Goal: Information Seeking & Learning: Learn about a topic

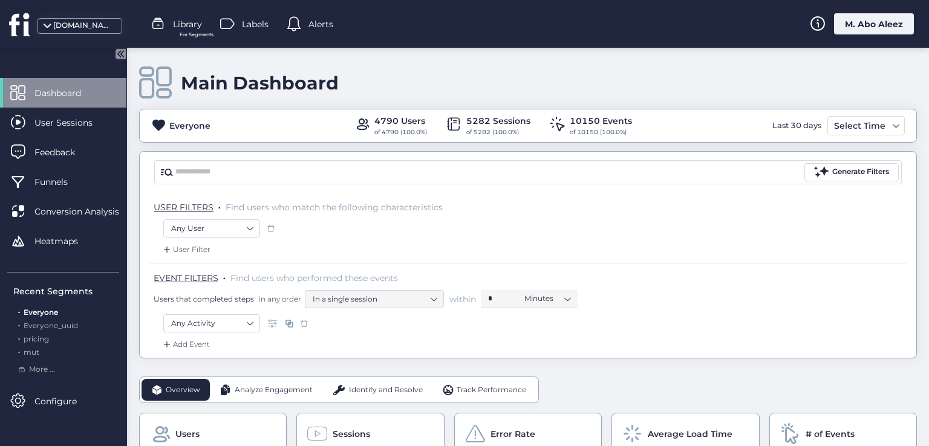
scroll to position [121, 0]
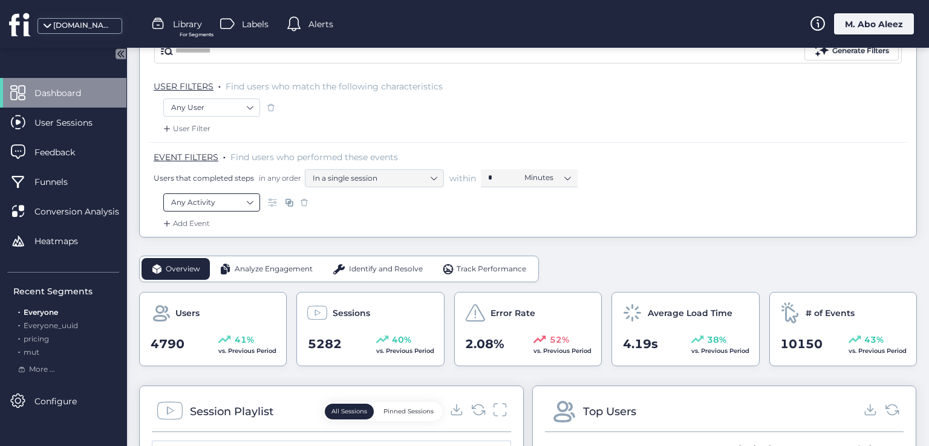
click at [231, 197] on nz-select-item "Any Activity" at bounding box center [211, 203] width 81 height 18
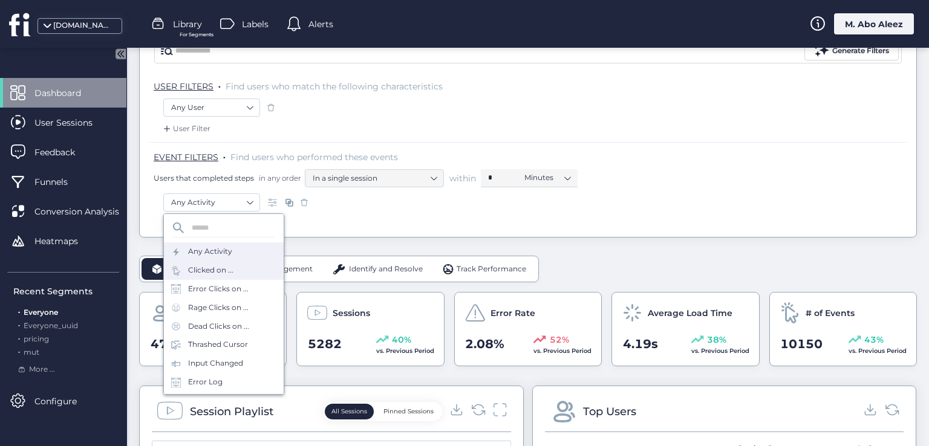
click at [246, 269] on div "Clicked on ..." at bounding box center [224, 270] width 120 height 19
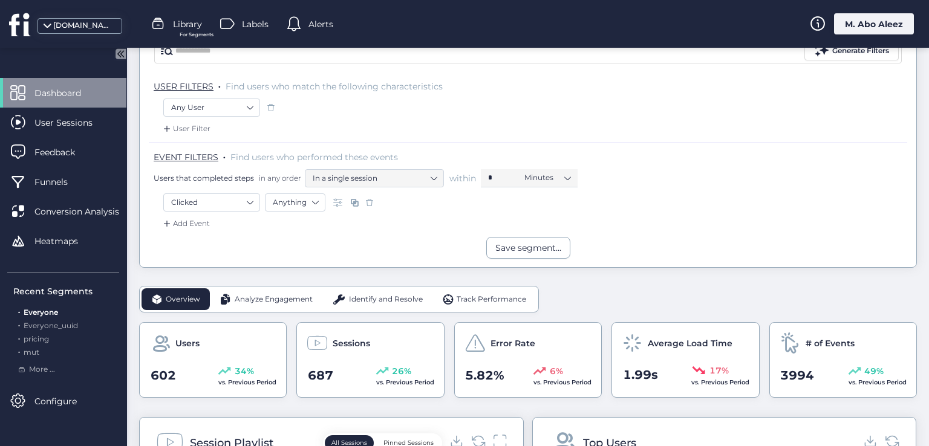
click at [371, 203] on span at bounding box center [370, 203] width 12 height 12
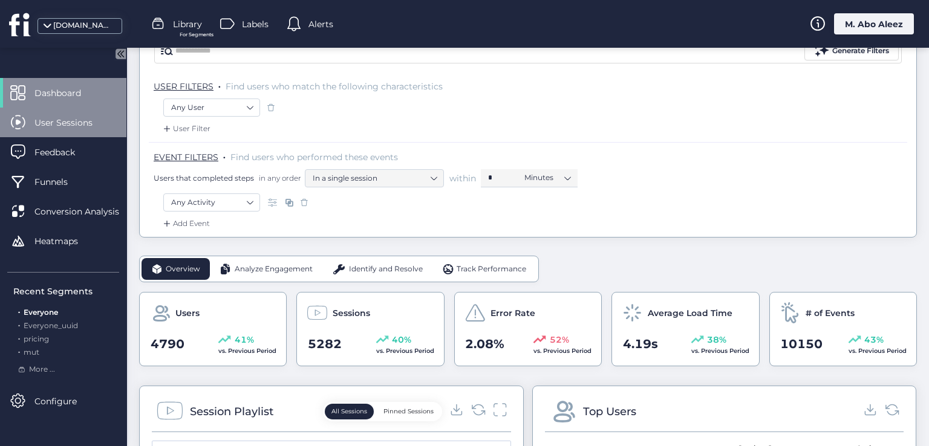
click at [80, 111] on div "User Sessions" at bounding box center [63, 123] width 126 height 30
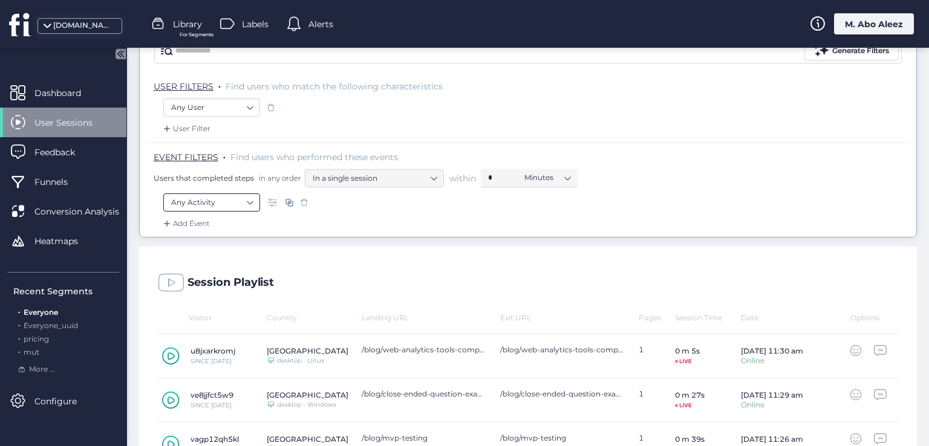
click at [240, 198] on nz-select-item "Any Activity" at bounding box center [211, 203] width 81 height 18
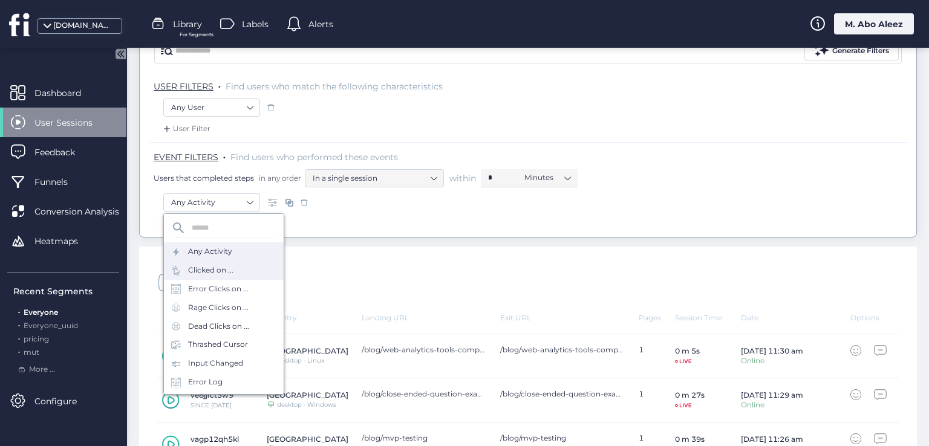
click at [247, 264] on div "Clicked on ..." at bounding box center [224, 270] width 120 height 19
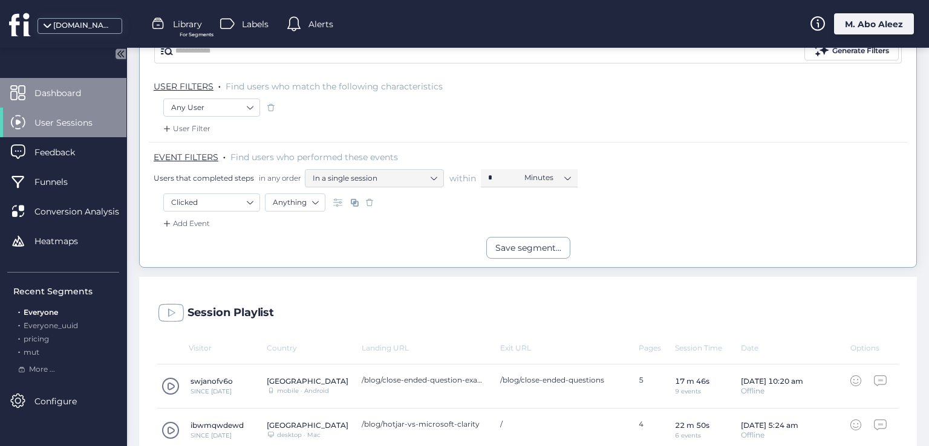
click at [99, 85] on div "Dashboard" at bounding box center [63, 93] width 126 height 30
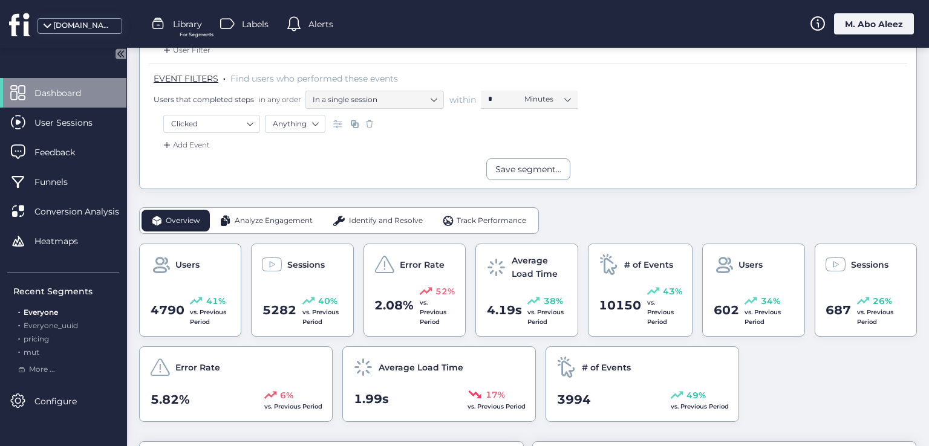
scroll to position [121, 0]
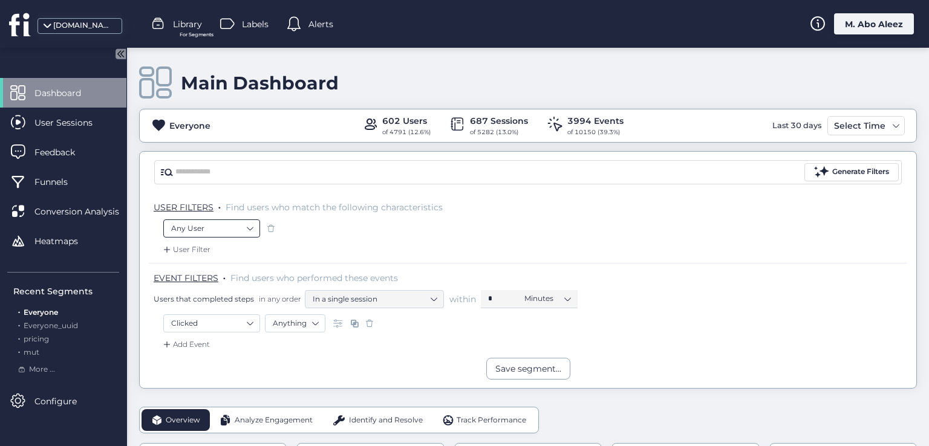
click at [243, 226] on nz-select-item "Any User" at bounding box center [211, 229] width 81 height 18
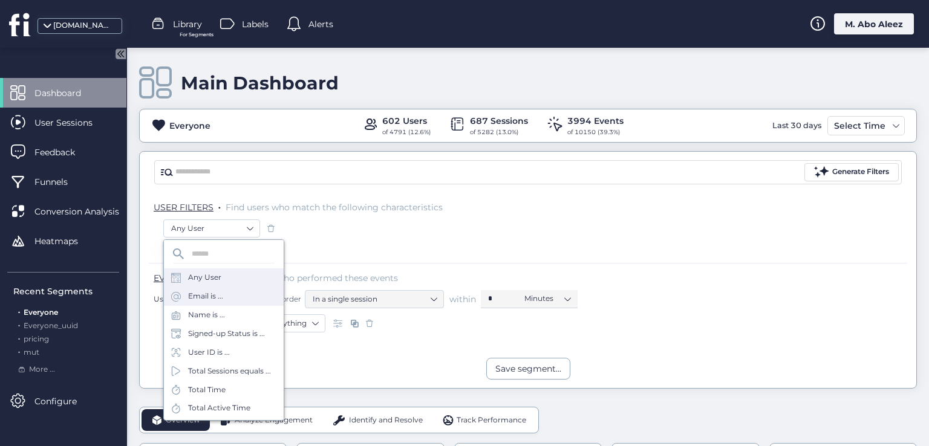
click at [243, 301] on div "Email is ..." at bounding box center [224, 296] width 120 height 19
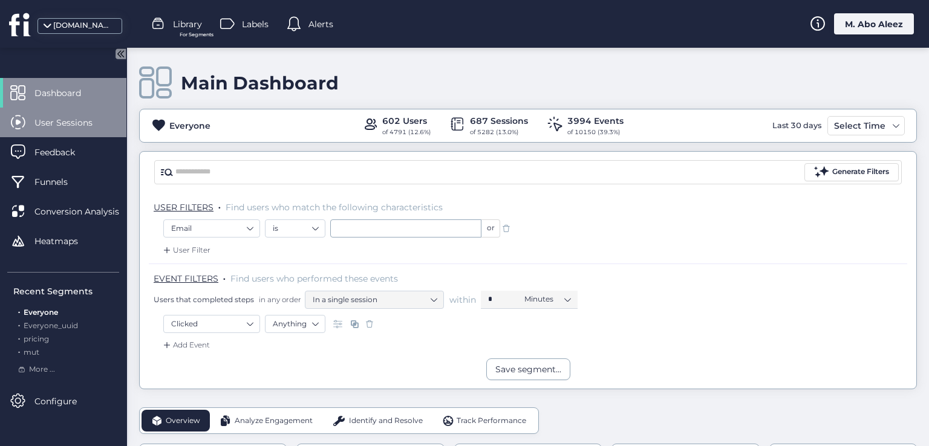
click at [99, 124] on span "User Sessions" at bounding box center [72, 122] width 76 height 13
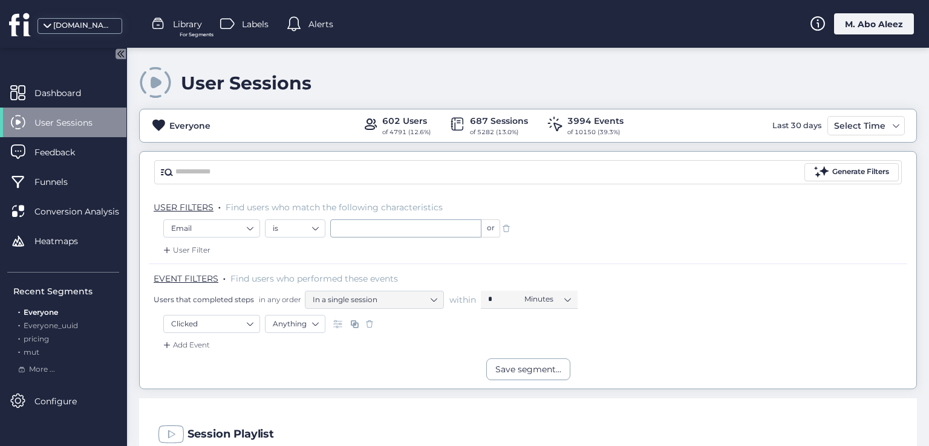
click at [508, 223] on span at bounding box center [506, 229] width 12 height 12
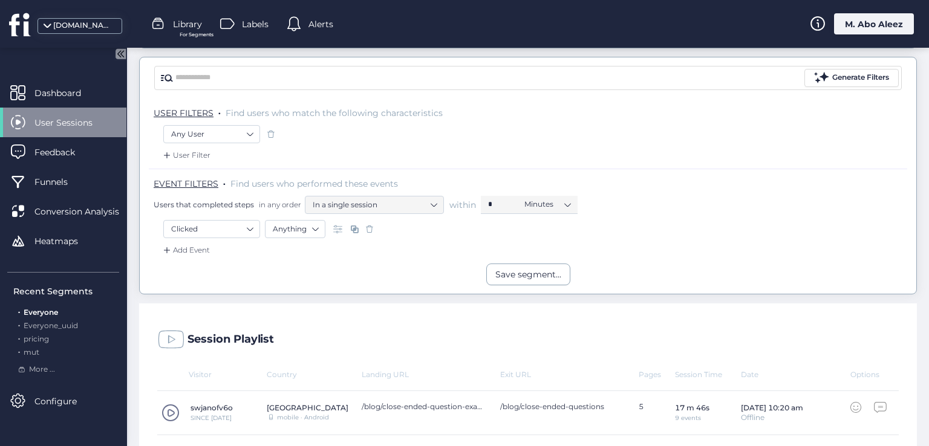
scroll to position [121, 0]
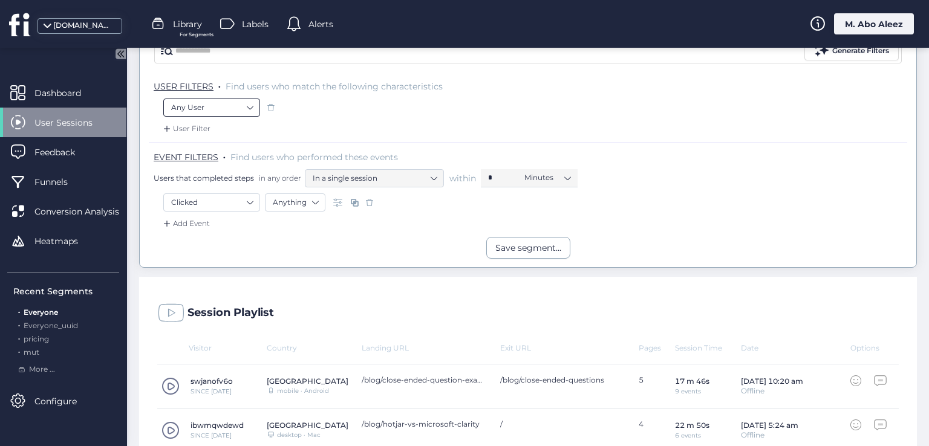
click at [241, 102] on nz-select-item "Any User" at bounding box center [211, 108] width 81 height 18
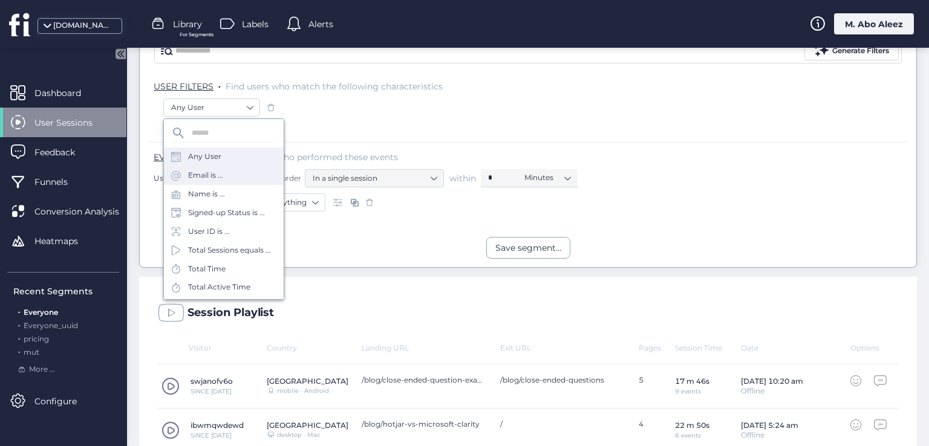
click at [236, 177] on div "Email is ..." at bounding box center [224, 175] width 120 height 19
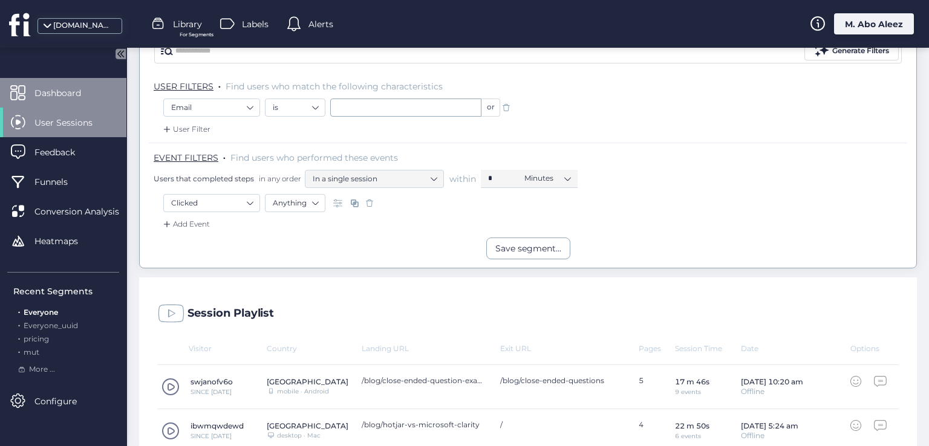
click at [122, 103] on div "Dashboard" at bounding box center [63, 93] width 126 height 30
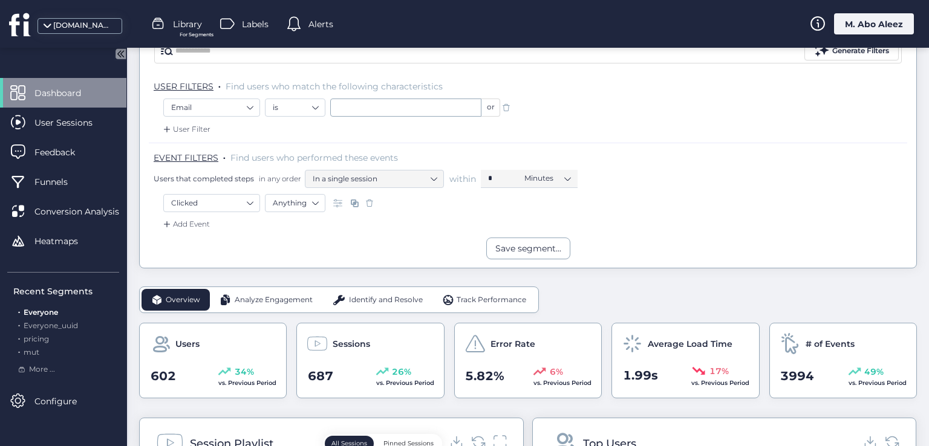
scroll to position [60, 0]
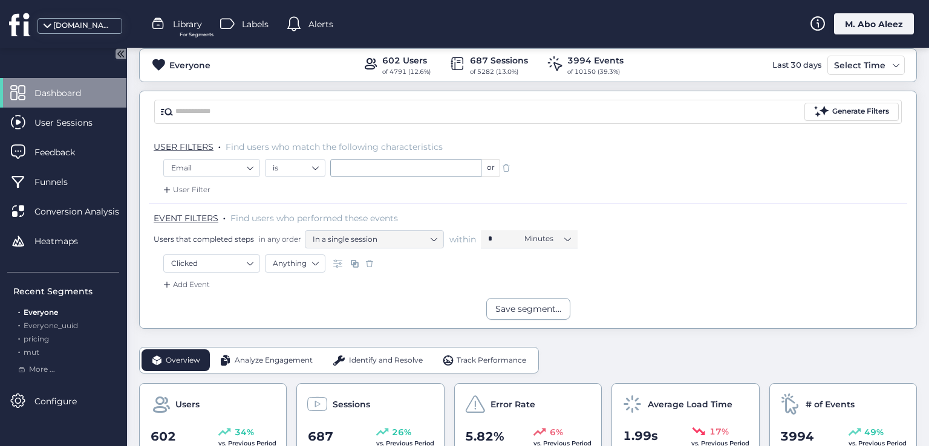
click at [509, 168] on span at bounding box center [506, 168] width 12 height 12
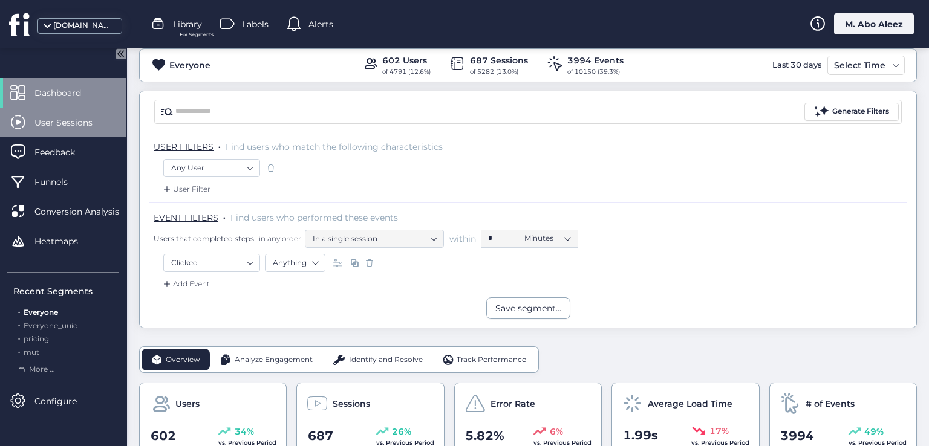
click at [86, 123] on span "User Sessions" at bounding box center [72, 122] width 76 height 13
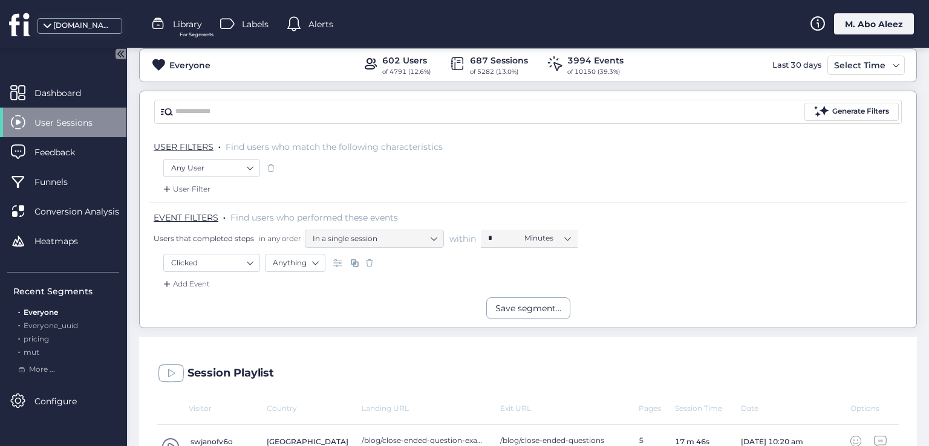
click at [368, 266] on span at bounding box center [370, 263] width 12 height 12
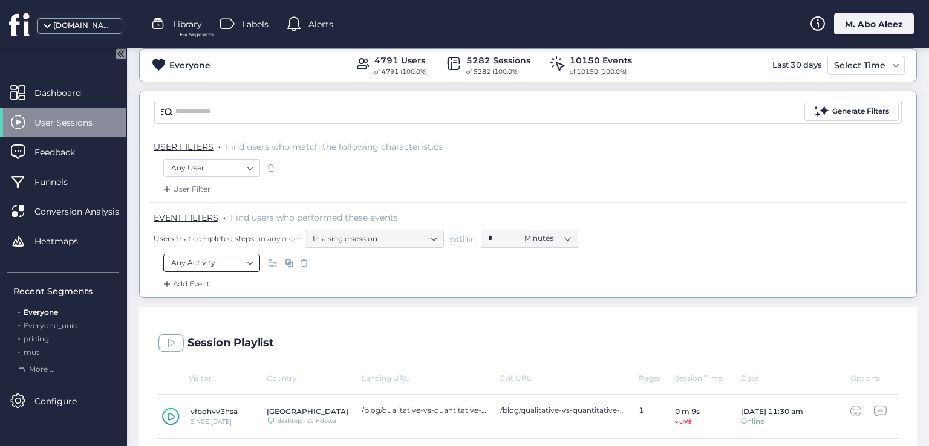
click at [238, 267] on nz-select-item "Any Activity" at bounding box center [211, 263] width 81 height 18
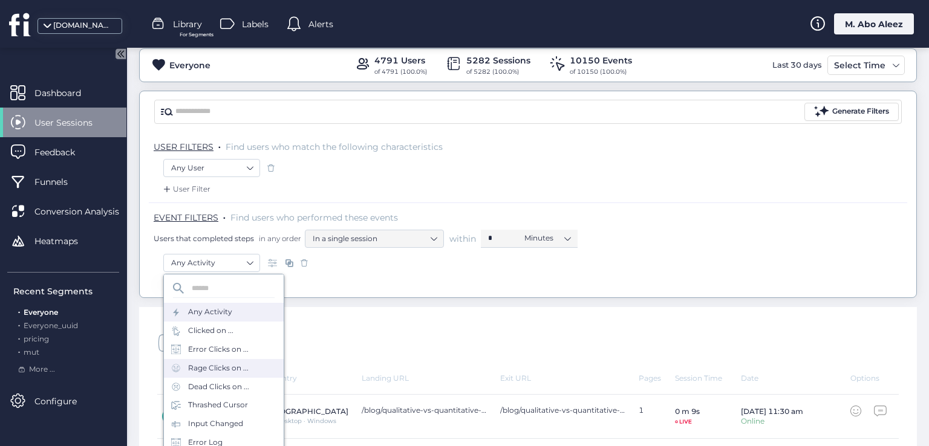
click at [232, 359] on div "Rage Clicks on ..." at bounding box center [224, 368] width 120 height 19
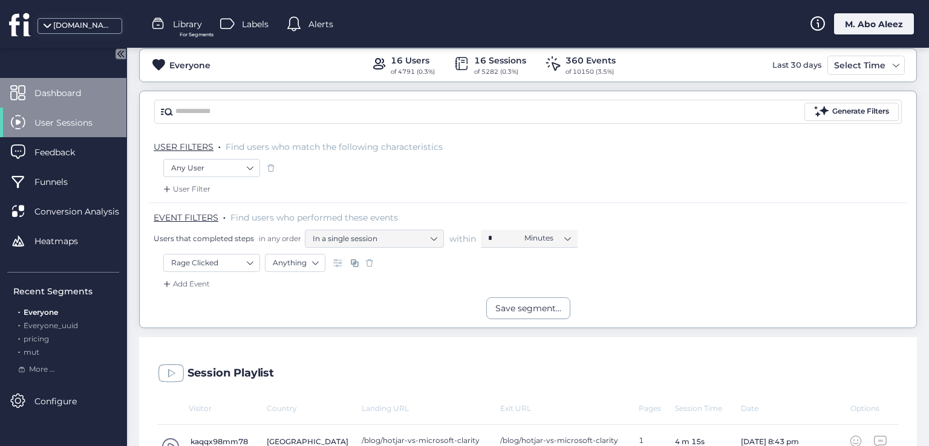
click at [76, 99] on span "Dashboard" at bounding box center [66, 92] width 65 height 13
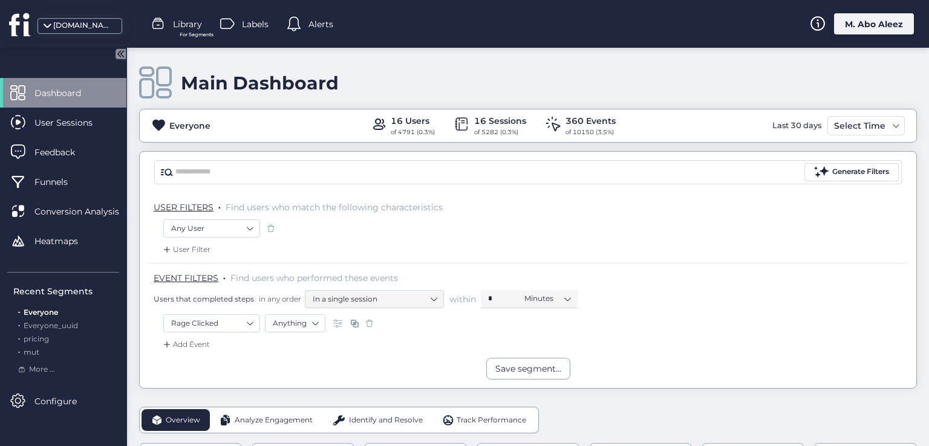
click at [367, 318] on span at bounding box center [370, 324] width 12 height 12
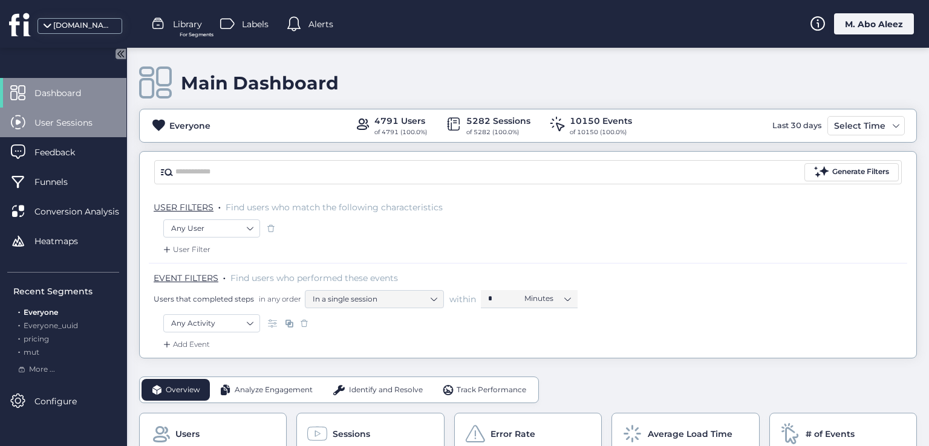
click at [87, 117] on span "User Sessions" at bounding box center [72, 122] width 76 height 13
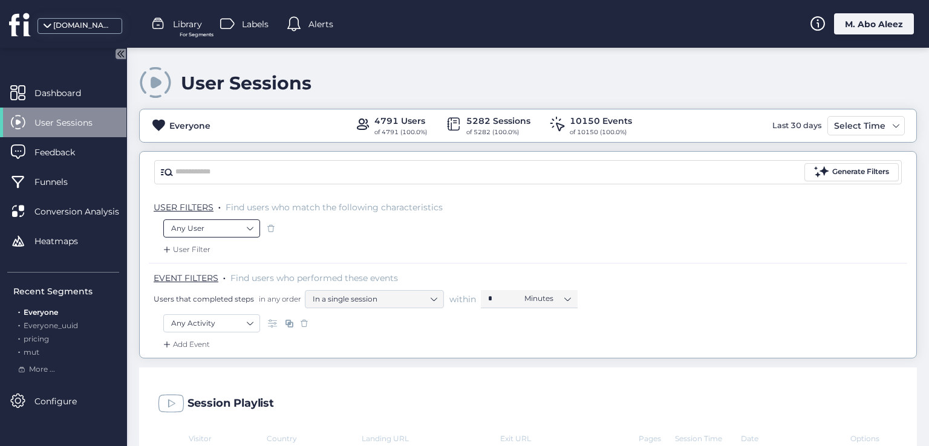
click at [235, 227] on nz-select-item "Any User" at bounding box center [211, 229] width 81 height 18
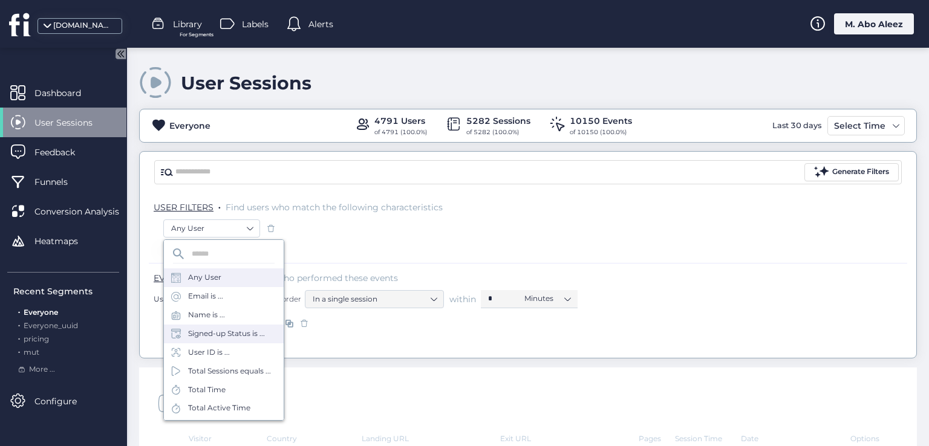
drag, startPoint x: 227, startPoint y: 310, endPoint x: 235, endPoint y: 332, distance: 23.0
click at [235, 332] on div "Any User Email is ... Name is ... Signed-up Status is ... User ID is ..." at bounding box center [224, 315] width 120 height 93
click at [235, 332] on div "Signed-up Status is ..." at bounding box center [226, 333] width 77 height 11
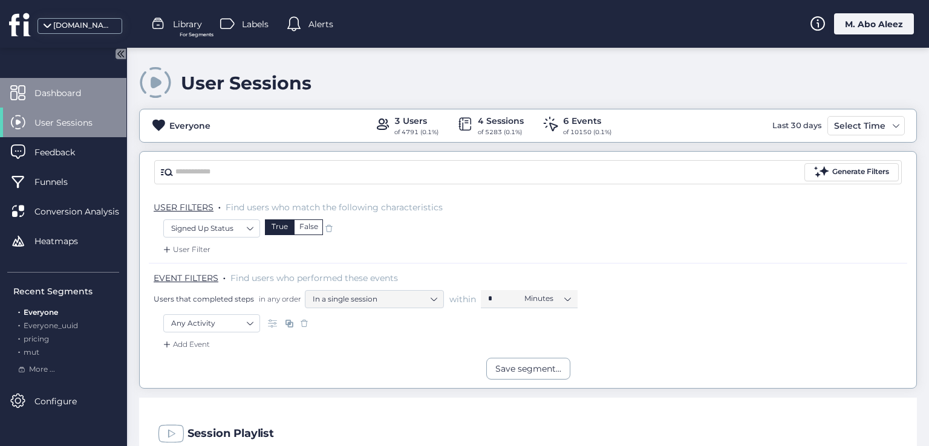
click at [80, 86] on span "Dashboard" at bounding box center [66, 92] width 65 height 13
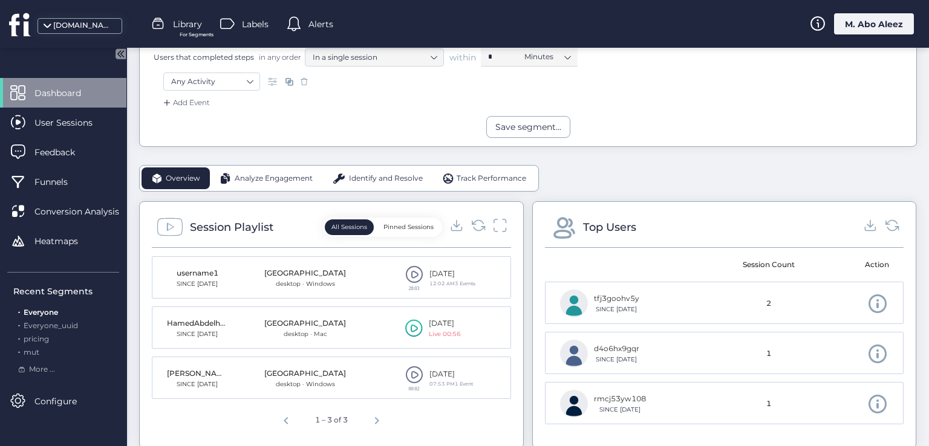
scroll to position [60, 0]
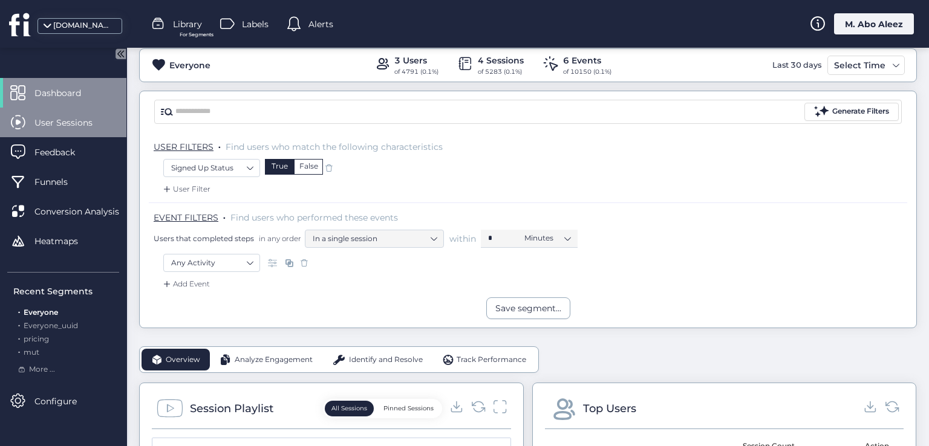
click at [83, 126] on span "User Sessions" at bounding box center [72, 122] width 76 height 13
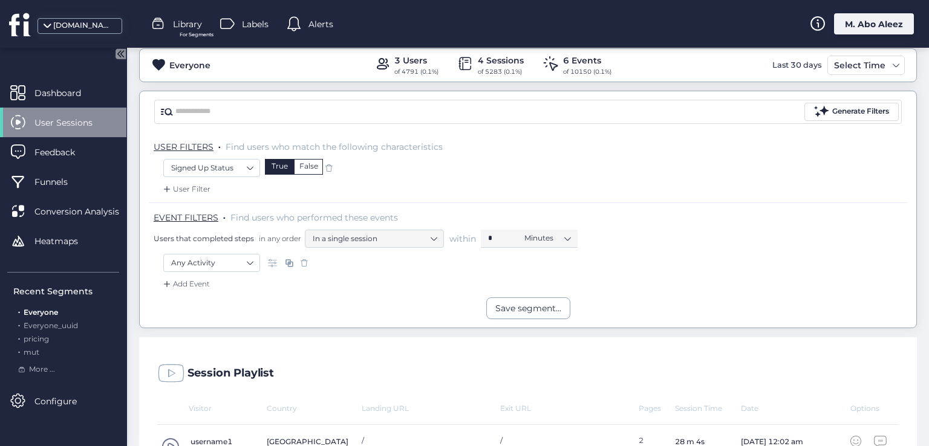
click at [313, 168] on div "False" at bounding box center [308, 167] width 29 height 16
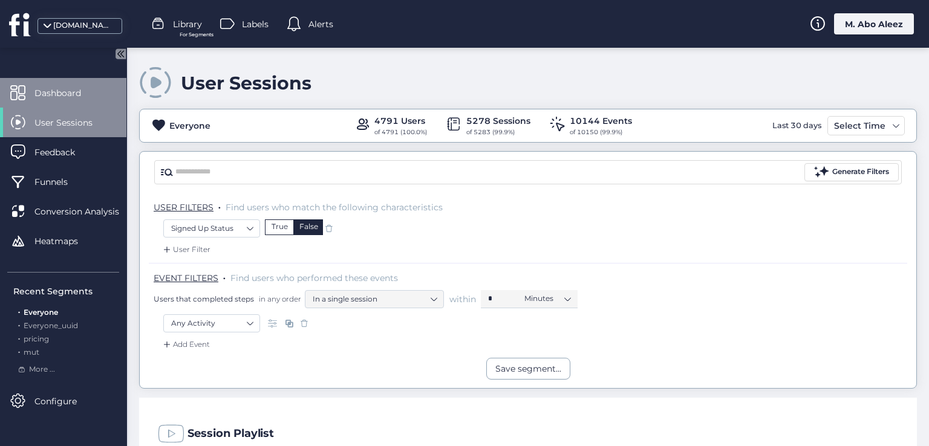
click at [88, 90] on span "Dashboard" at bounding box center [66, 92] width 65 height 13
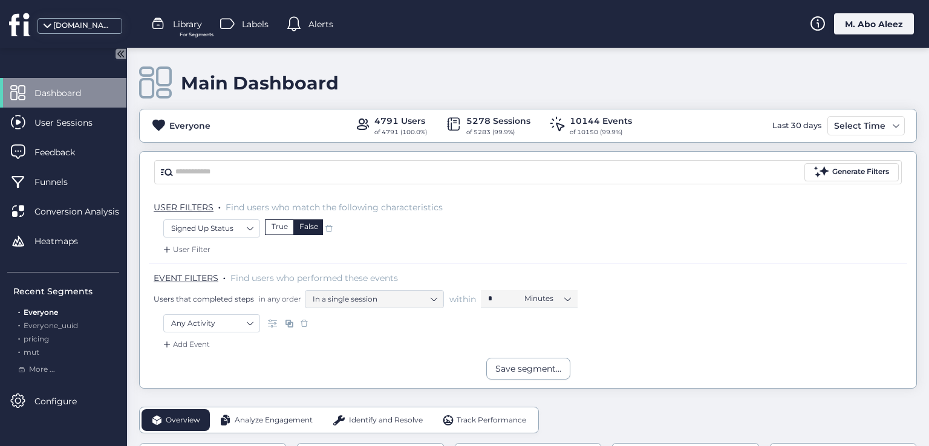
click at [330, 224] on span at bounding box center [329, 229] width 12 height 12
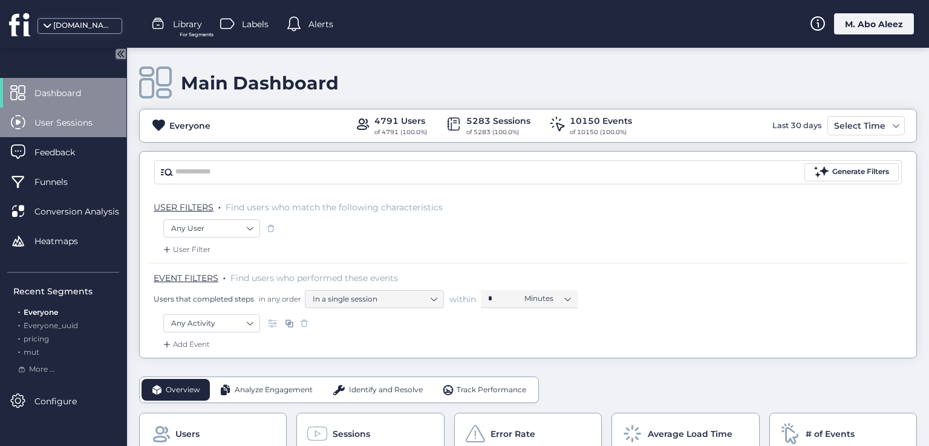
click at [71, 113] on div "User Sessions" at bounding box center [63, 123] width 126 height 30
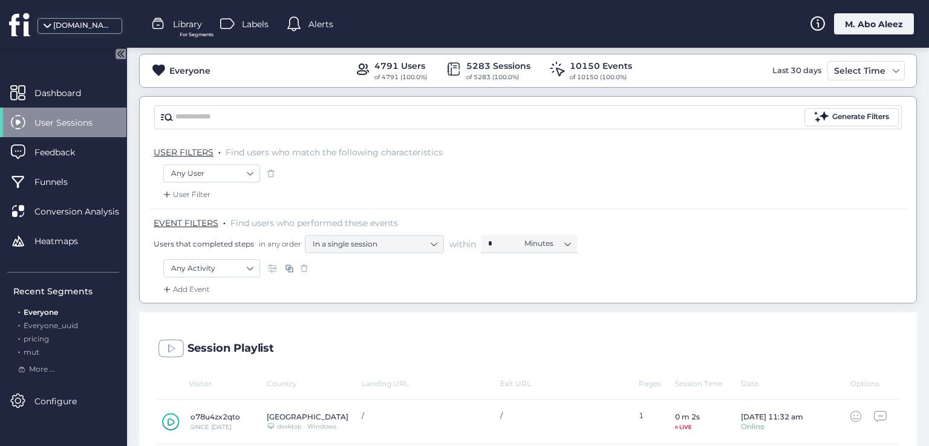
scroll to position [121, 0]
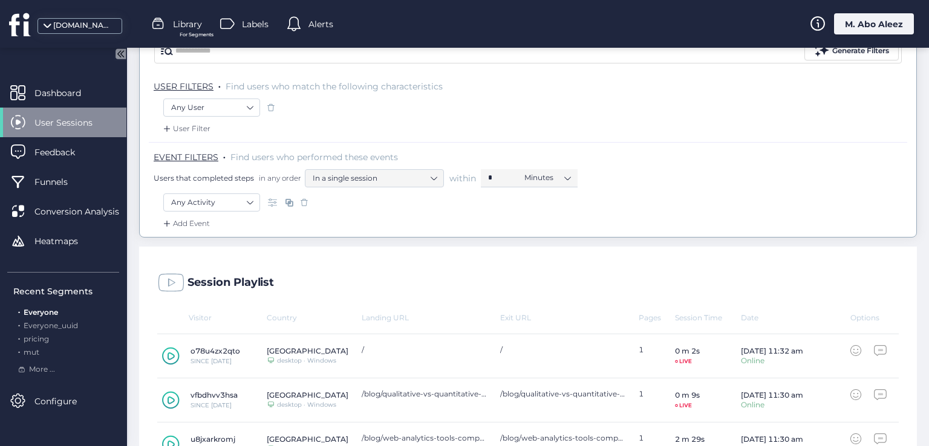
drag, startPoint x: 240, startPoint y: 183, endPoint x: 238, endPoint y: 189, distance: 6.3
click at [240, 183] on div "Users that completed steps in any order In a single session within * Minutes" at bounding box center [531, 178] width 754 height 18
click at [238, 194] on nz-select-item "Any Activity" at bounding box center [211, 203] width 81 height 18
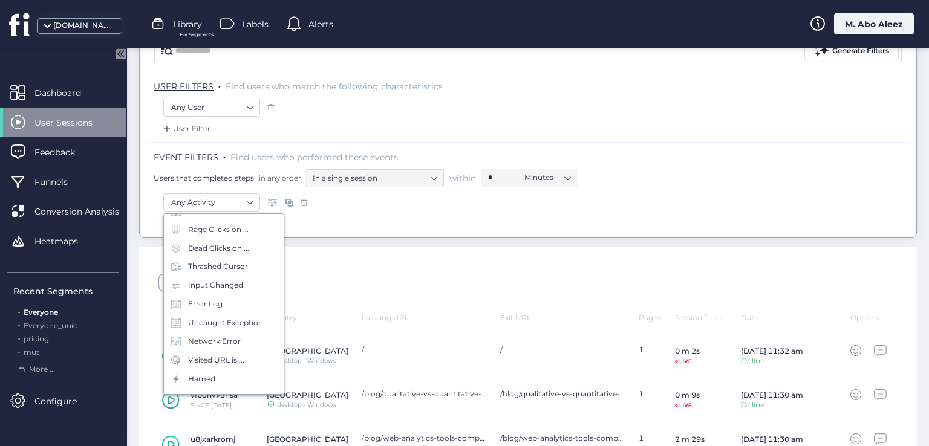
scroll to position [181, 0]
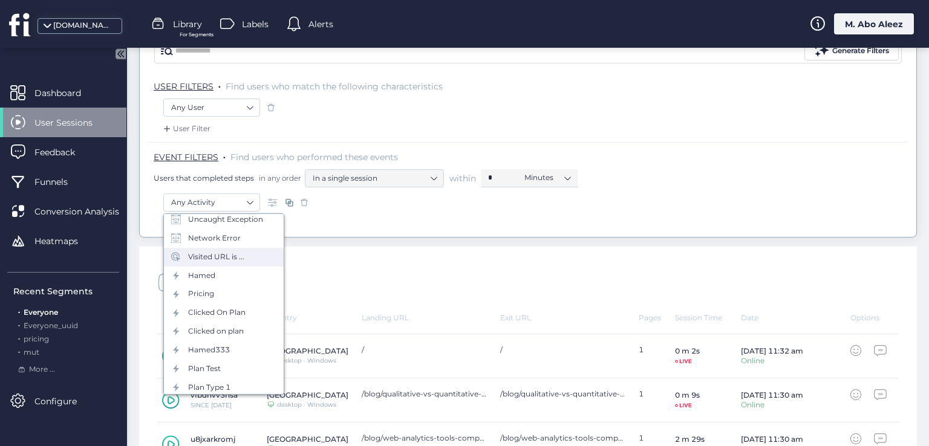
click at [226, 255] on div "Visited URL is ..." at bounding box center [216, 257] width 56 height 11
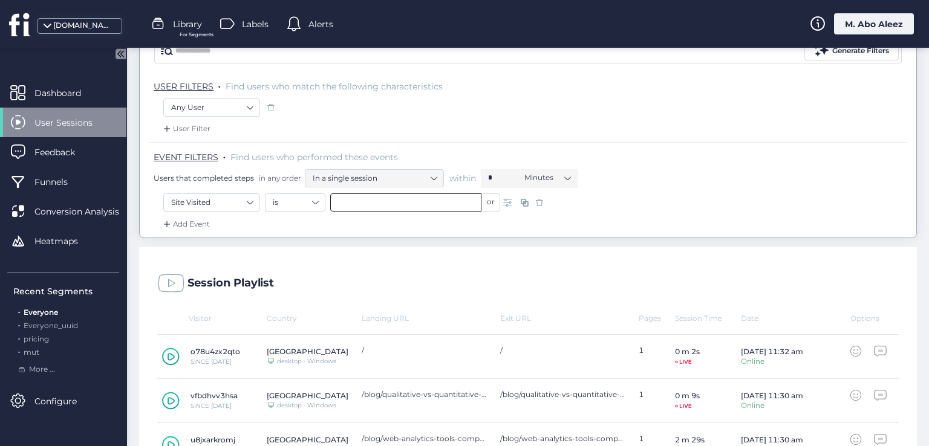
click at [350, 199] on input "text" at bounding box center [405, 203] width 151 height 18
type input "*"
drag, startPoint x: 347, startPoint y: 232, endPoint x: 348, endPoint y: 218, distance: 13.4
click at [347, 230] on div "No results were found based on your query" at bounding box center [432, 229] width 205 height 31
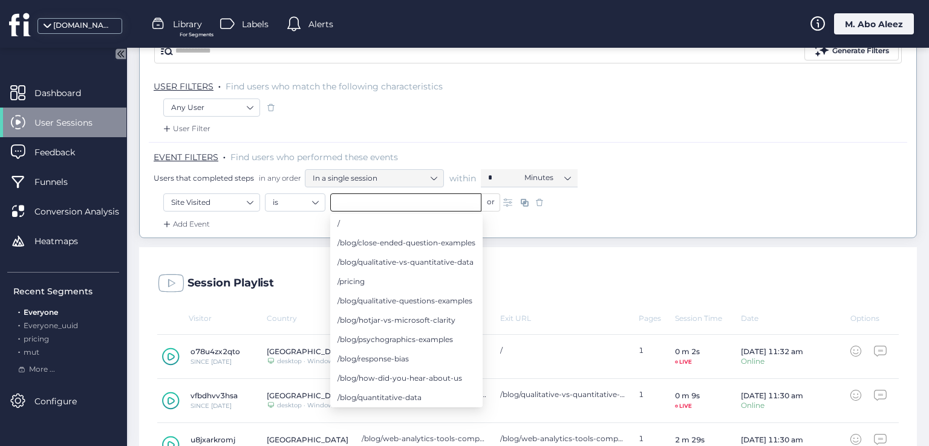
click at [348, 218] on li "/" at bounding box center [406, 223] width 152 height 19
type input "*"
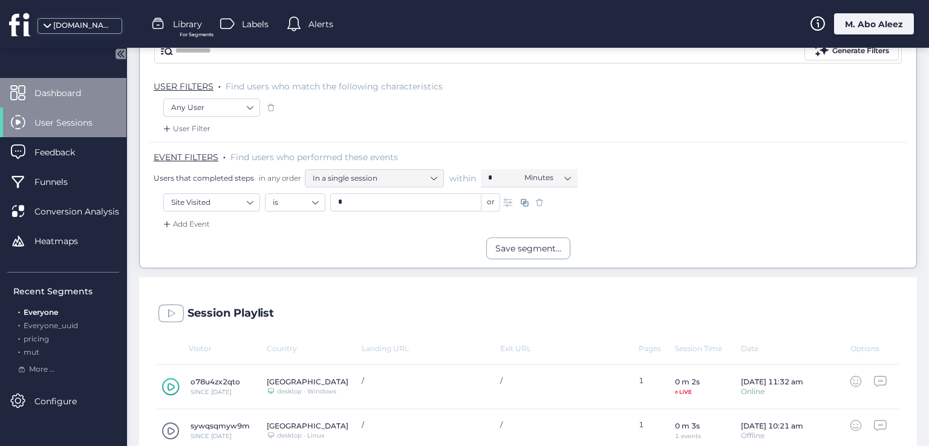
click at [95, 104] on div "Dashboard" at bounding box center [63, 93] width 126 height 30
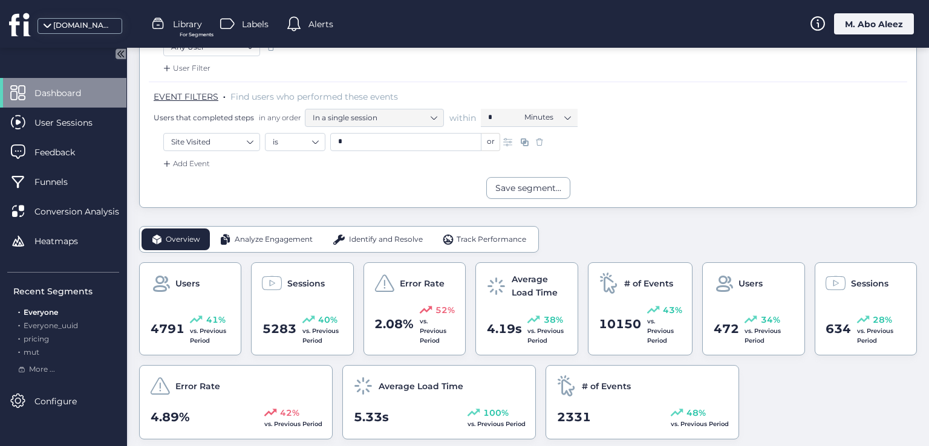
scroll to position [60, 0]
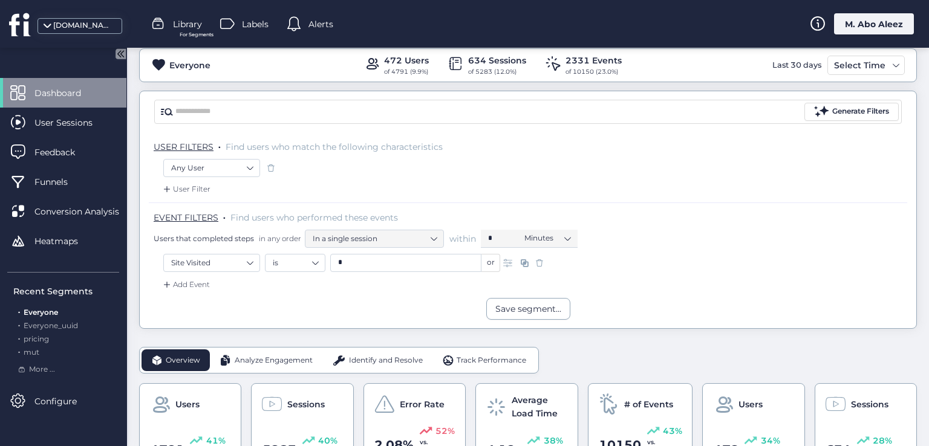
click at [537, 257] on span at bounding box center [539, 263] width 12 height 12
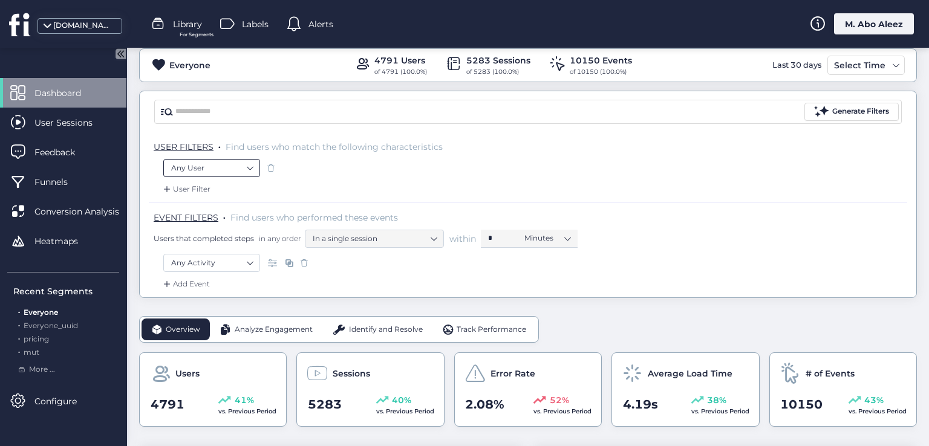
click at [235, 160] on nz-select-item "Any User" at bounding box center [211, 168] width 81 height 18
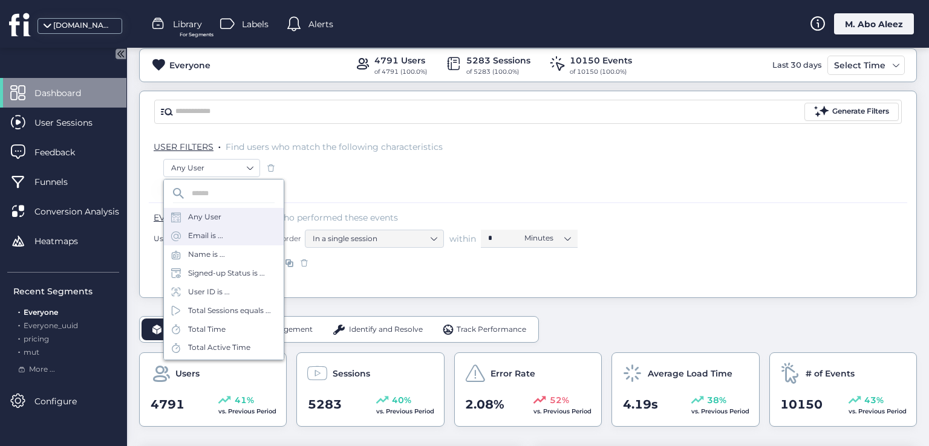
click at [237, 235] on div "Email is ..." at bounding box center [224, 236] width 120 height 19
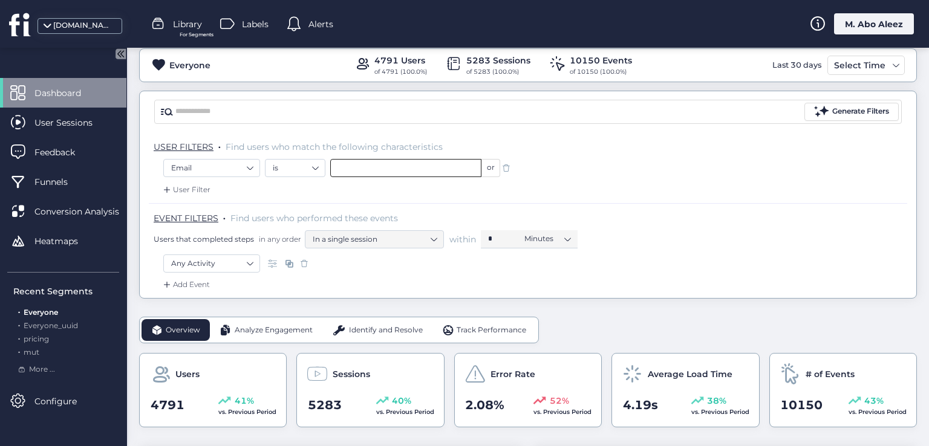
click at [393, 172] on input "text" at bounding box center [405, 168] width 151 height 18
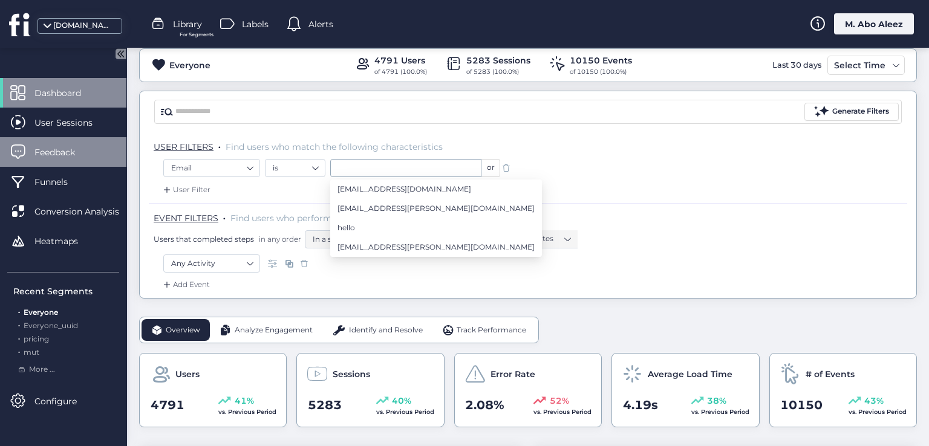
click at [56, 121] on span "User Sessions" at bounding box center [72, 122] width 76 height 13
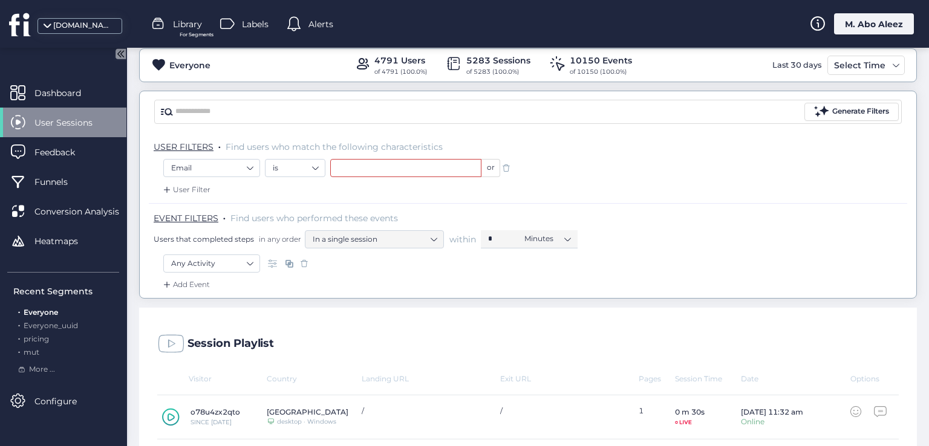
click at [359, 165] on input "text" at bounding box center [405, 168] width 151 height 18
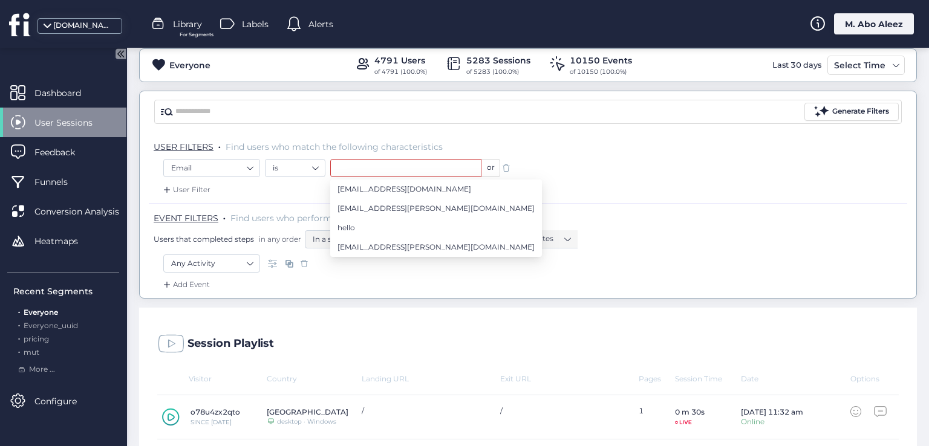
click at [364, 206] on span "hamed@najah.edu" at bounding box center [435, 208] width 197 height 13
type input "**********"
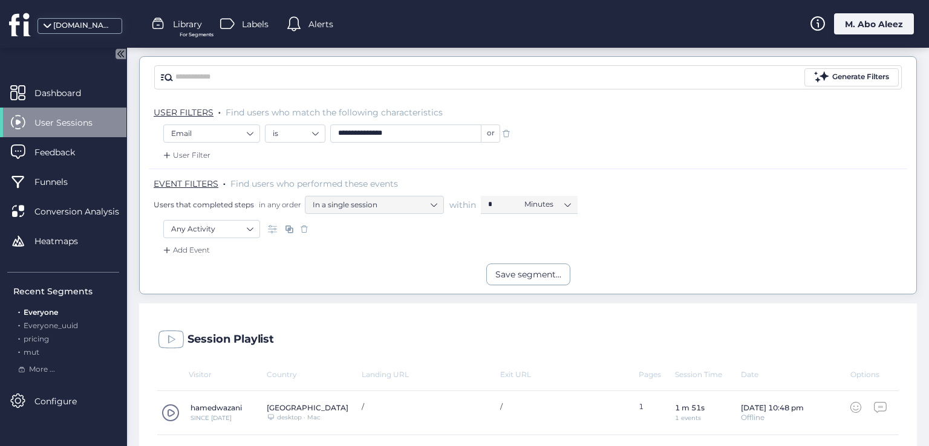
scroll to position [128, 0]
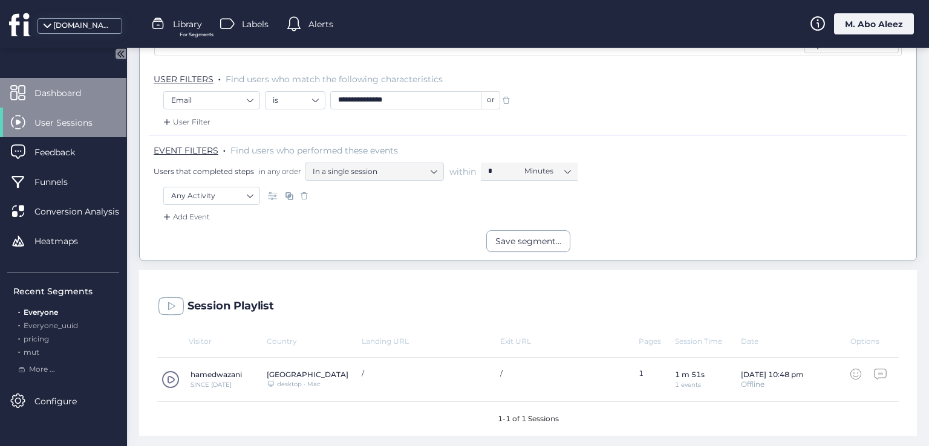
click at [100, 96] on div "Dashboard" at bounding box center [63, 93] width 126 height 30
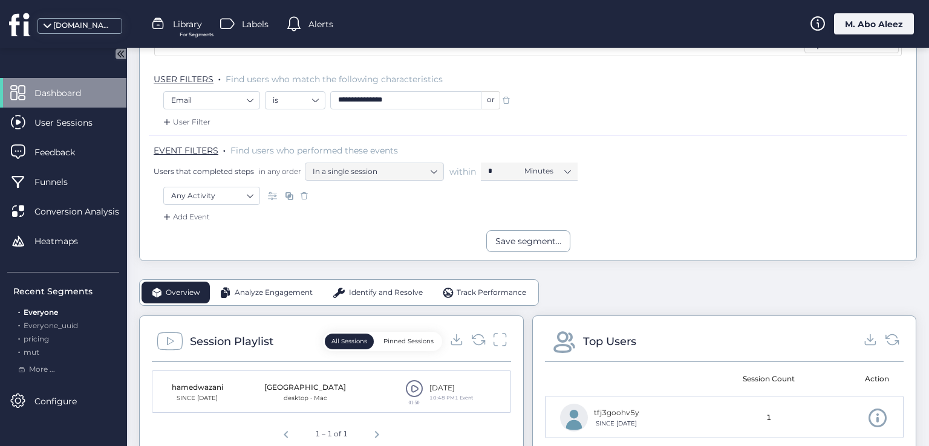
click at [510, 99] on span at bounding box center [506, 100] width 12 height 12
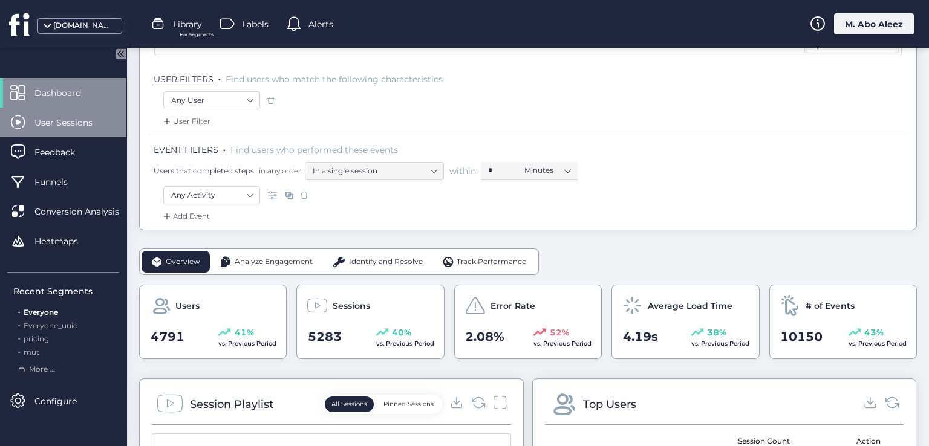
click at [82, 122] on span "User Sessions" at bounding box center [72, 122] width 76 height 13
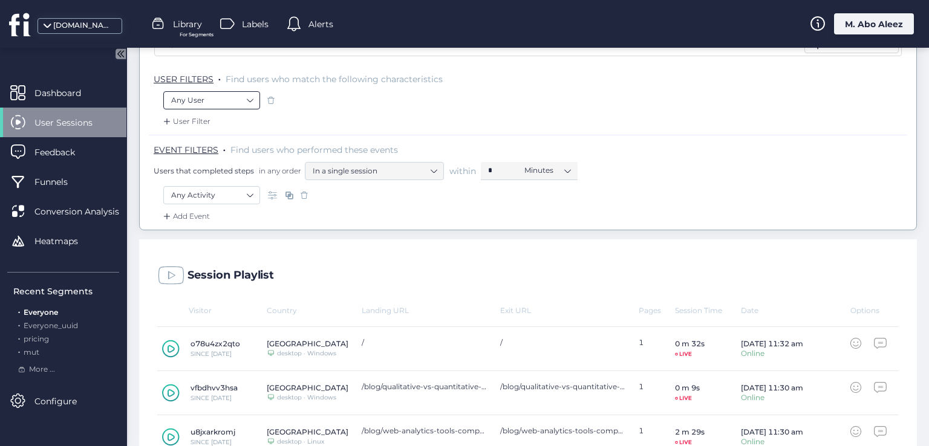
click at [216, 100] on nz-select-item "Any User" at bounding box center [211, 100] width 81 height 18
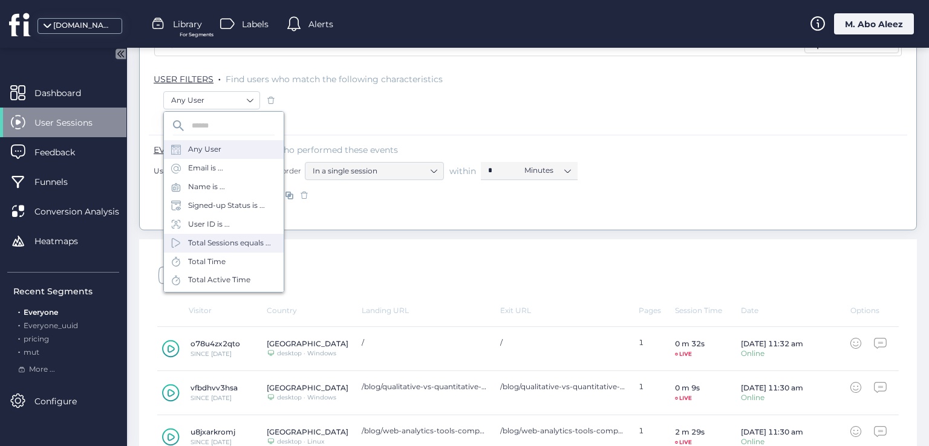
click at [238, 243] on div "Total Sessions equals ..." at bounding box center [229, 243] width 83 height 11
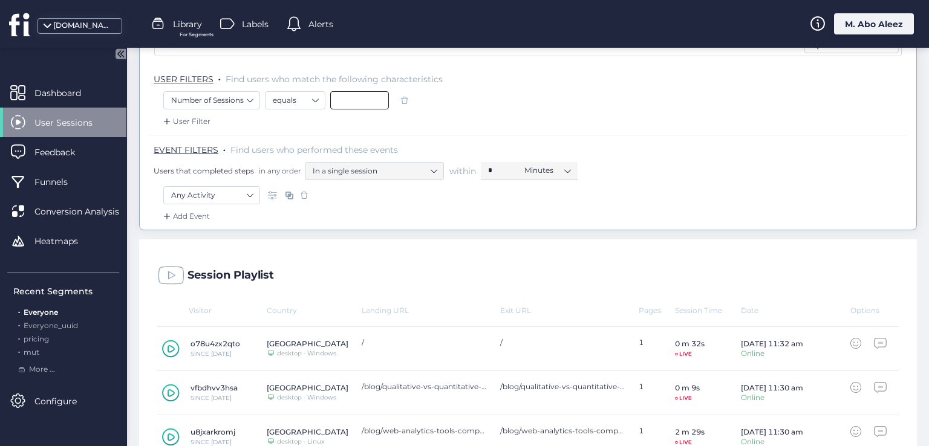
click at [353, 103] on input at bounding box center [359, 100] width 59 height 18
click at [319, 95] on nz-select-top-control "equals" at bounding box center [295, 100] width 60 height 18
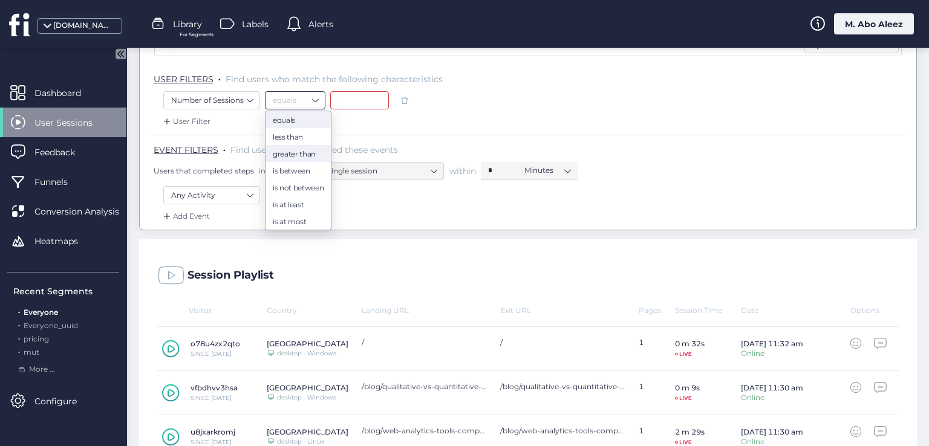
click at [302, 152] on div "greater than" at bounding box center [298, 153] width 51 height 9
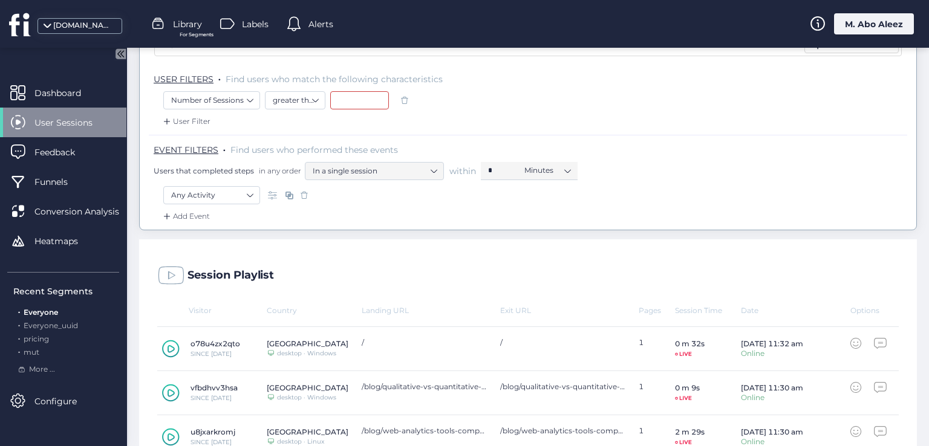
click at [353, 102] on input at bounding box center [359, 100] width 59 height 18
type input "*"
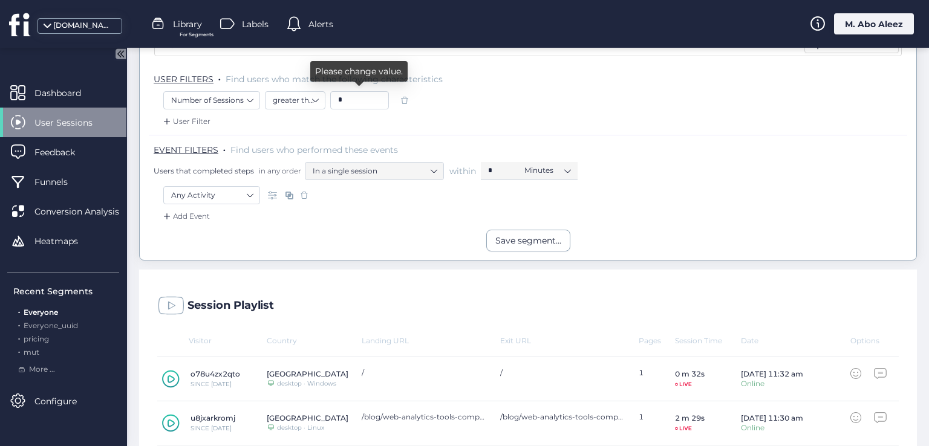
scroll to position [189, 0]
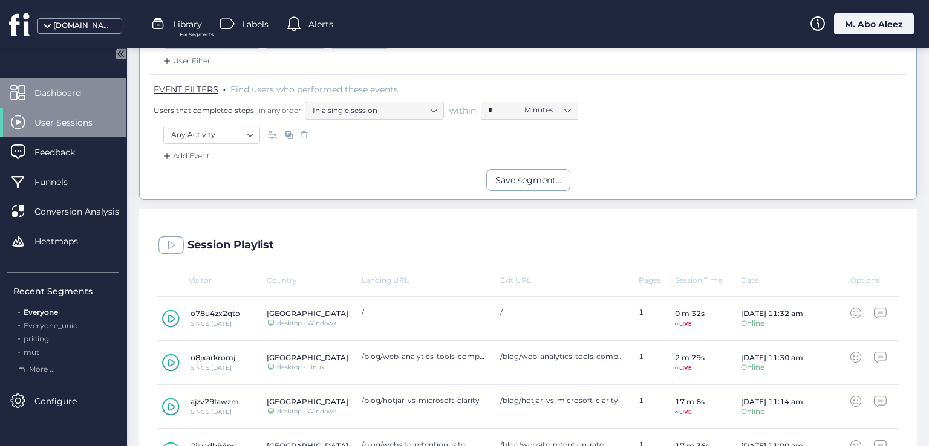
click at [35, 82] on div "Dashboard" at bounding box center [63, 93] width 126 height 30
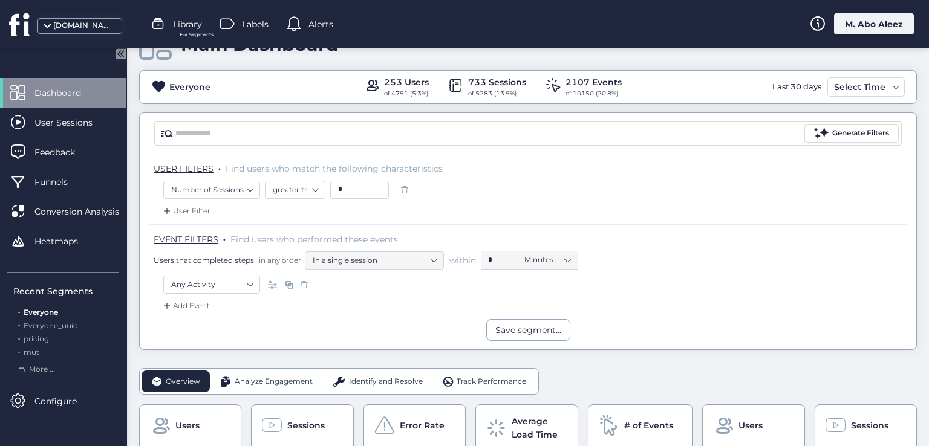
scroll to position [7, 0]
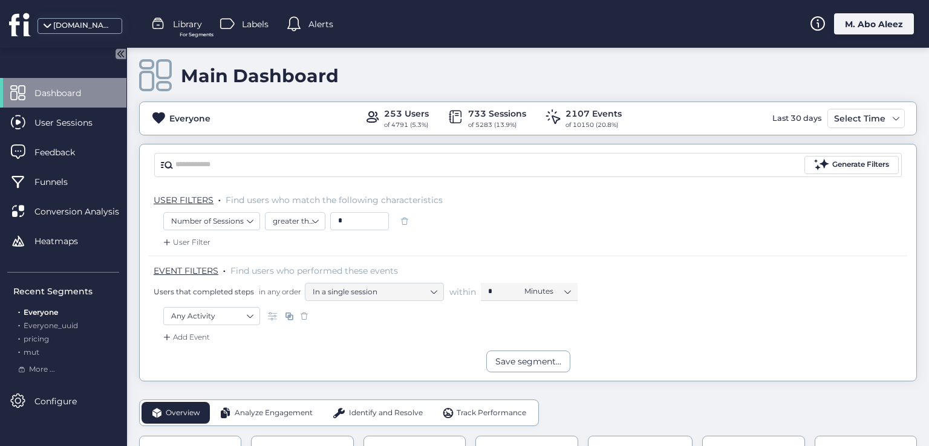
click at [409, 226] on span at bounding box center [405, 221] width 12 height 12
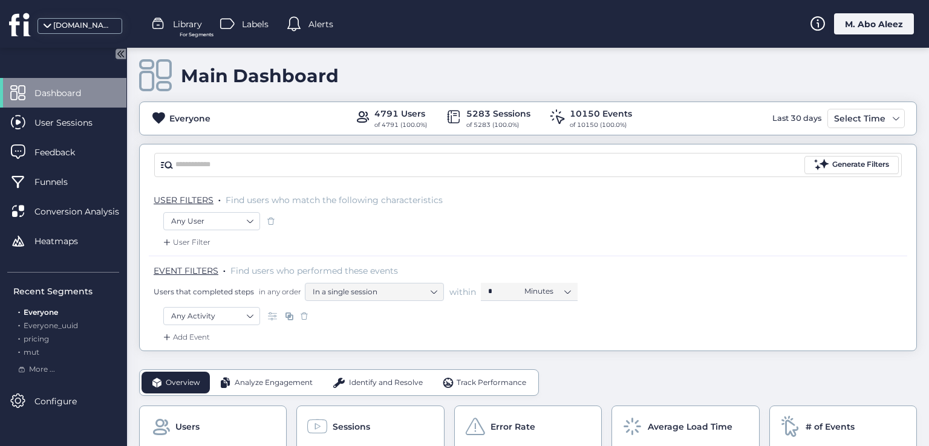
scroll to position [128, 0]
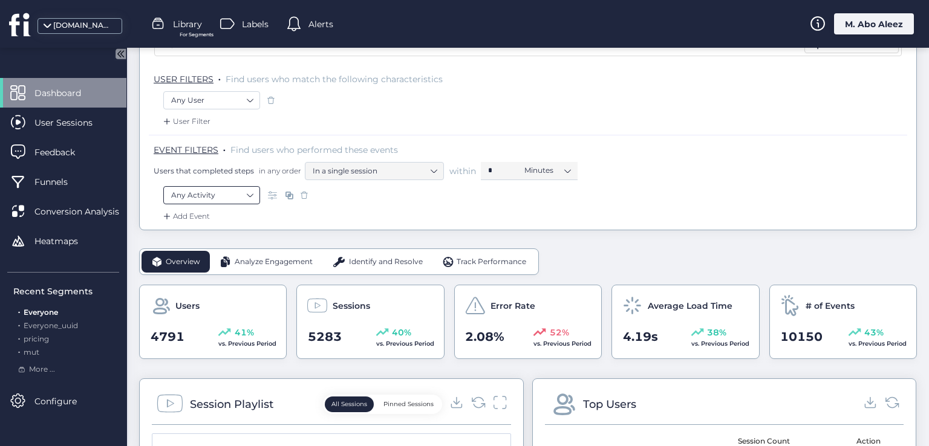
click at [244, 197] on nz-select-item "Any Activity" at bounding box center [211, 195] width 81 height 18
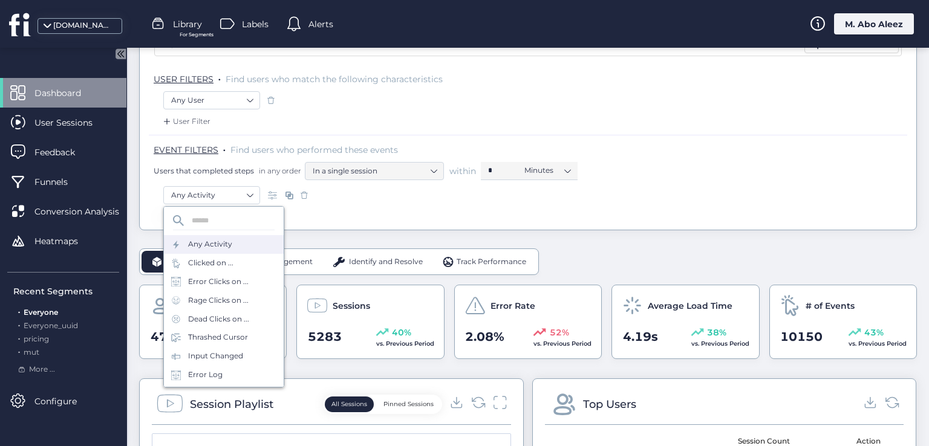
click at [220, 88] on div "USER FILTERS . Find users who match the following characteristics" at bounding box center [528, 78] width 758 height 27
click at [221, 99] on nz-select-item "Any User" at bounding box center [211, 100] width 81 height 18
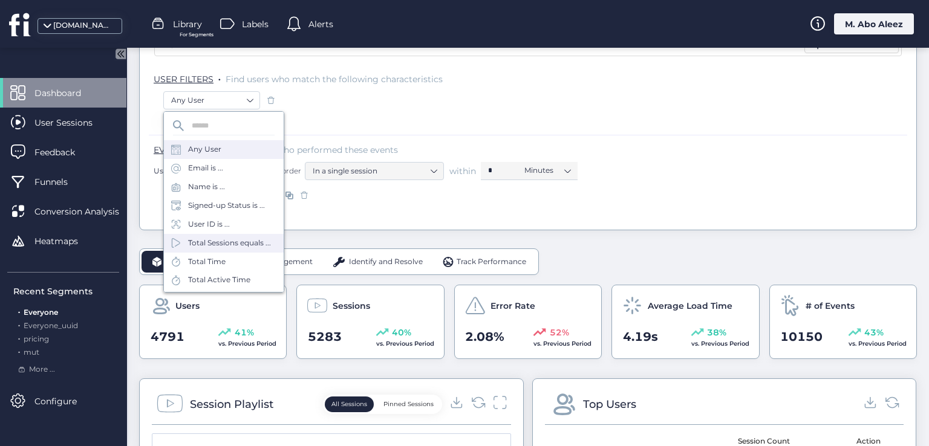
click at [225, 245] on div "Total Sessions equals ..." at bounding box center [229, 243] width 83 height 11
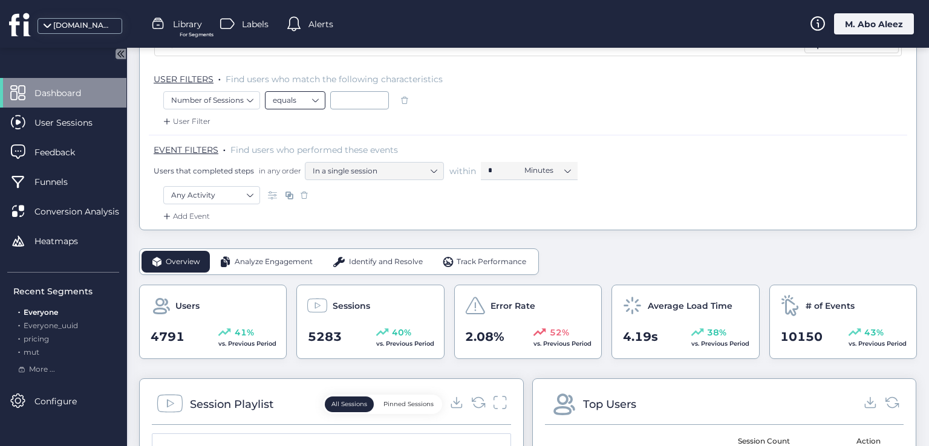
click at [315, 97] on nz-select-item "equals" at bounding box center [295, 100] width 45 height 18
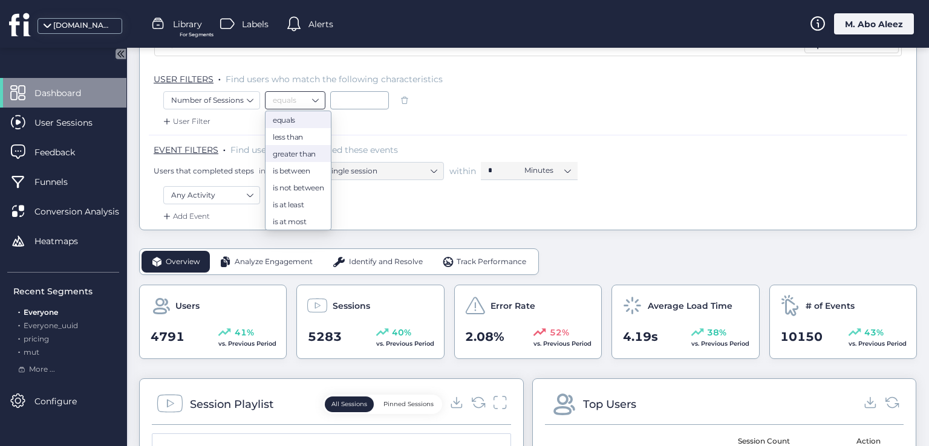
click at [294, 157] on div "greater than" at bounding box center [298, 153] width 51 height 9
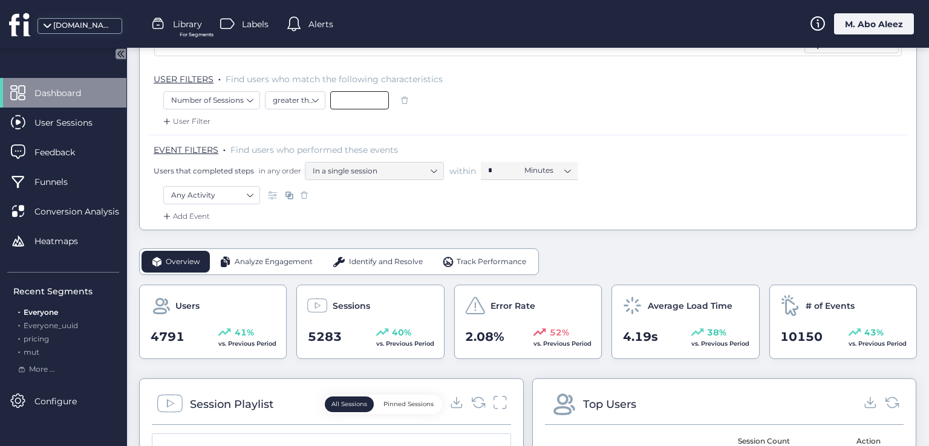
click at [336, 100] on input at bounding box center [359, 100] width 59 height 18
type input "*"
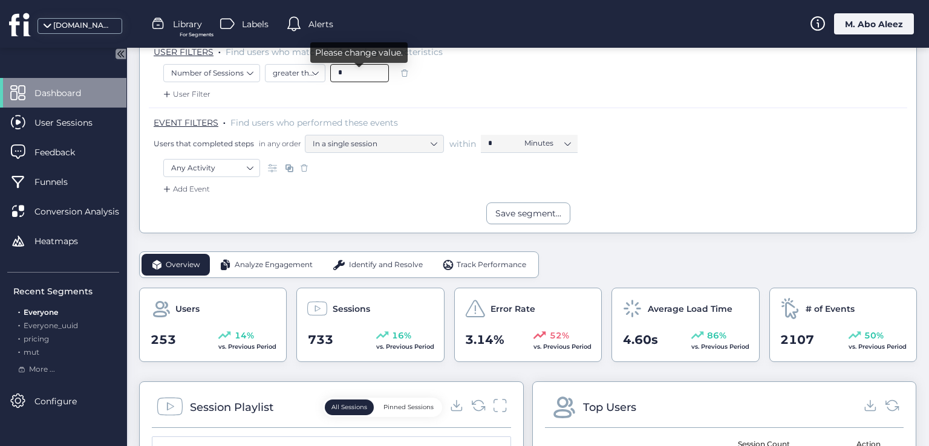
scroll to position [128, 0]
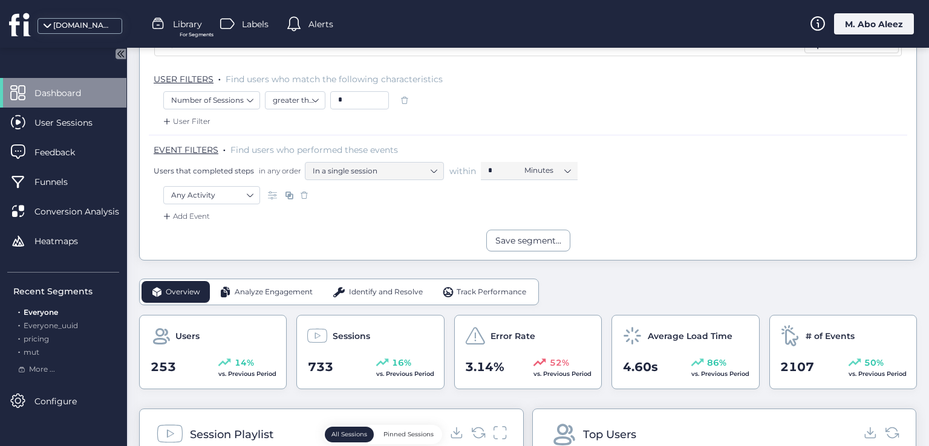
click at [399, 99] on span at bounding box center [405, 100] width 12 height 12
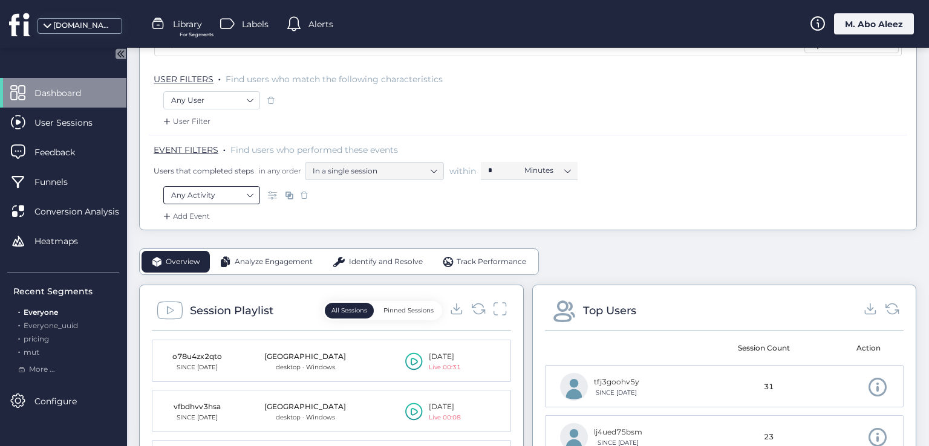
click at [238, 190] on nz-select-item "Any Activity" at bounding box center [211, 195] width 81 height 18
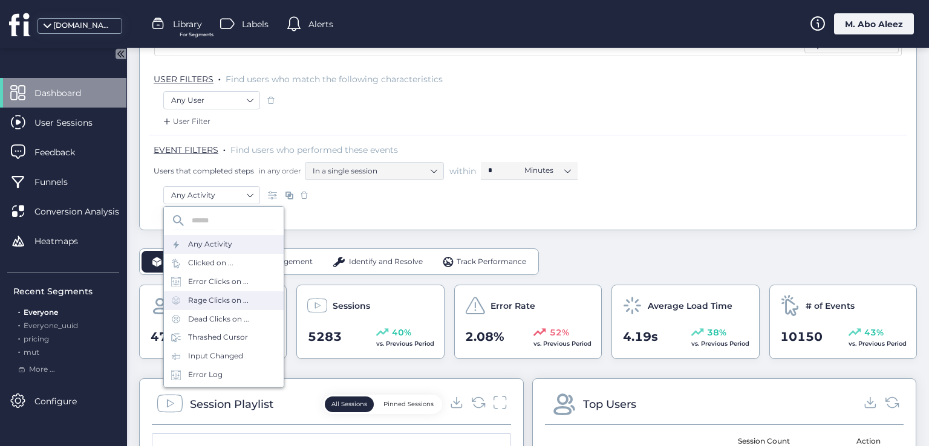
click at [244, 307] on div "Rage Clicks on ..." at bounding box center [224, 301] width 120 height 19
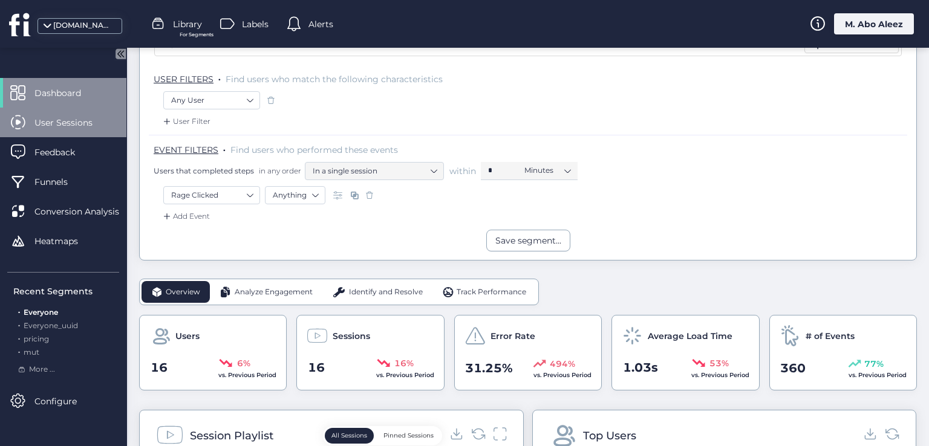
click at [86, 122] on span "User Sessions" at bounding box center [72, 122] width 76 height 13
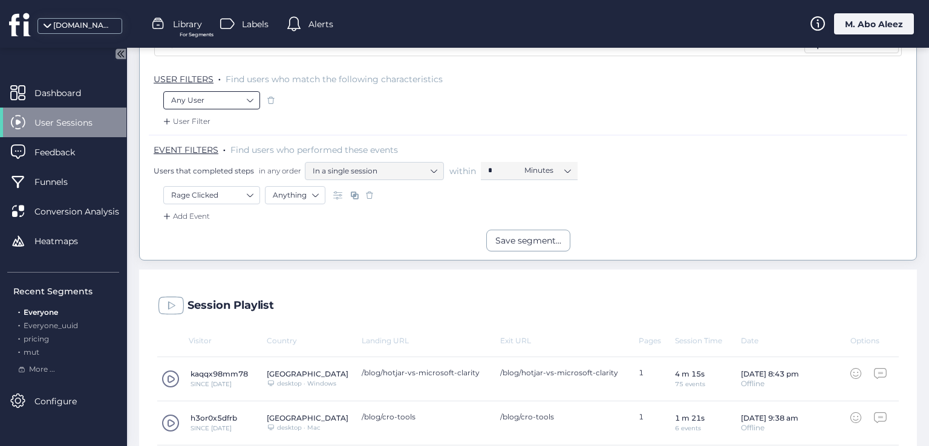
click at [253, 94] on nz-select-top-control "Any User" at bounding box center [211, 100] width 97 height 18
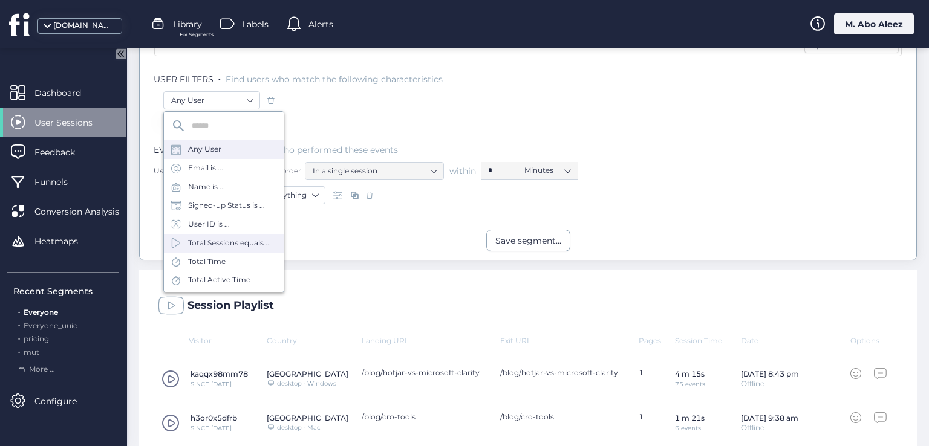
click at [237, 247] on div "Total Sessions equals ..." at bounding box center [229, 243] width 83 height 11
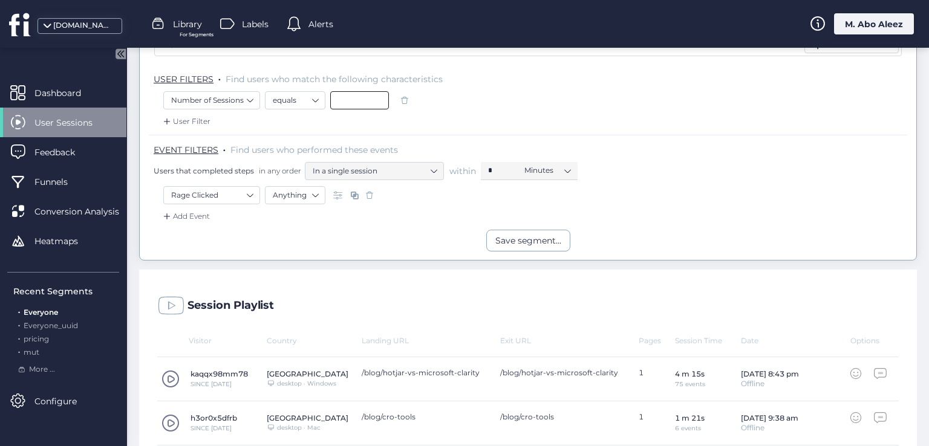
click at [338, 94] on input at bounding box center [359, 100] width 59 height 18
type input "*"
drag, startPoint x: 90, startPoint y: 93, endPoint x: 455, endPoint y: 252, distance: 398.7
click at [89, 93] on span "Dashboard" at bounding box center [66, 92] width 65 height 13
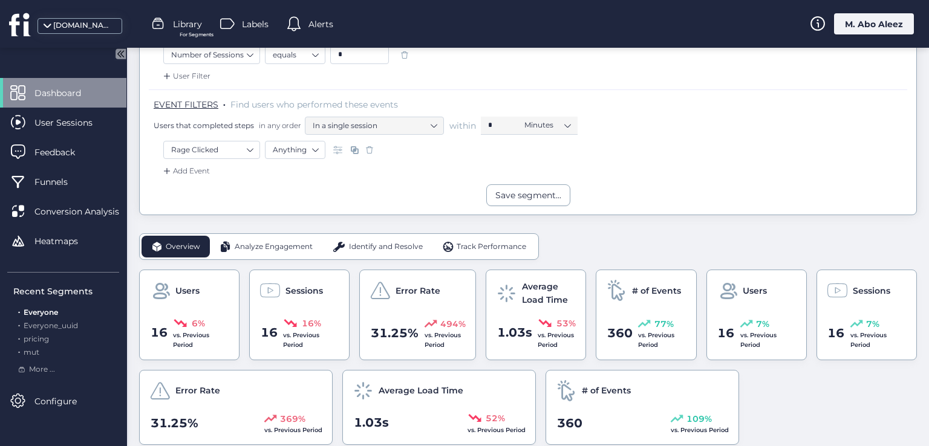
scroll to position [128, 0]
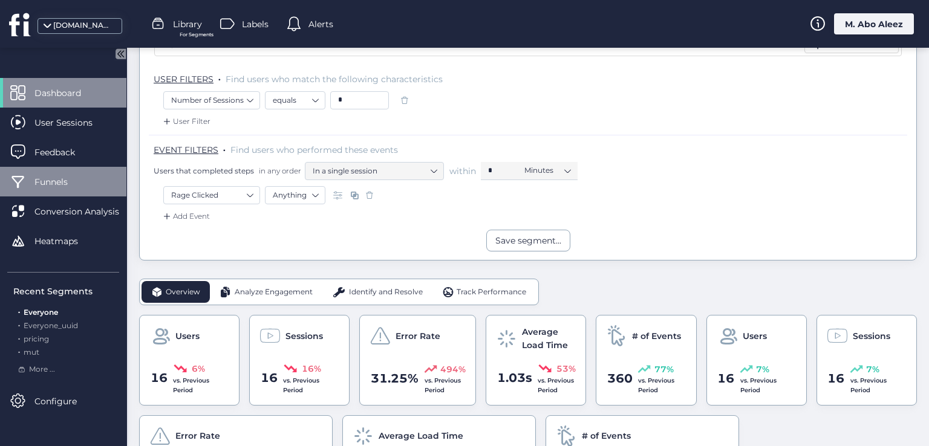
click at [30, 175] on div "Funnels" at bounding box center [63, 182] width 126 height 30
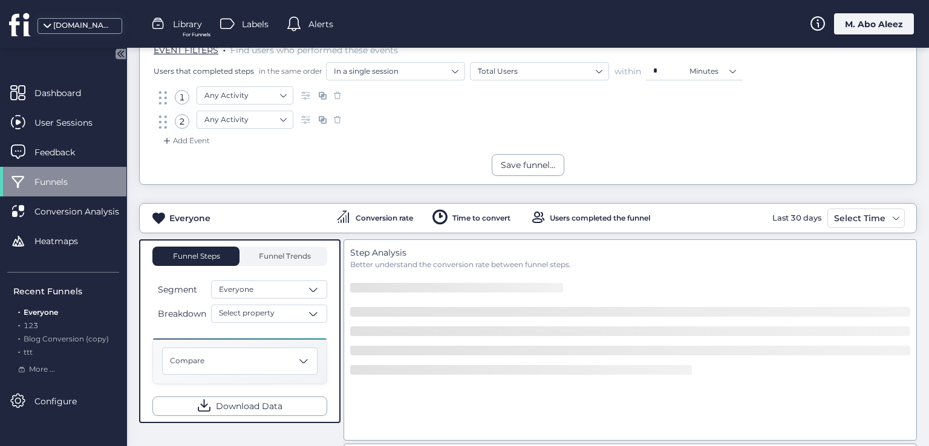
scroll to position [7, 0]
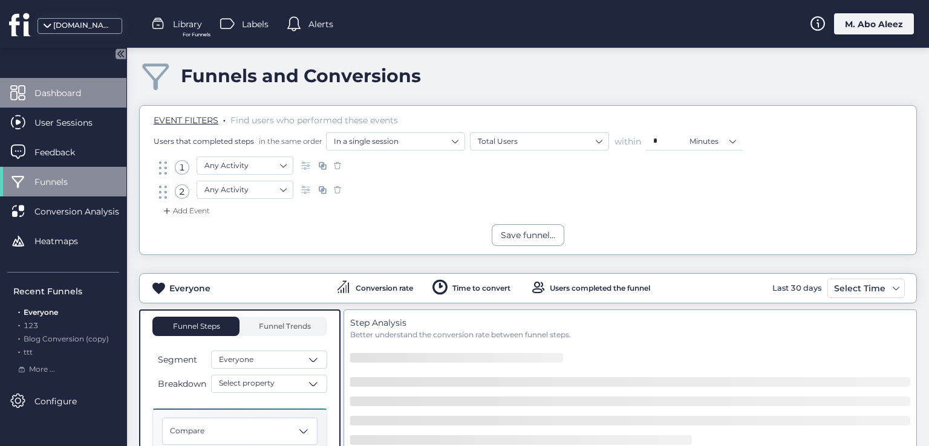
click at [83, 78] on div "Dashboard" at bounding box center [63, 93] width 126 height 30
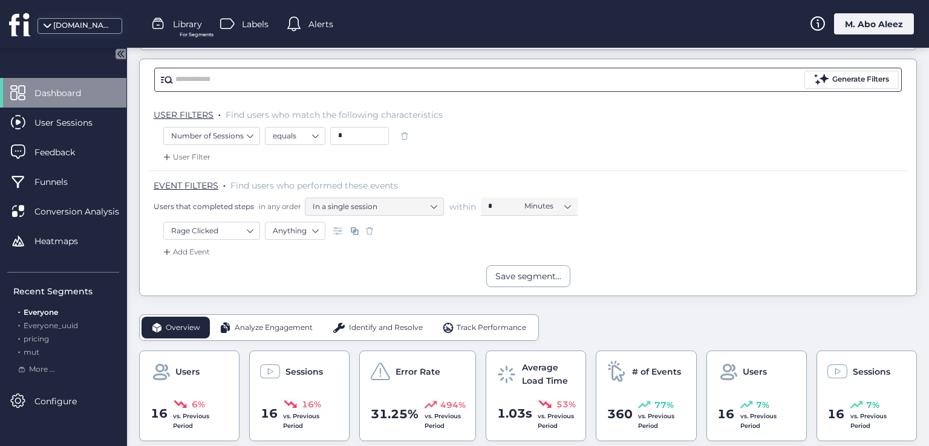
scroll to position [128, 0]
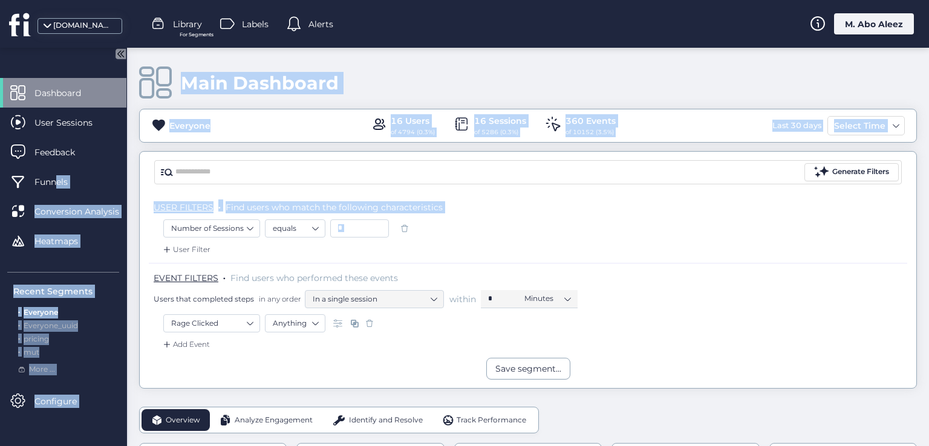
drag, startPoint x: 58, startPoint y: 183, endPoint x: 370, endPoint y: 245, distance: 318.1
click at [349, 250] on mat-drawer-container "Dashboard User Sessions Feedback Funnels Conversion Analysis Heatmaps Recent Se…" at bounding box center [464, 223] width 929 height 446
click at [408, 229] on span at bounding box center [405, 229] width 12 height 12
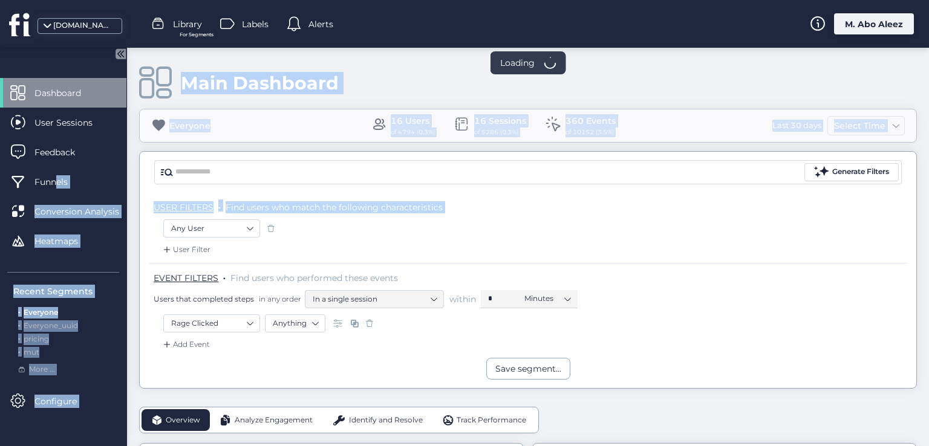
click at [367, 321] on span at bounding box center [370, 324] width 12 height 12
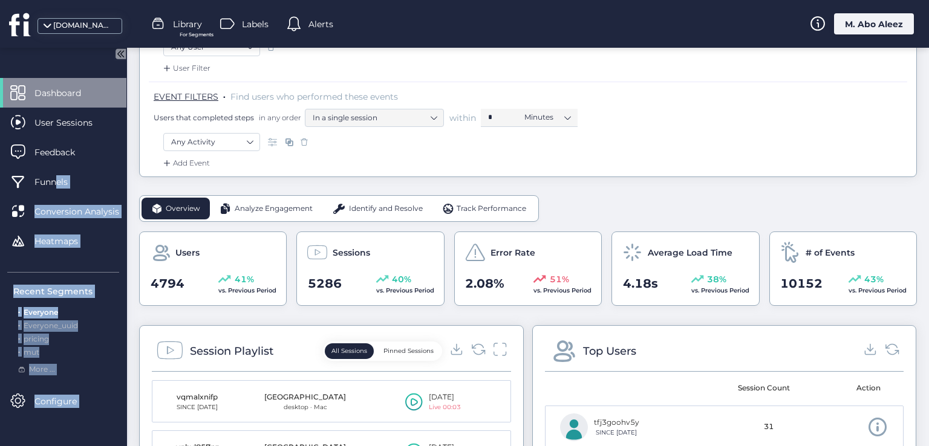
scroll to position [242, 0]
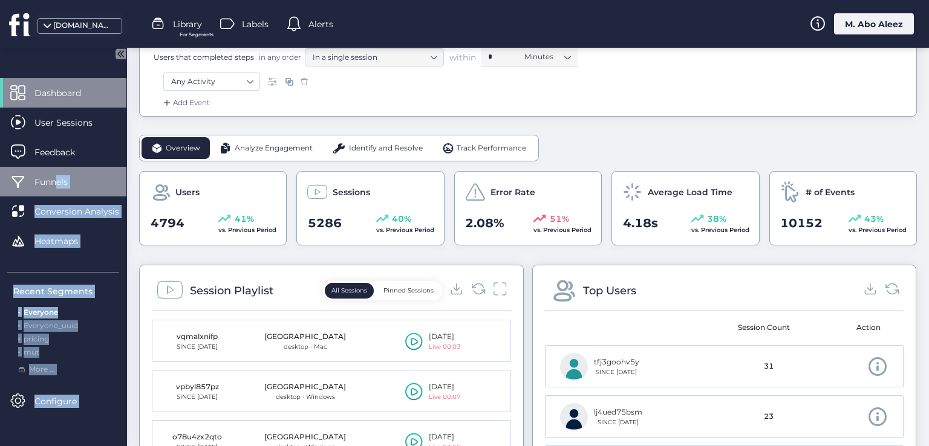
click at [56, 175] on span "Funnels" at bounding box center [59, 181] width 51 height 13
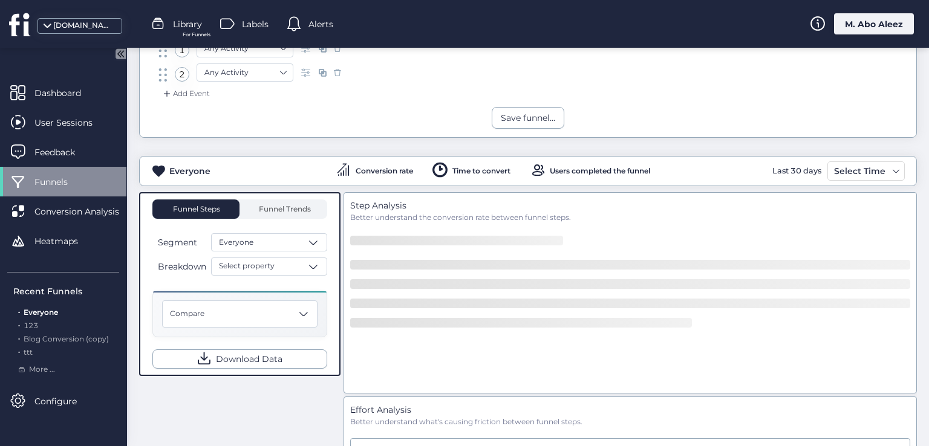
scroll to position [36, 0]
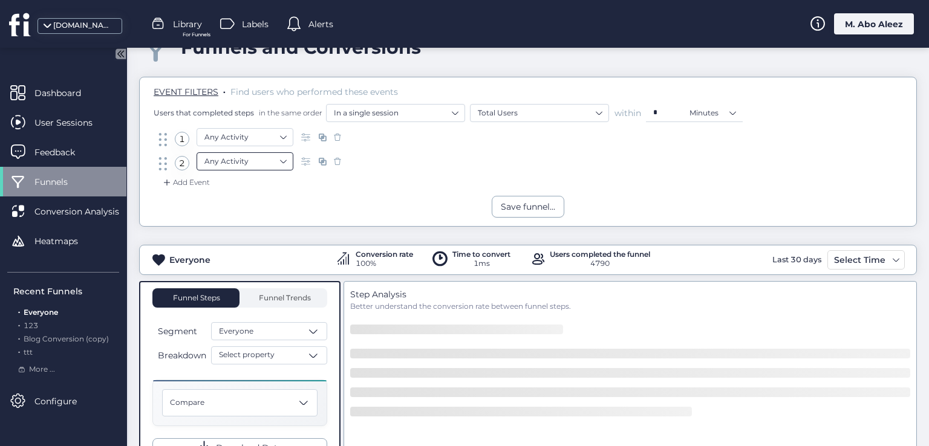
click at [241, 159] on nz-select-item "Any Activity" at bounding box center [244, 161] width 81 height 18
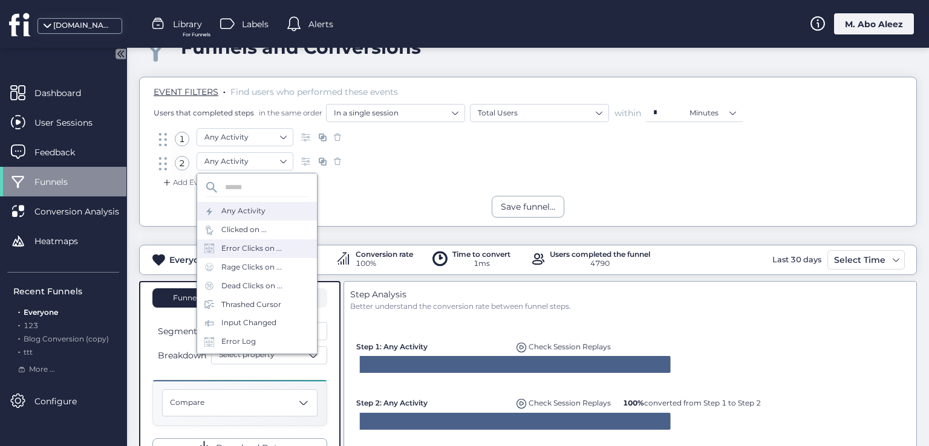
click at [223, 243] on div "Error Clicks on ..." at bounding box center [251, 248] width 60 height 11
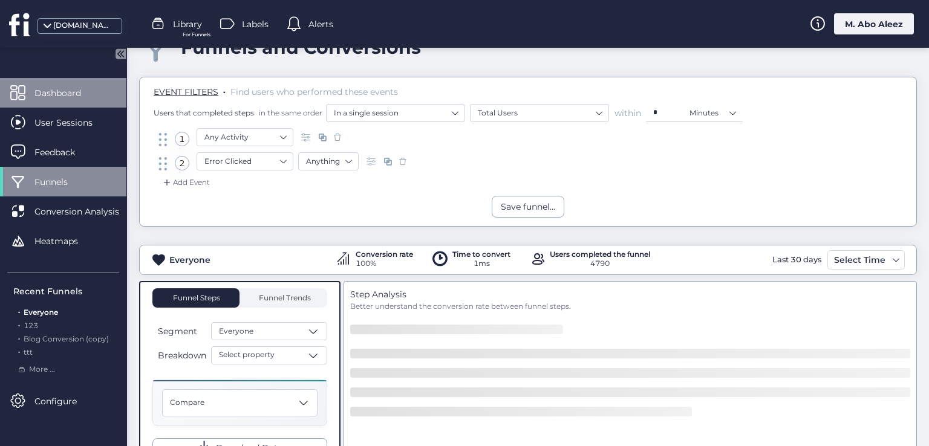
click at [43, 93] on span "Dashboard" at bounding box center [66, 92] width 65 height 13
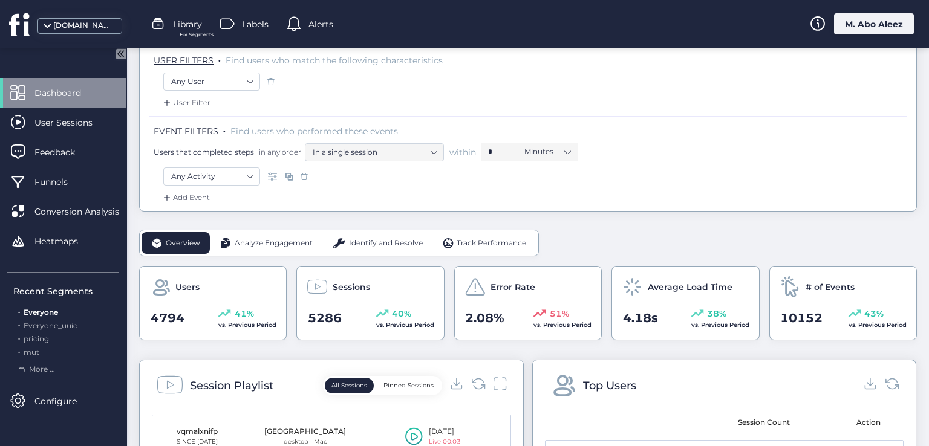
scroll to position [96, 0]
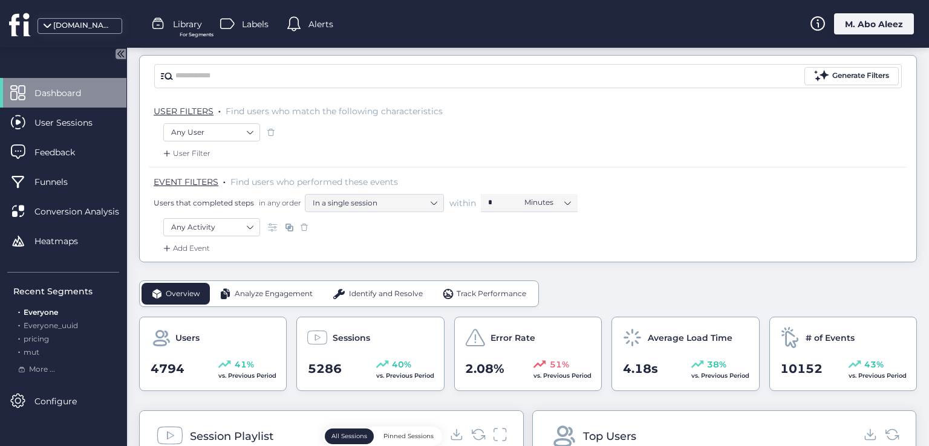
click at [250, 141] on div "Any User" at bounding box center [527, 133] width 729 height 21
click at [249, 138] on nz-select-item "Any User" at bounding box center [211, 132] width 81 height 18
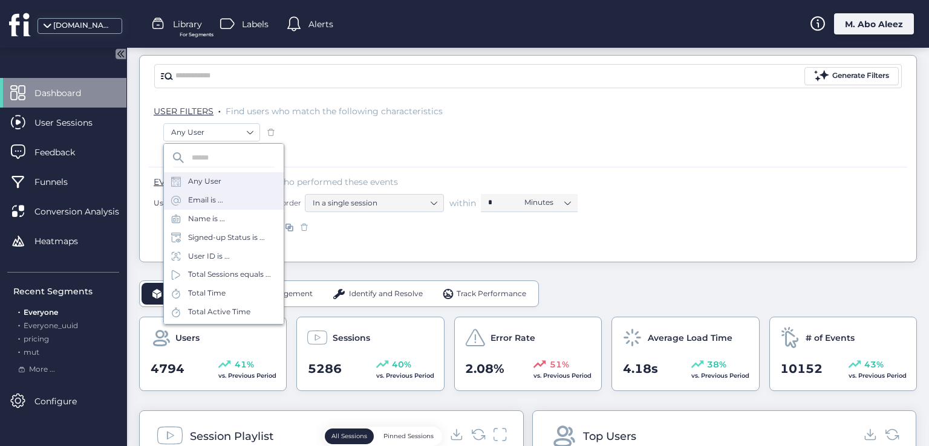
click at [232, 204] on div "Email is ..." at bounding box center [224, 200] width 120 height 19
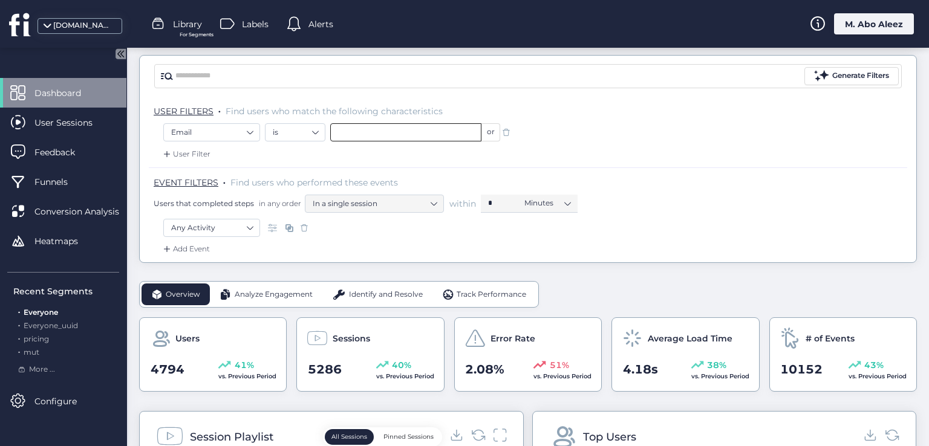
click at [370, 131] on input "text" at bounding box center [405, 132] width 151 height 18
click at [523, 148] on div "User Filter" at bounding box center [528, 157] width 758 height 19
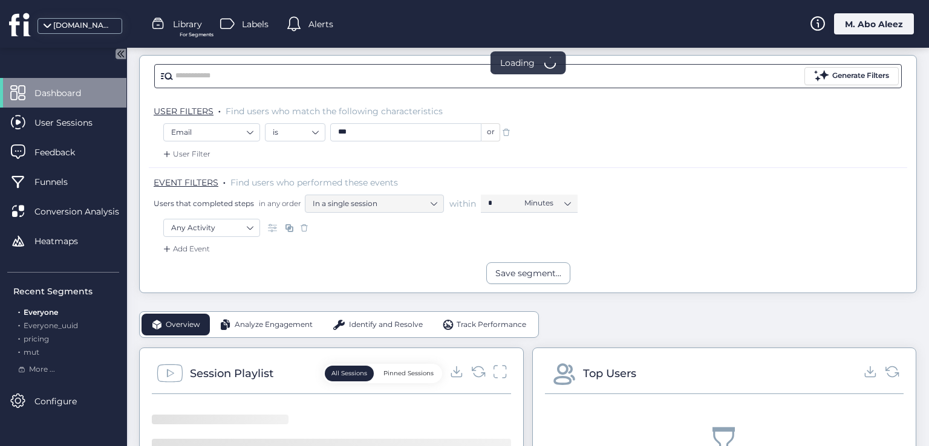
scroll to position [44, 0]
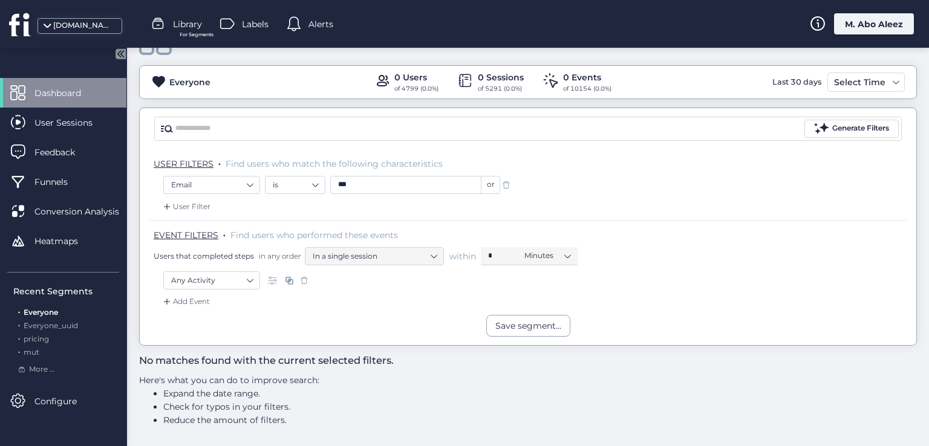
click at [399, 184] on input "***" at bounding box center [405, 185] width 151 height 18
type input "*"
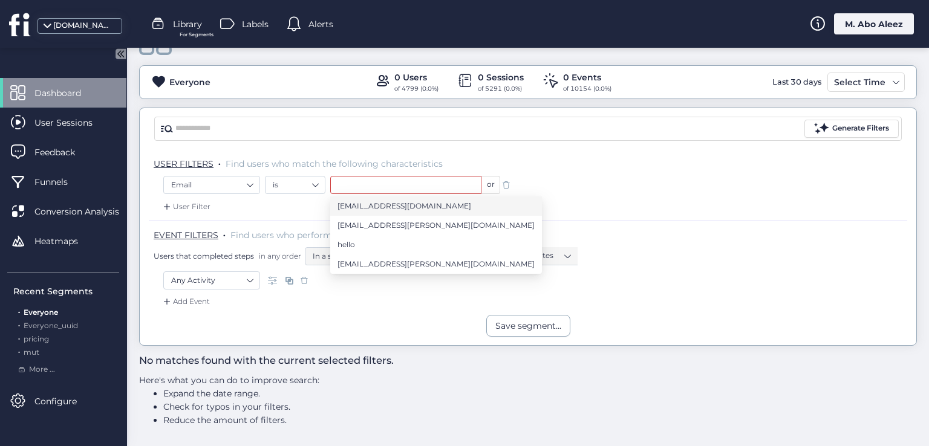
click at [452, 209] on li "hamed@fullsession.io" at bounding box center [436, 206] width 212 height 19
type input "**********"
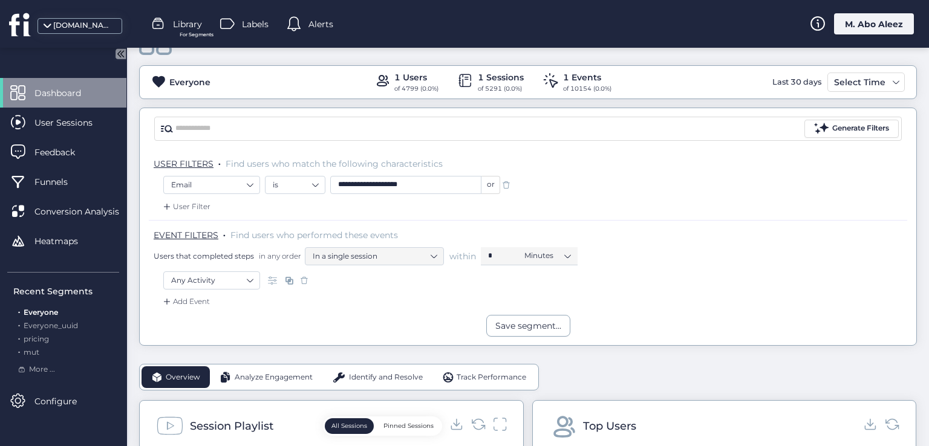
click at [506, 189] on span at bounding box center [506, 185] width 12 height 12
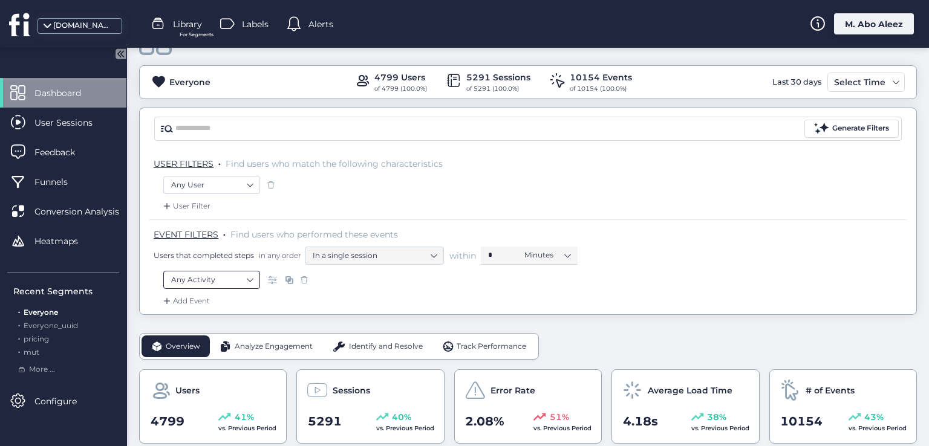
click at [235, 279] on nz-select-item "Any Activity" at bounding box center [211, 280] width 81 height 18
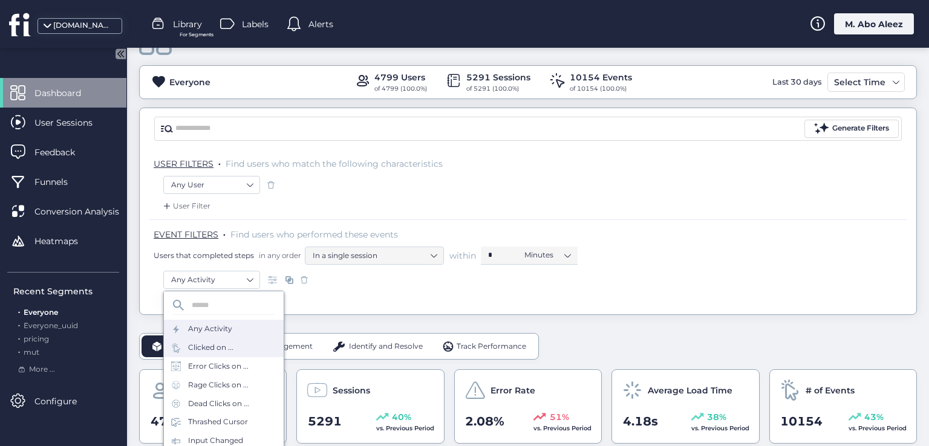
click at [249, 343] on div "Clicked on ..." at bounding box center [224, 348] width 120 height 19
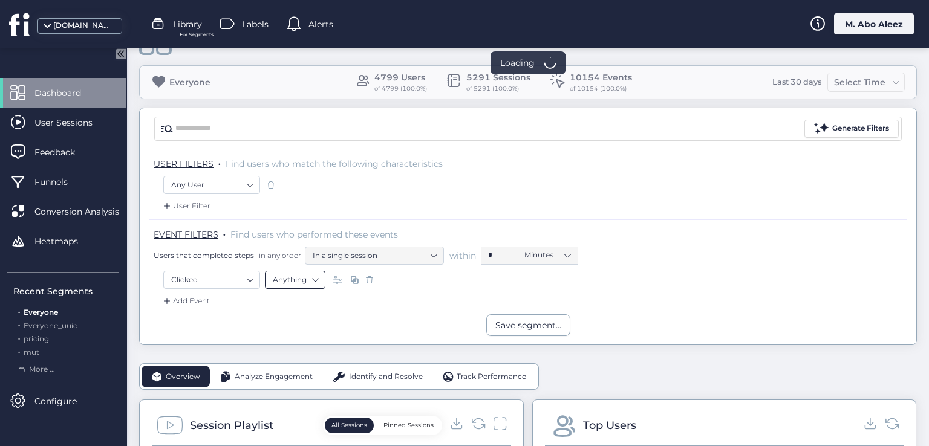
click at [310, 279] on nz-select-item "Anything" at bounding box center [295, 280] width 45 height 18
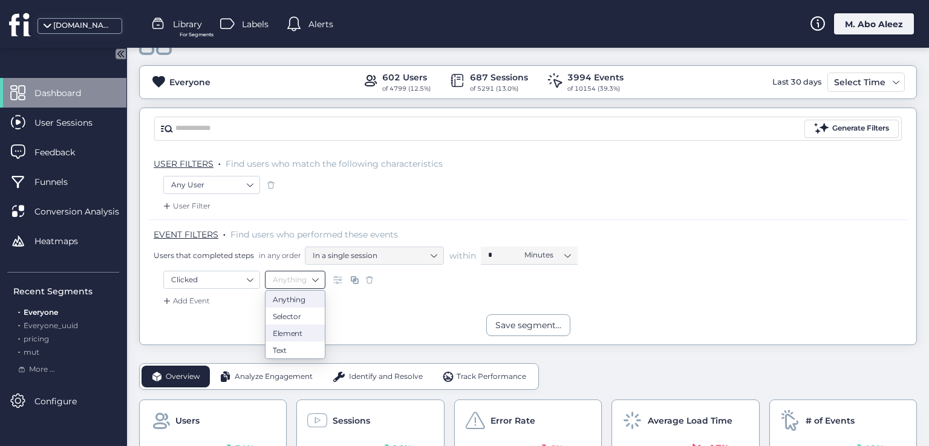
click at [297, 328] on div "Element" at bounding box center [295, 332] width 45 height 9
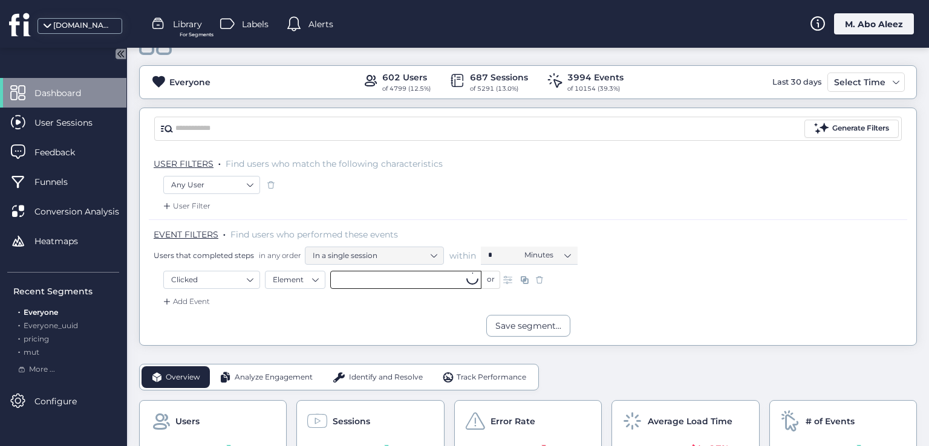
click at [390, 283] on input "text" at bounding box center [405, 280] width 151 height 18
type input "**"
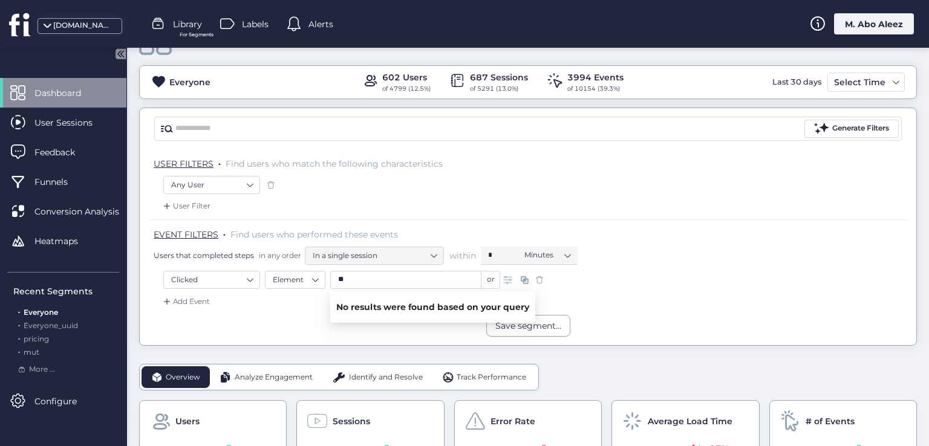
click at [543, 276] on span at bounding box center [539, 280] width 12 height 12
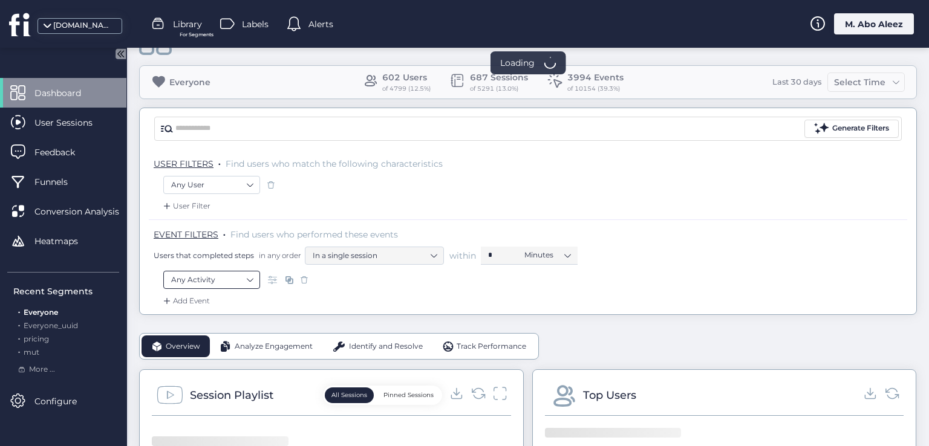
click at [252, 280] on nz-select-item "Any Activity" at bounding box center [211, 280] width 81 height 18
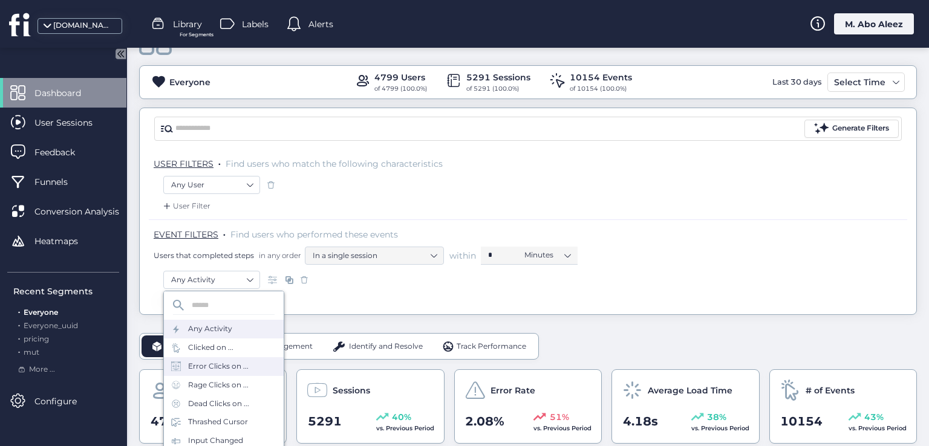
click at [239, 374] on div "Error Clicks on ..." at bounding box center [224, 366] width 120 height 19
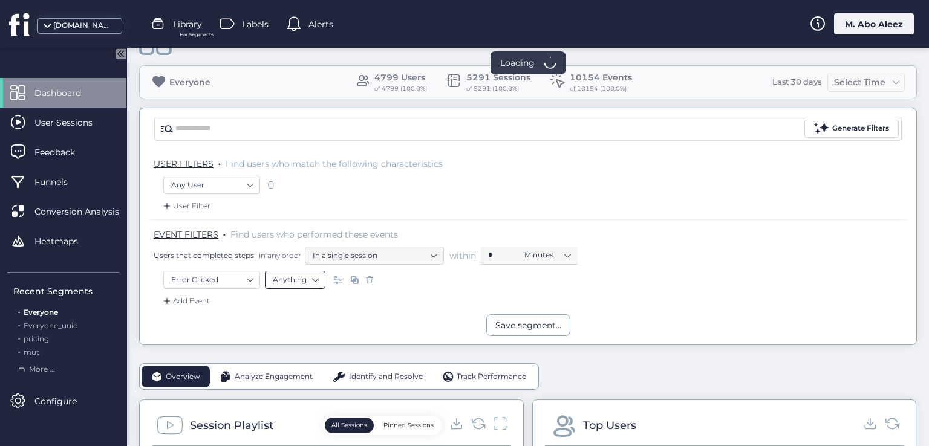
click at [310, 277] on nz-select-item "Anything" at bounding box center [295, 280] width 45 height 18
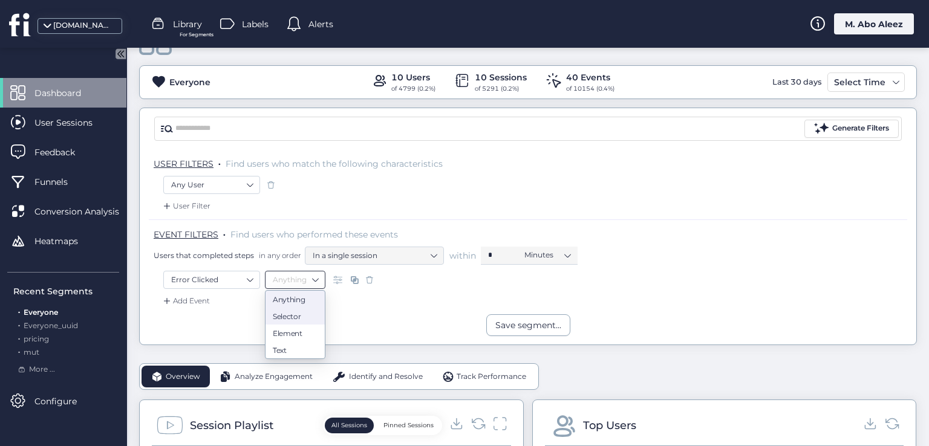
click at [302, 318] on div "Selector" at bounding box center [295, 315] width 45 height 9
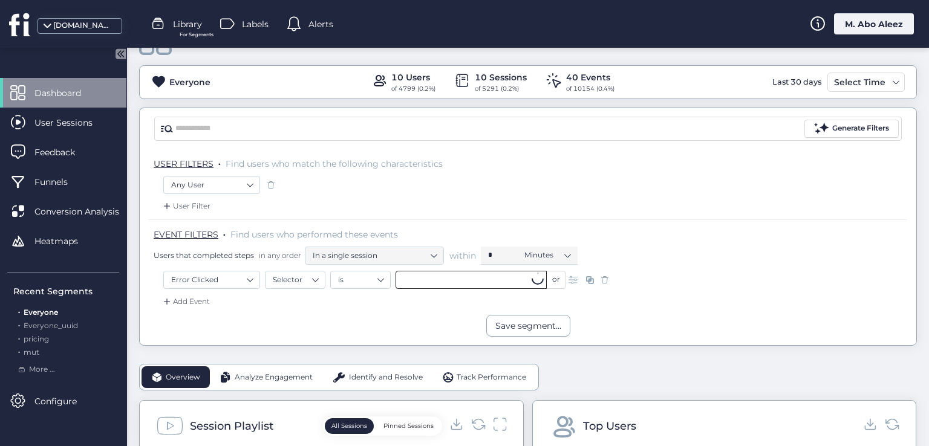
click at [436, 274] on input "text" at bounding box center [471, 280] width 151 height 18
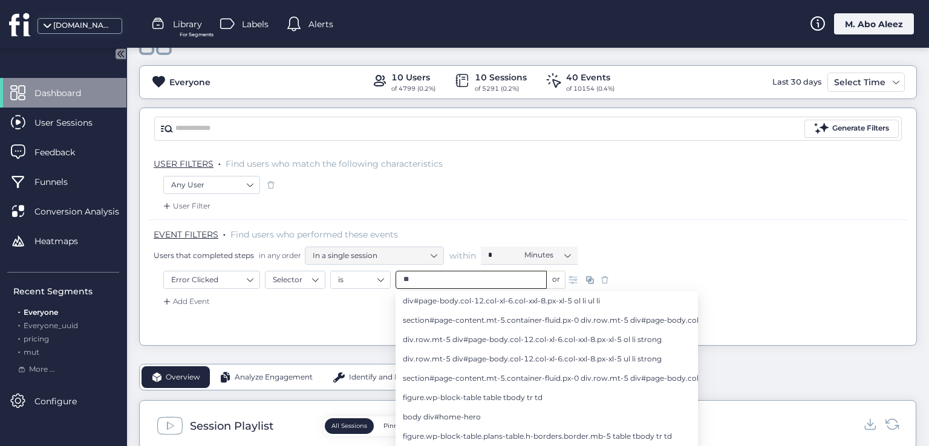
type input "**"
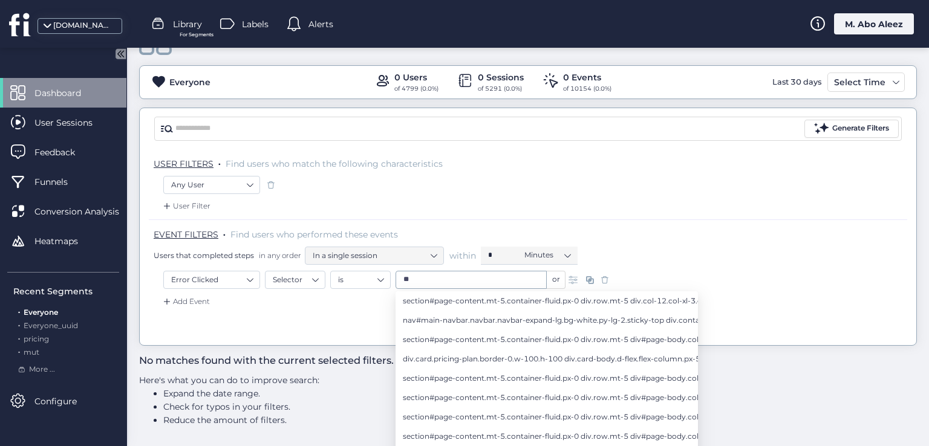
click at [607, 277] on span at bounding box center [605, 280] width 12 height 12
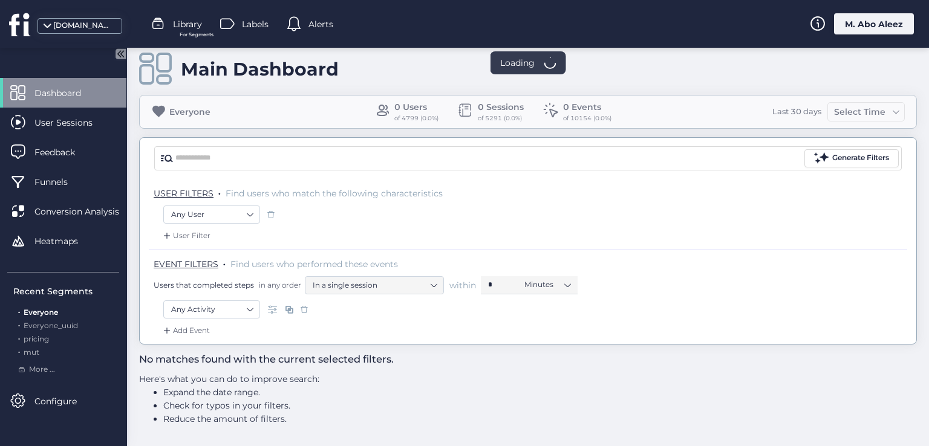
scroll to position [13, 0]
click at [240, 326] on div "Add Event" at bounding box center [528, 335] width 758 height 19
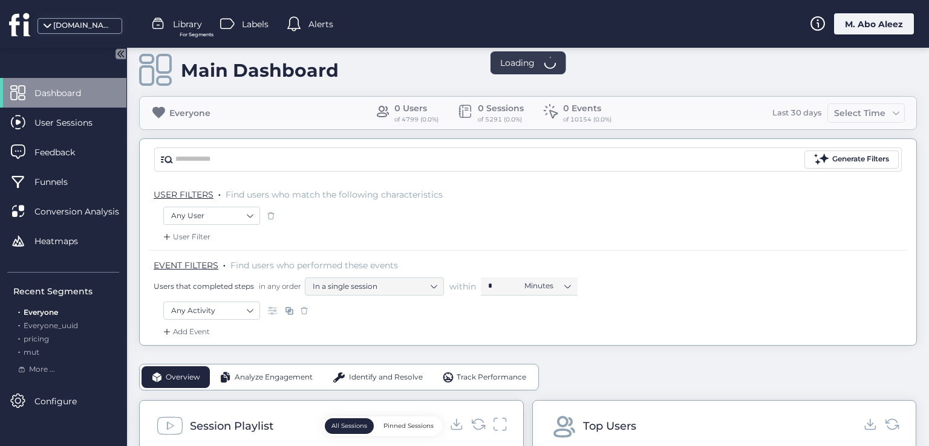
scroll to position [44, 0]
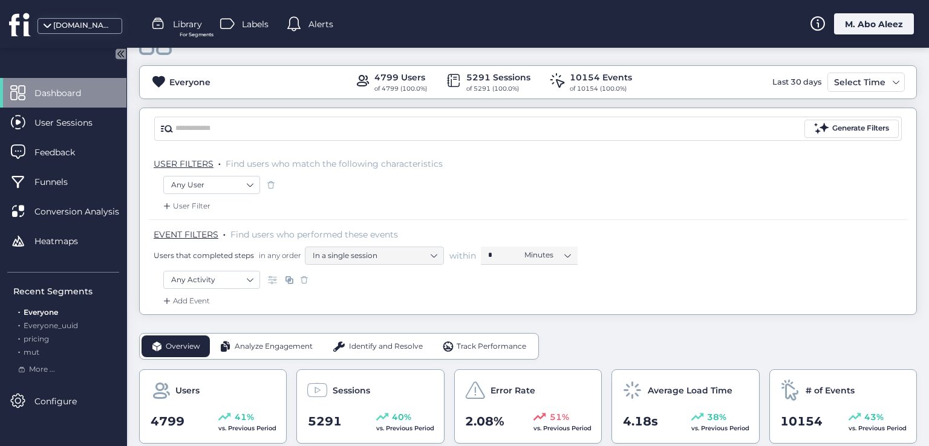
click at [244, 288] on div "Any Activity" at bounding box center [527, 281] width 729 height 21
click at [246, 279] on nz-select-item "Any Activity" at bounding box center [211, 280] width 81 height 18
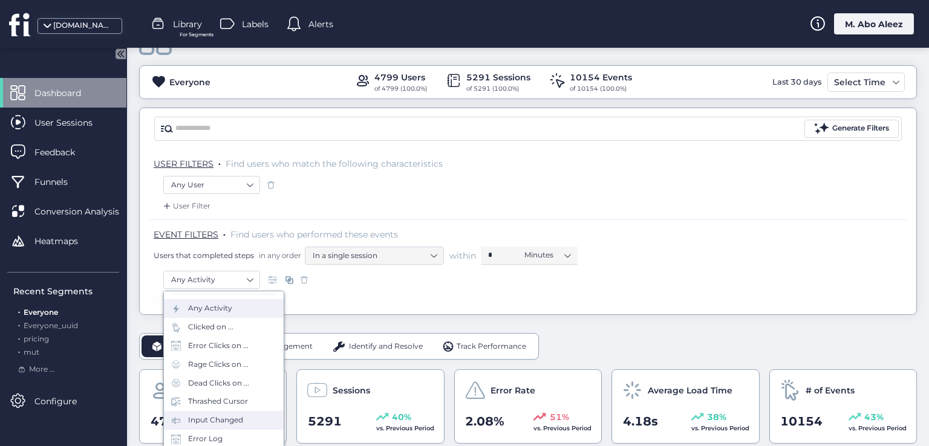
scroll to position [0, 0]
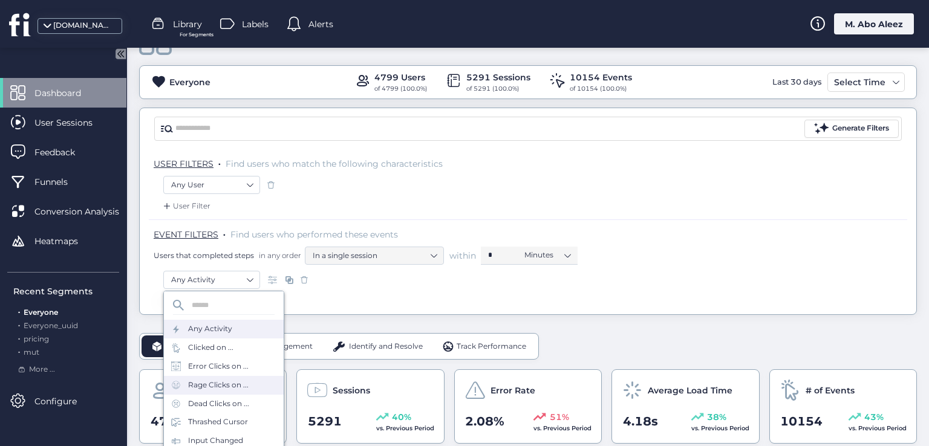
click at [236, 380] on div "Rage Clicks on ..." at bounding box center [218, 385] width 60 height 11
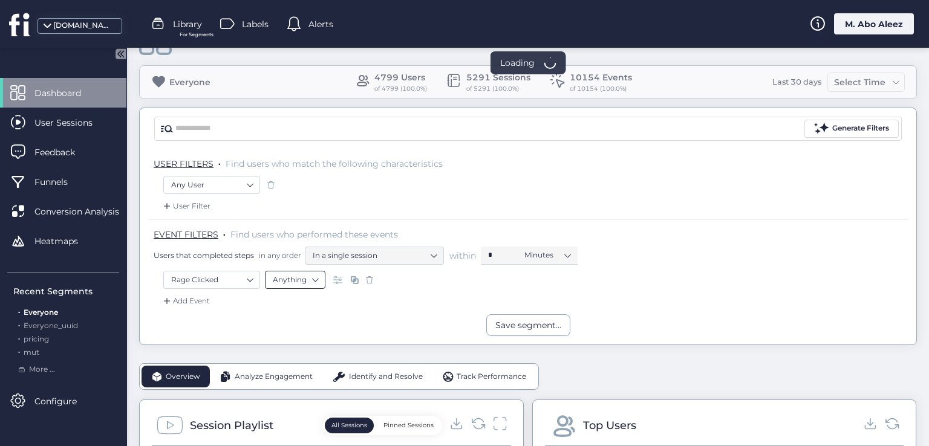
click at [315, 284] on nz-select-item "Anything" at bounding box center [295, 280] width 45 height 18
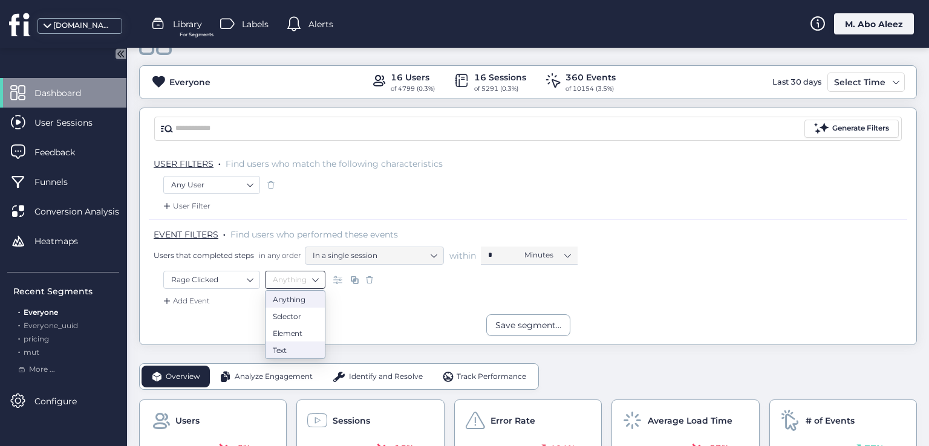
click at [295, 351] on div "Text" at bounding box center [295, 349] width 45 height 9
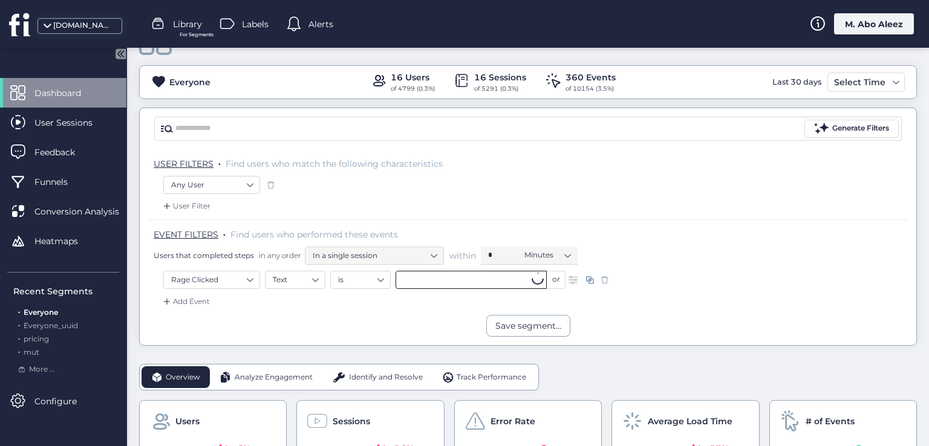
click at [425, 277] on input "text" at bounding box center [471, 280] width 151 height 18
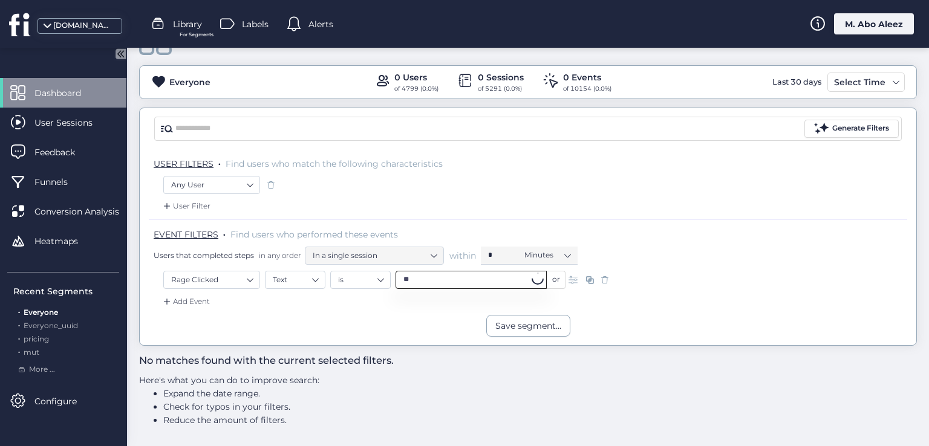
type input "*"
click at [455, 200] on div "User Filter" at bounding box center [528, 209] width 758 height 19
click at [609, 276] on span at bounding box center [605, 280] width 12 height 12
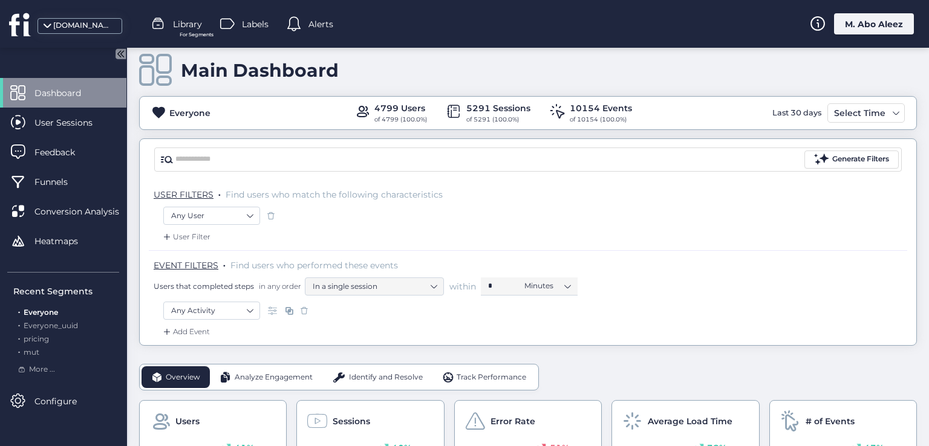
scroll to position [44, 0]
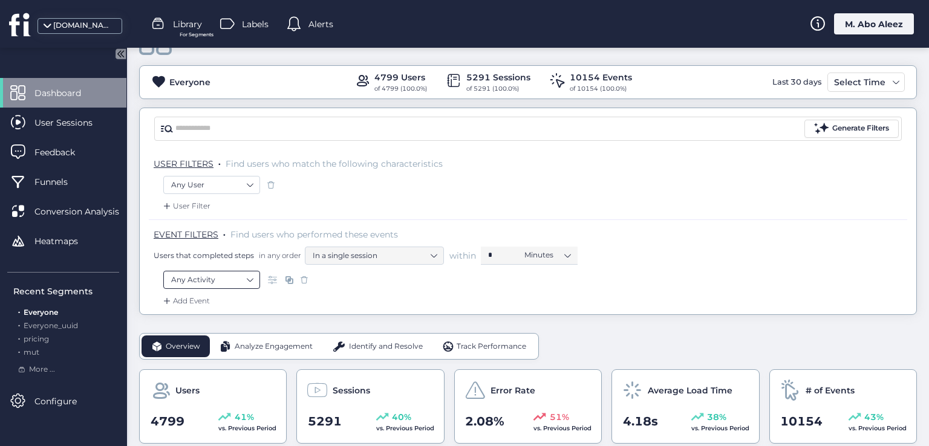
click at [255, 278] on nz-select-top-control "Any Activity" at bounding box center [211, 280] width 97 height 18
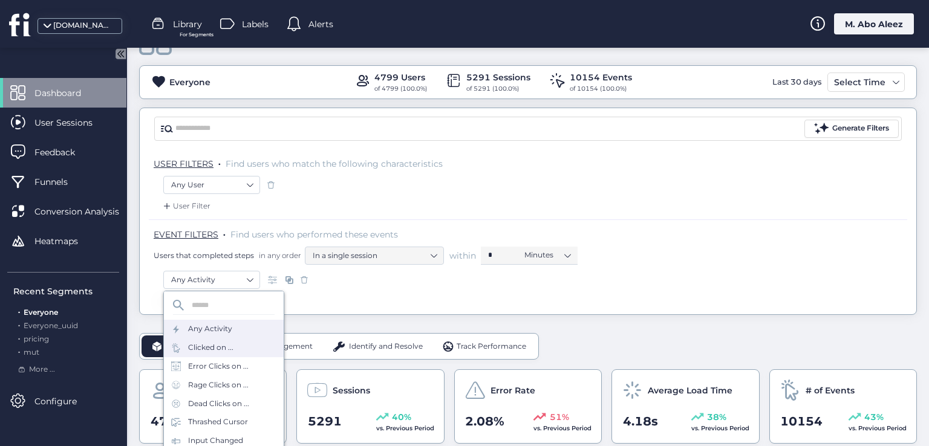
click at [232, 346] on div "Clicked on ..." at bounding box center [210, 347] width 45 height 11
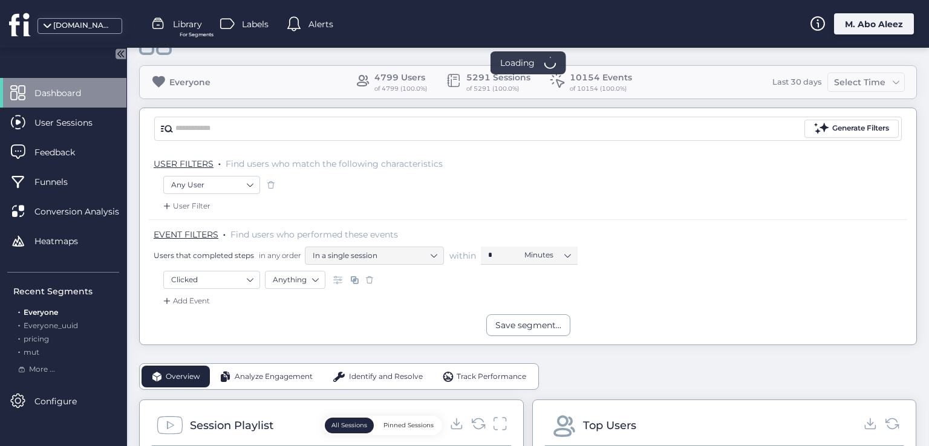
click at [336, 279] on span at bounding box center [339, 280] width 12 height 12
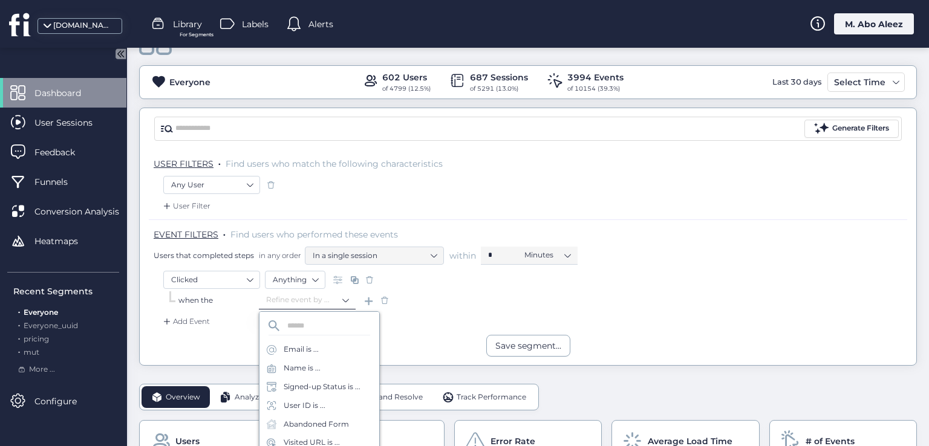
click at [304, 298] on input at bounding box center [303, 301] width 75 height 18
click at [297, 356] on div "Email is ..." at bounding box center [319, 350] width 120 height 19
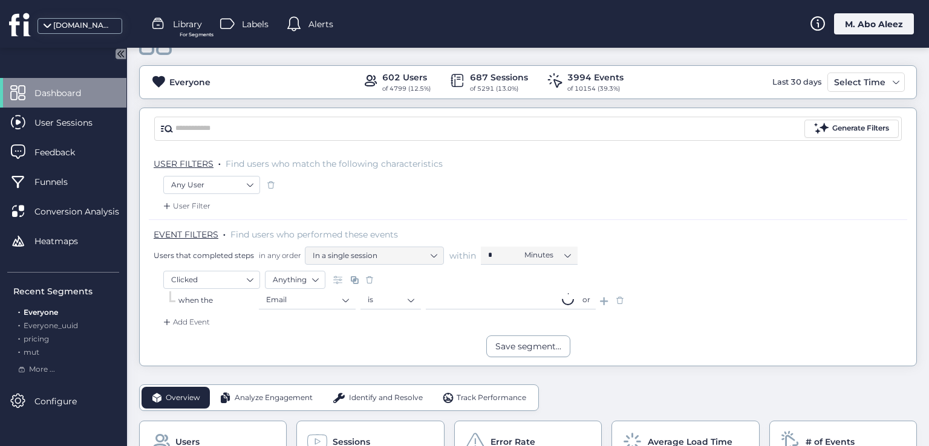
click at [468, 305] on input "text" at bounding box center [501, 301] width 151 height 18
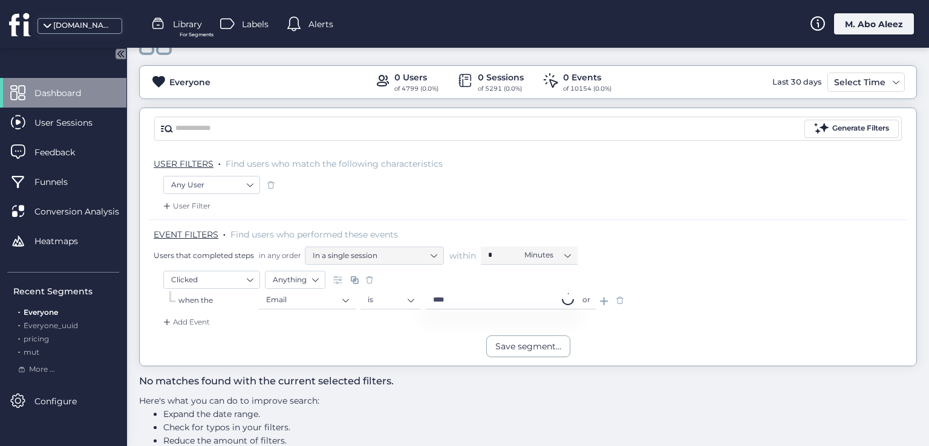
type input "****"
click at [622, 303] on span at bounding box center [620, 301] width 12 height 12
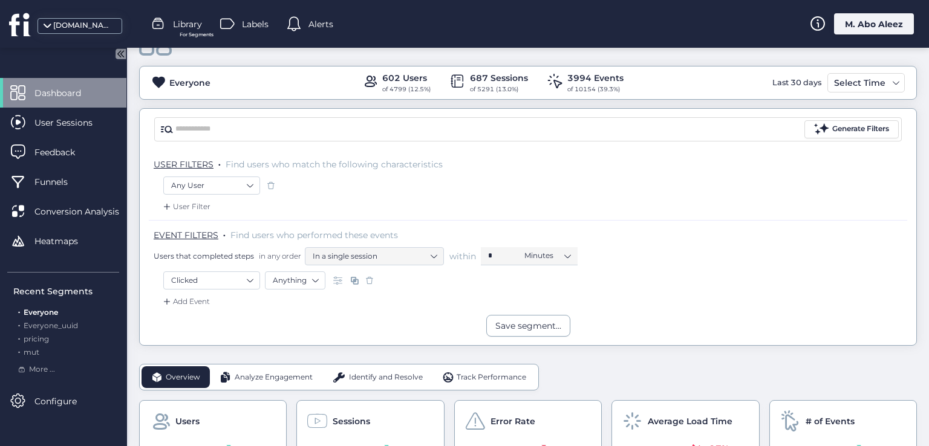
scroll to position [44, 0]
click at [337, 274] on span at bounding box center [339, 280] width 12 height 12
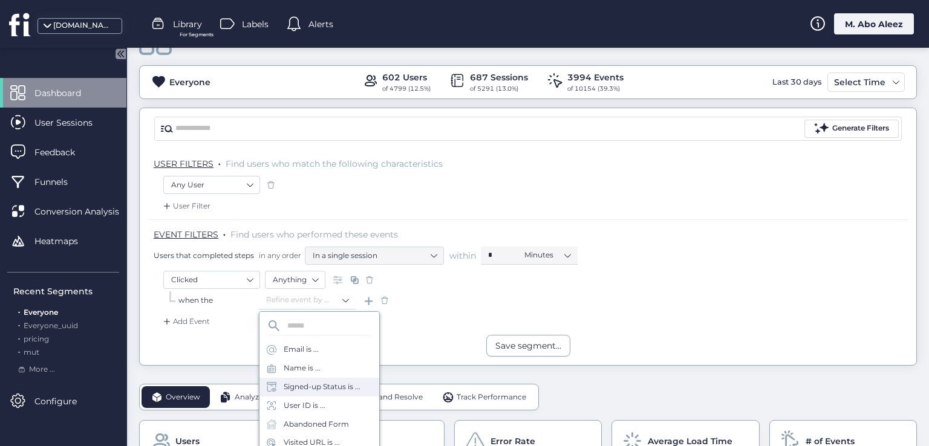
scroll to position [60, 0]
click at [327, 385] on div "Visited URL is ..." at bounding box center [312, 382] width 56 height 11
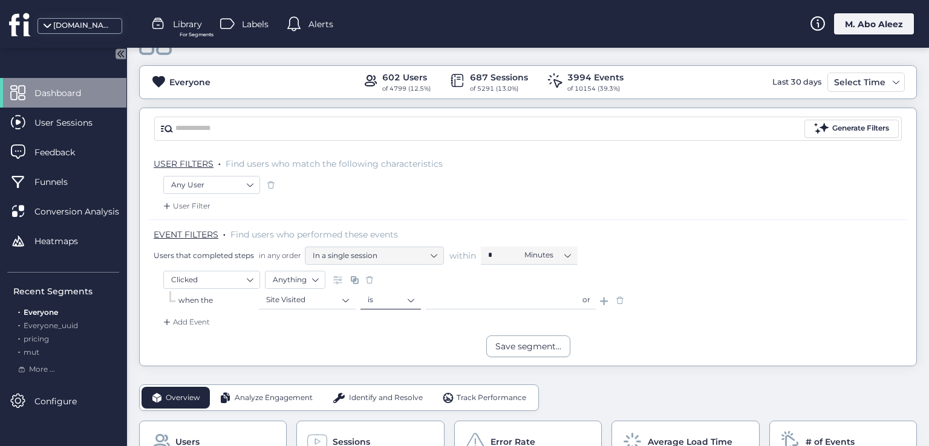
click at [404, 299] on nz-select-item "is" at bounding box center [391, 300] width 46 height 18
click at [397, 330] on nz-option-item "contains" at bounding box center [390, 336] width 59 height 17
click at [433, 302] on input "text" at bounding box center [501, 301] width 151 height 18
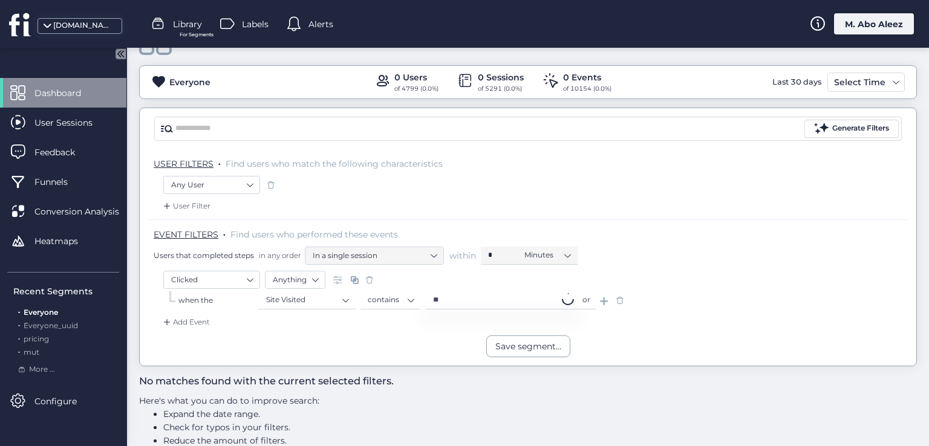
type input "*"
click at [621, 304] on span at bounding box center [620, 301] width 12 height 12
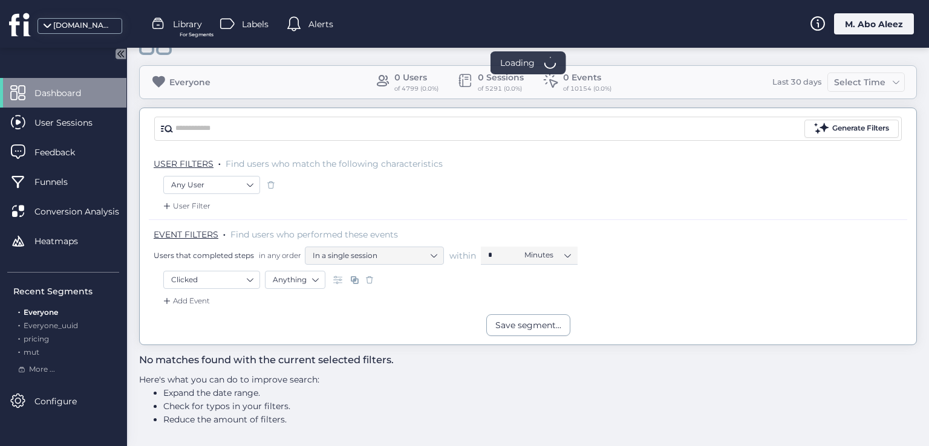
scroll to position [43, 0]
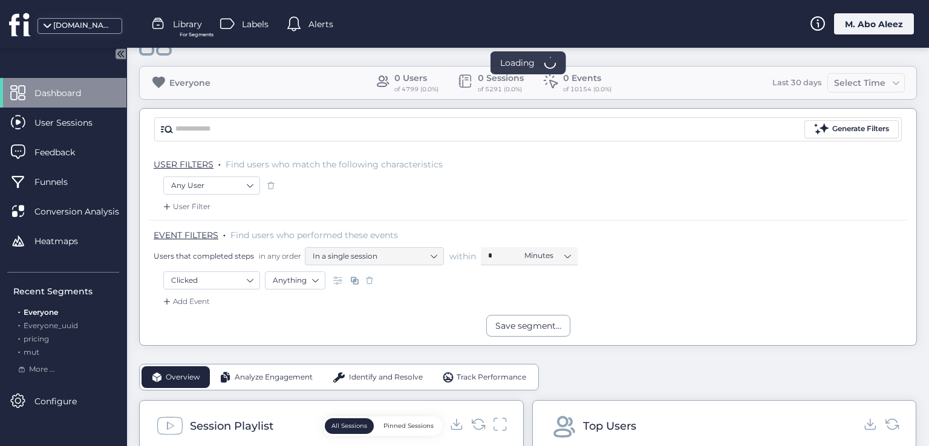
click at [344, 278] on span at bounding box center [339, 281] width 12 height 12
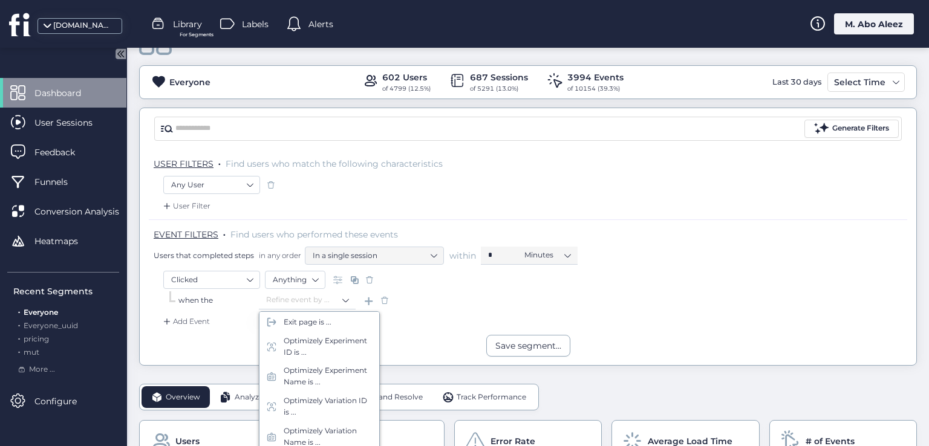
scroll to position [242, 0]
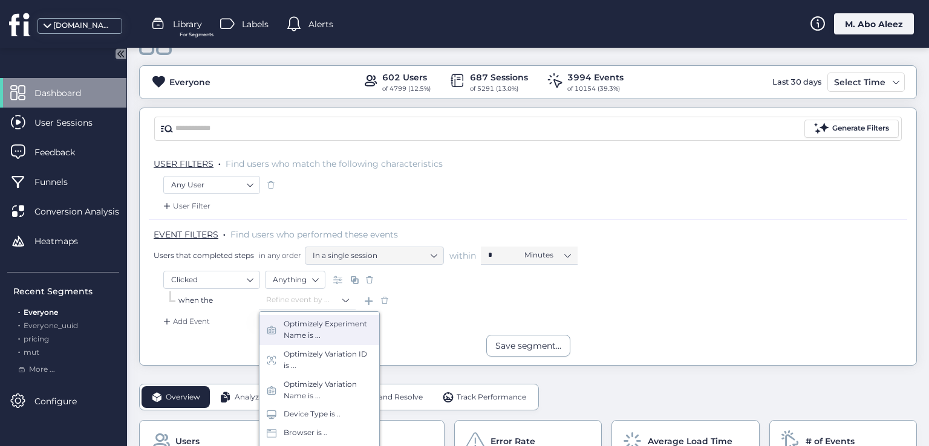
click at [329, 342] on div "Optimizely Experiment Name is ..." at bounding box center [328, 330] width 88 height 23
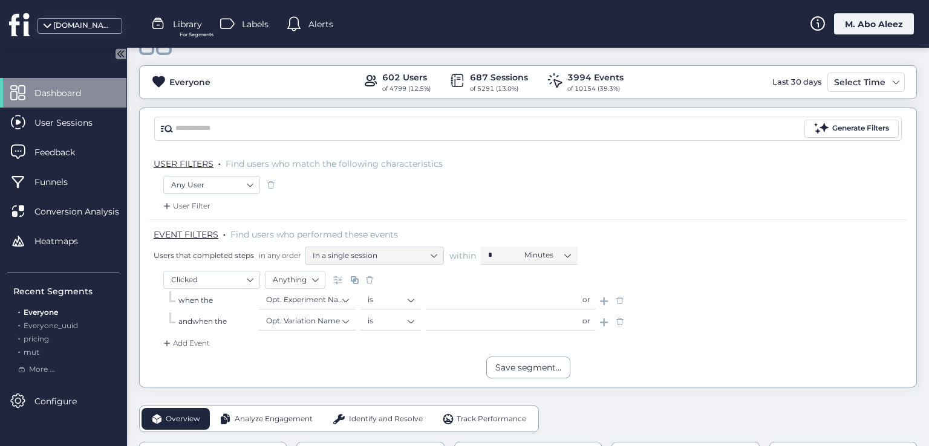
click at [458, 308] on segment-filter-data-textual "is or" at bounding box center [477, 301] width 235 height 19
click at [445, 301] on input "text" at bounding box center [501, 301] width 151 height 18
type input "*"
click at [621, 298] on span at bounding box center [620, 301] width 12 height 12
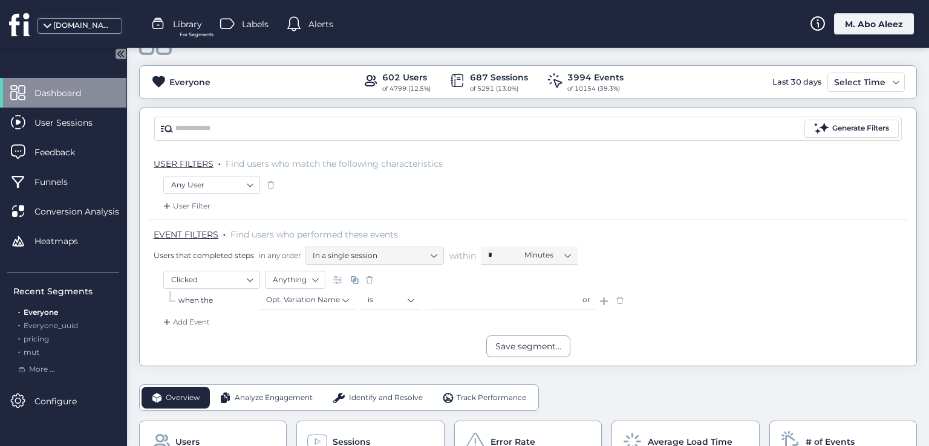
click at [621, 298] on span at bounding box center [620, 301] width 12 height 12
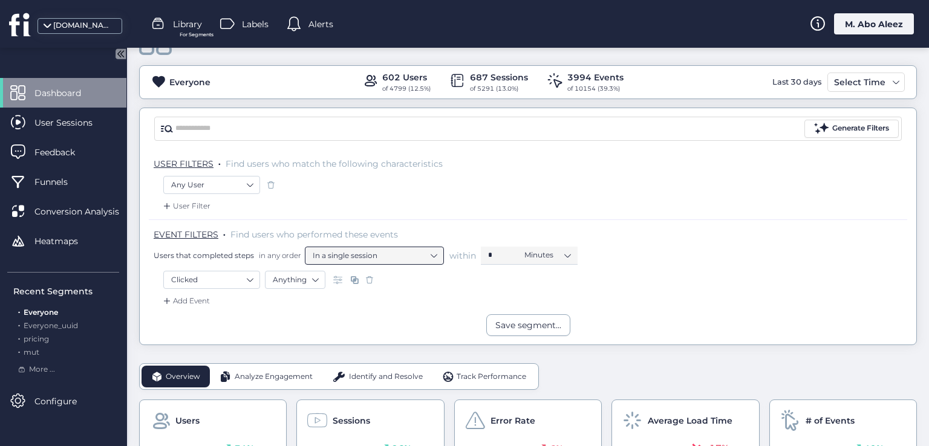
click at [370, 278] on span at bounding box center [370, 280] width 12 height 12
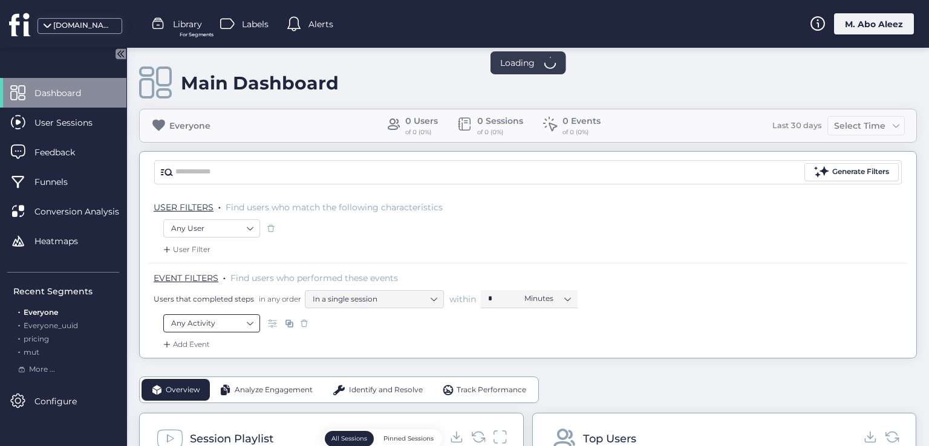
click at [254, 320] on nz-select-top-control "Any Activity" at bounding box center [211, 324] width 97 height 18
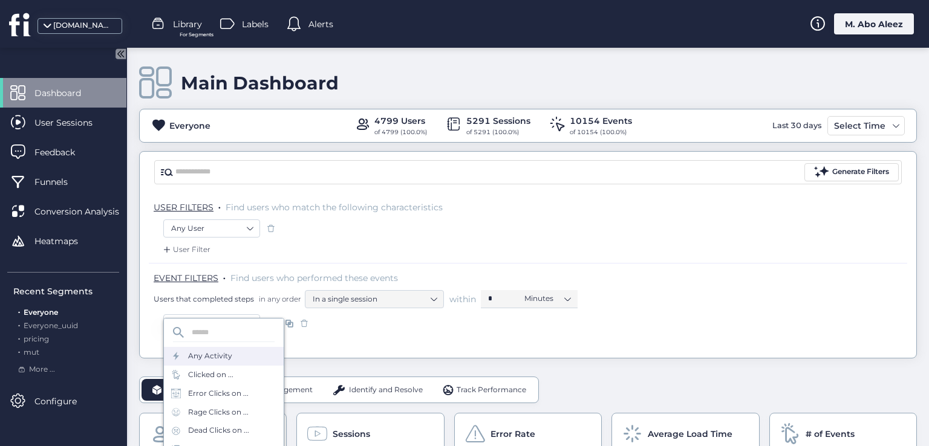
scroll to position [60, 0]
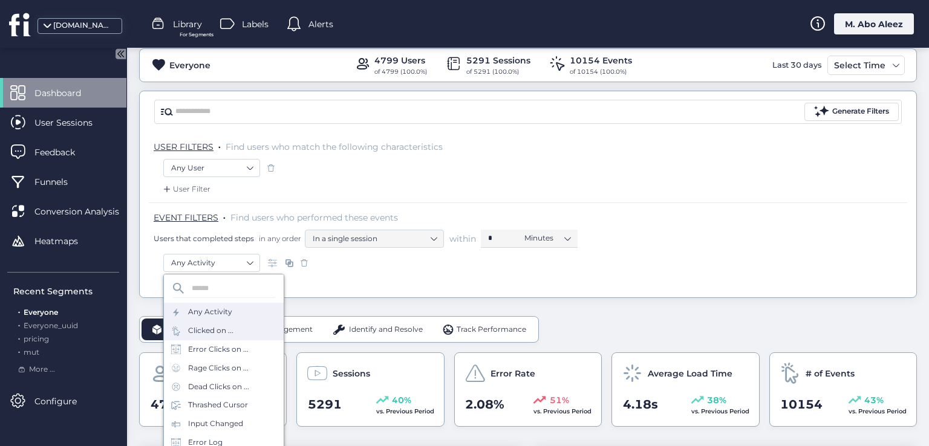
click at [242, 334] on div "Clicked on ..." at bounding box center [224, 331] width 120 height 19
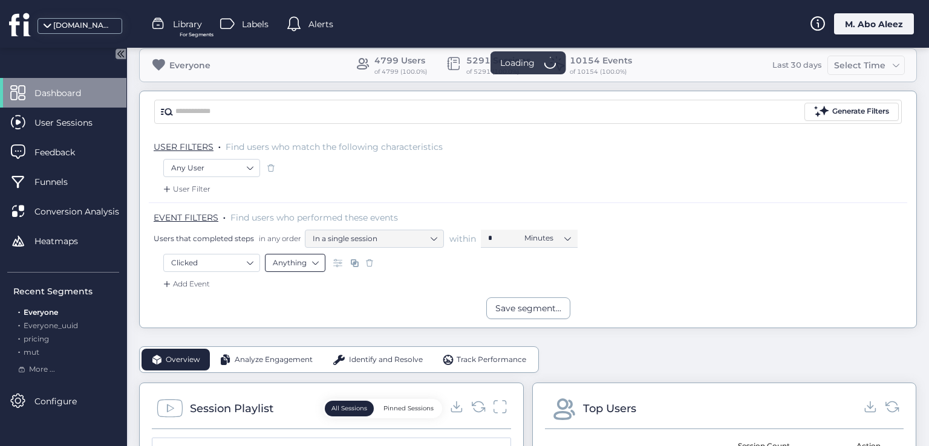
click at [322, 261] on nz-select-top-control "Anything" at bounding box center [295, 263] width 60 height 18
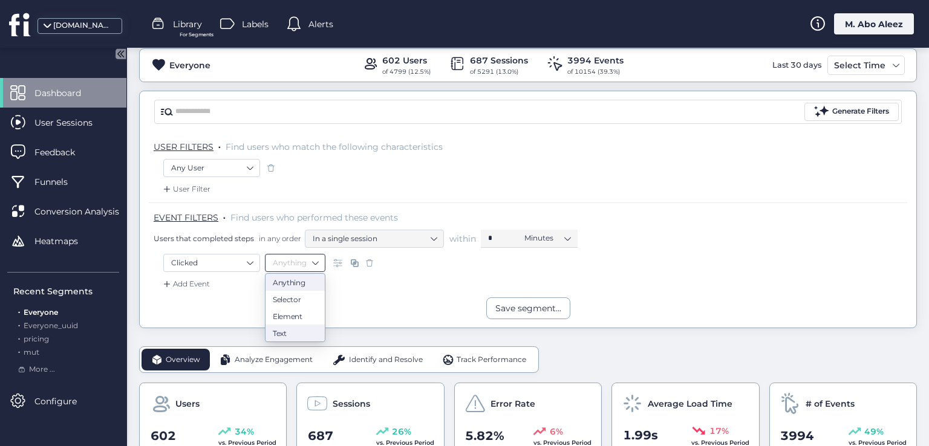
click at [284, 331] on div "Text" at bounding box center [295, 332] width 45 height 9
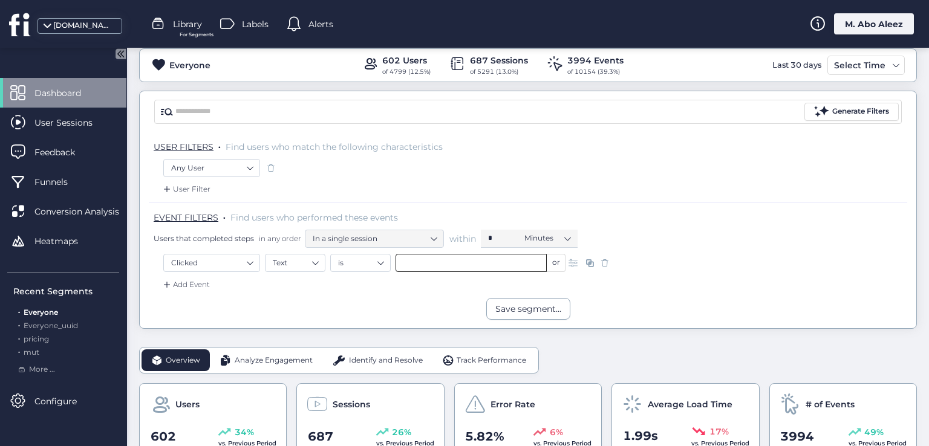
click at [403, 261] on input "text" at bounding box center [471, 263] width 151 height 18
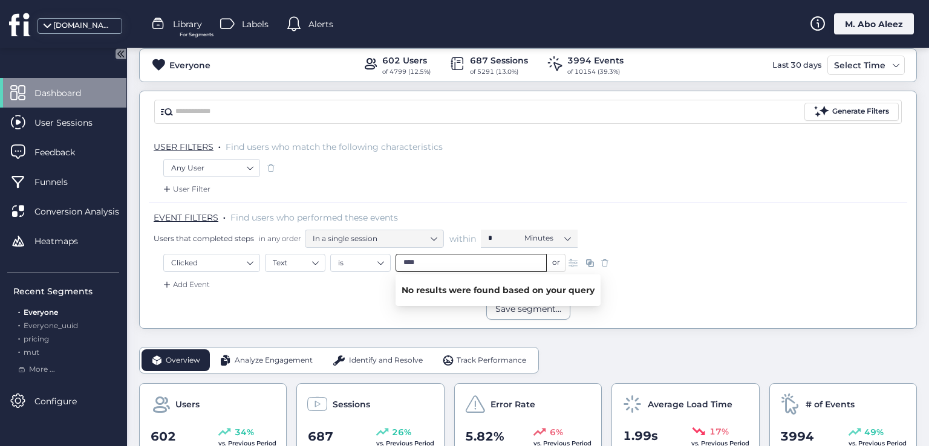
type input "****"
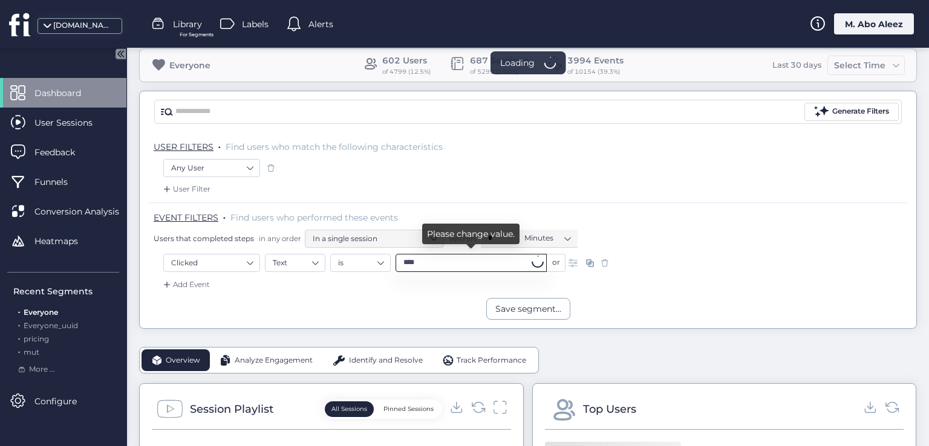
scroll to position [44, 0]
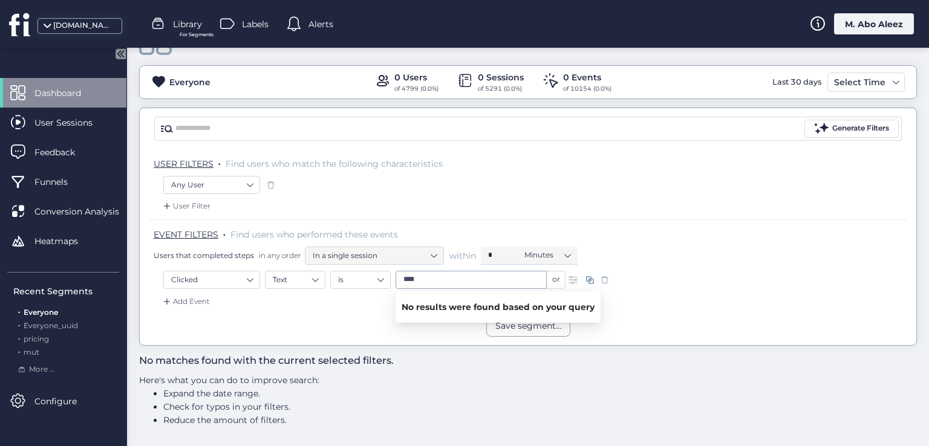
click at [575, 274] on span at bounding box center [575, 280] width 12 height 12
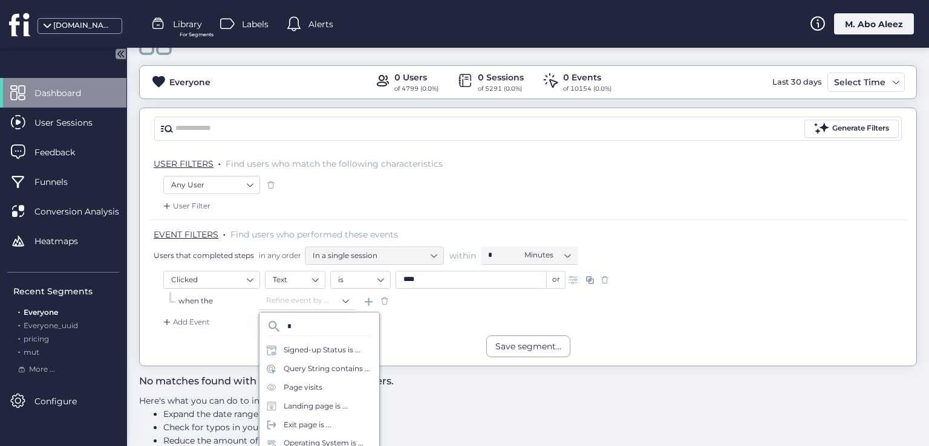
type input "*"
click at [279, 289] on div "Clicked Text is **** or" at bounding box center [527, 281] width 729 height 21
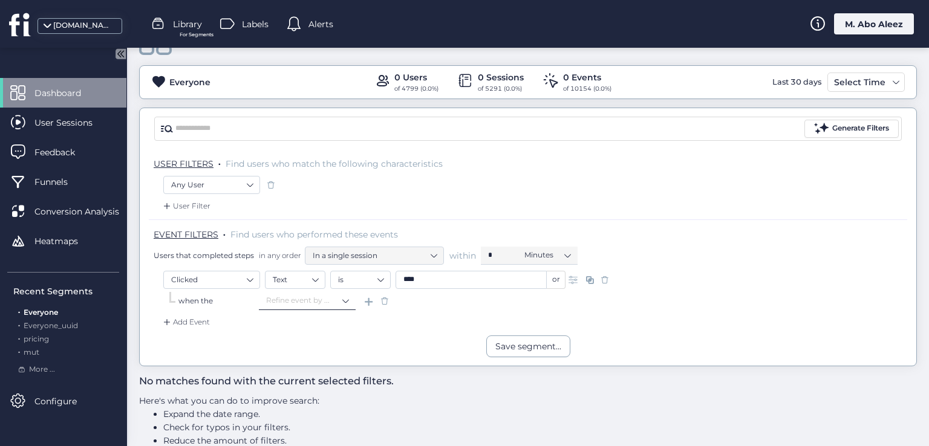
click at [295, 298] on input at bounding box center [303, 301] width 75 height 18
type input "*"
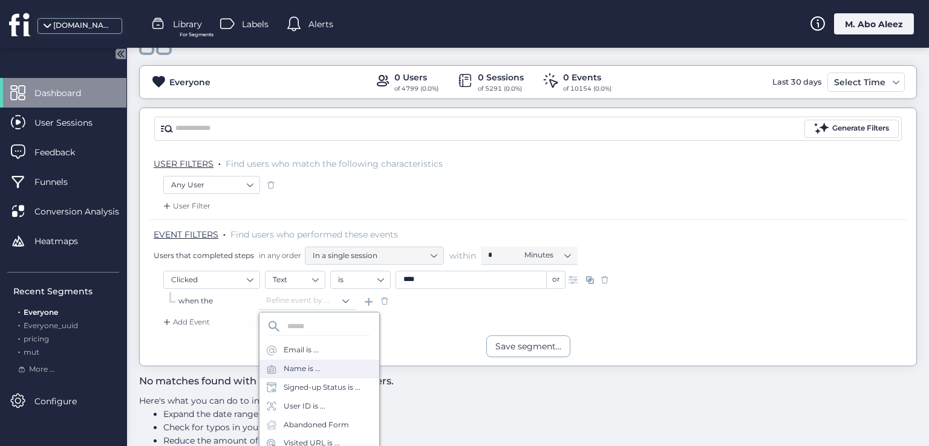
click at [321, 371] on div "Name is ..." at bounding box center [319, 369] width 120 height 19
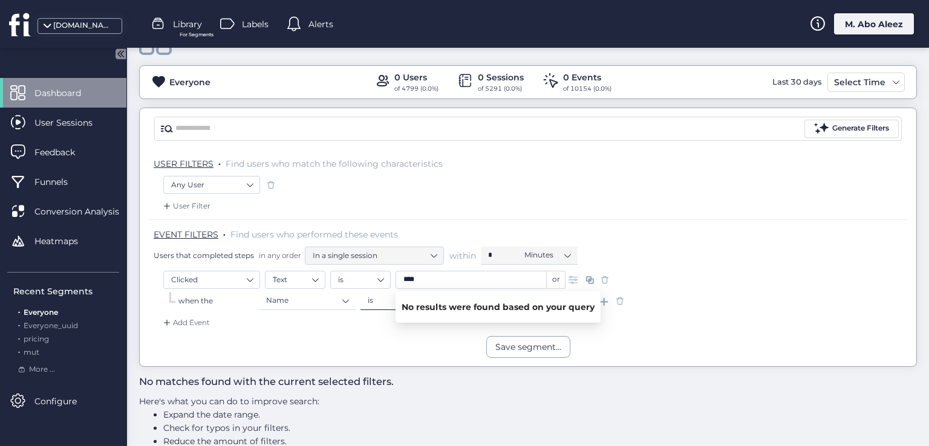
click at [380, 300] on nz-select-item "is" at bounding box center [391, 301] width 46 height 18
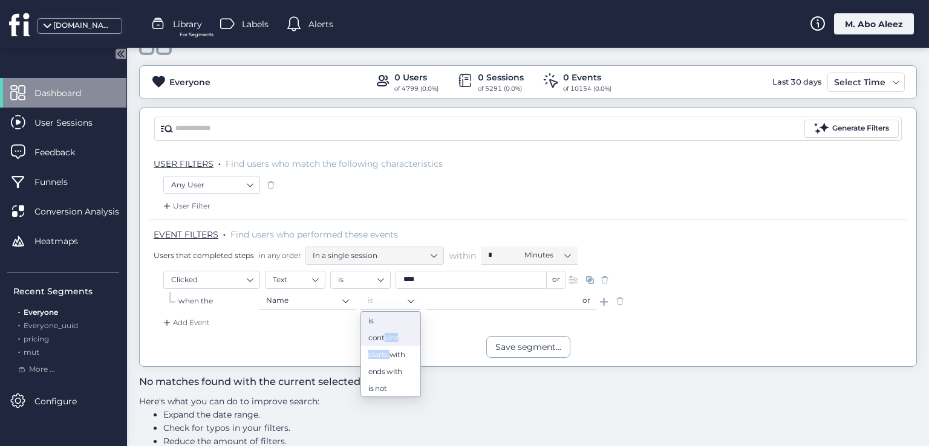
drag, startPoint x: 386, startPoint y: 347, endPoint x: 380, endPoint y: 336, distance: 12.5
click at [380, 336] on div "is contains starts with ends with is not" at bounding box center [390, 354] width 59 height 85
click at [380, 336] on div "contains" at bounding box center [390, 337] width 45 height 9
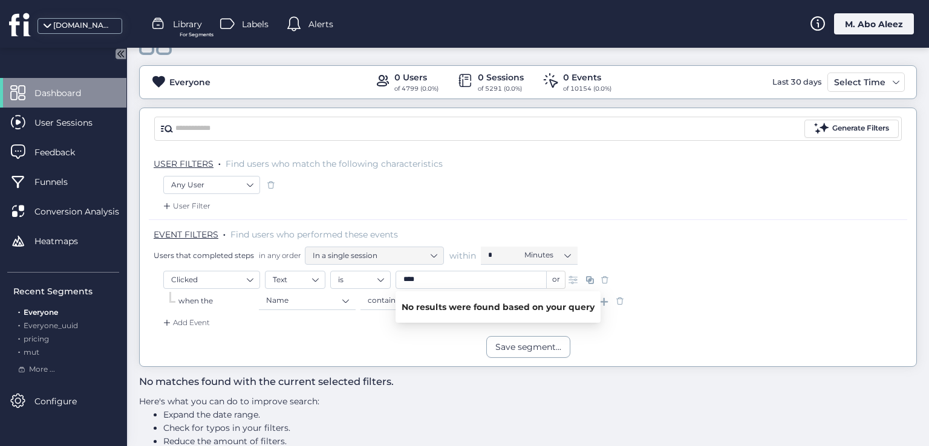
click at [433, 304] on div "No results were found based on your query" at bounding box center [498, 307] width 205 height 31
click at [440, 334] on div "Add Event" at bounding box center [528, 326] width 758 height 19
drag, startPoint x: 455, startPoint y: 351, endPoint x: 455, endPoint y: 305, distance: 46.0
click at [455, 351] on div "Save segment..." at bounding box center [528, 347] width 777 height 22
click at [455, 299] on input "text" at bounding box center [501, 301] width 151 height 18
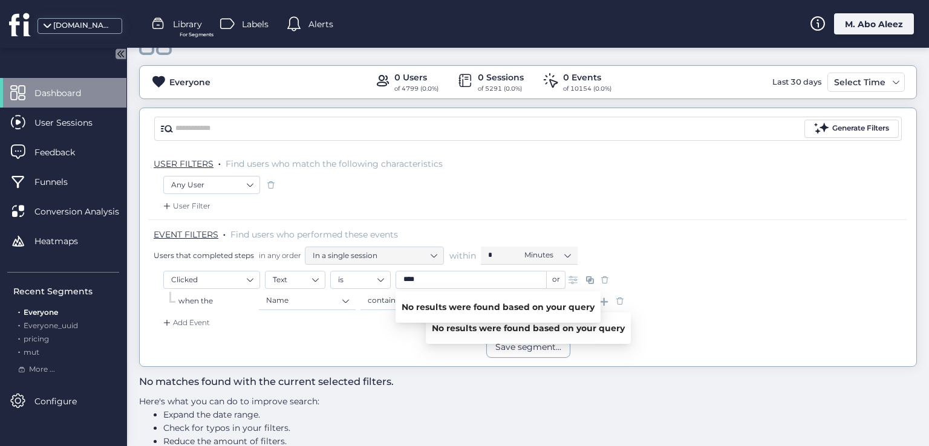
click at [395, 333] on div "Add Event" at bounding box center [528, 326] width 758 height 19
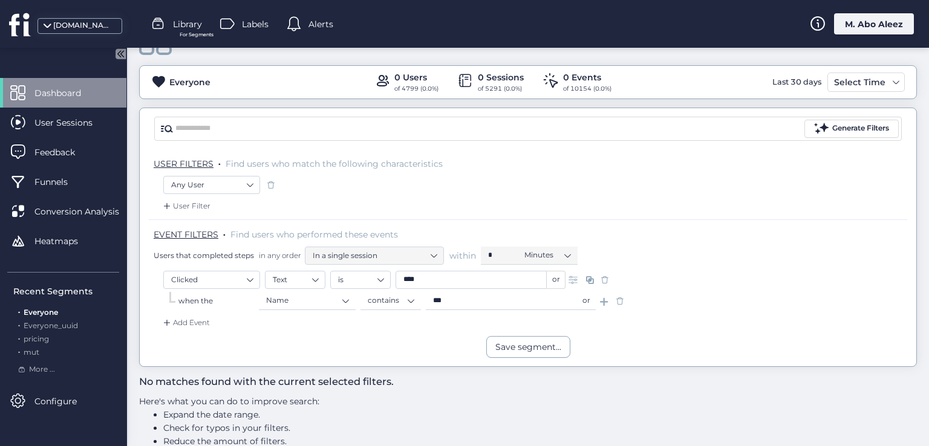
click at [552, 296] on input "***" at bounding box center [501, 301] width 151 height 18
type input "******"
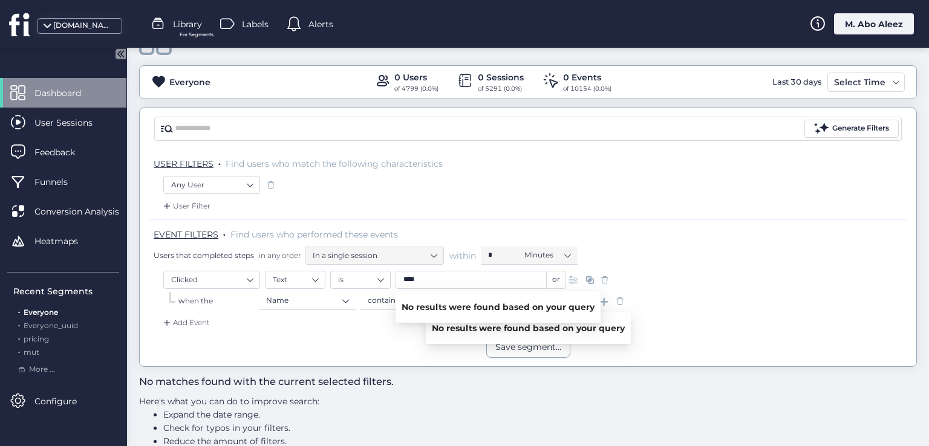
click at [620, 299] on span at bounding box center [620, 301] width 12 height 12
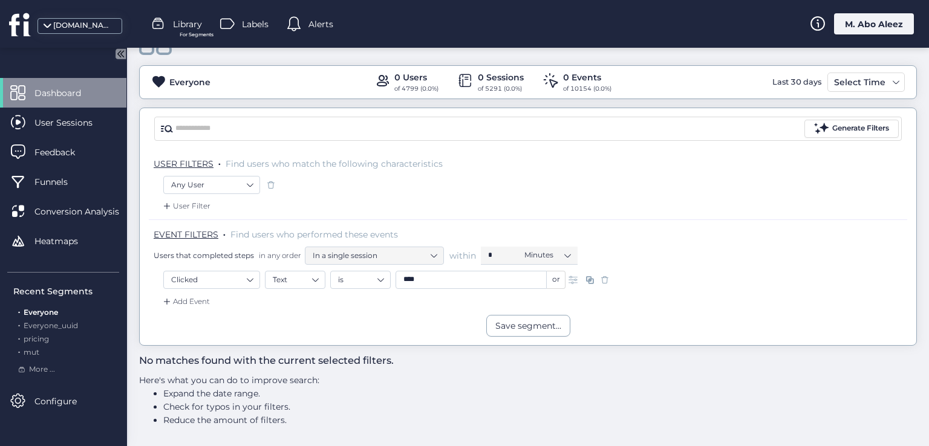
click at [602, 279] on span at bounding box center [605, 280] width 12 height 12
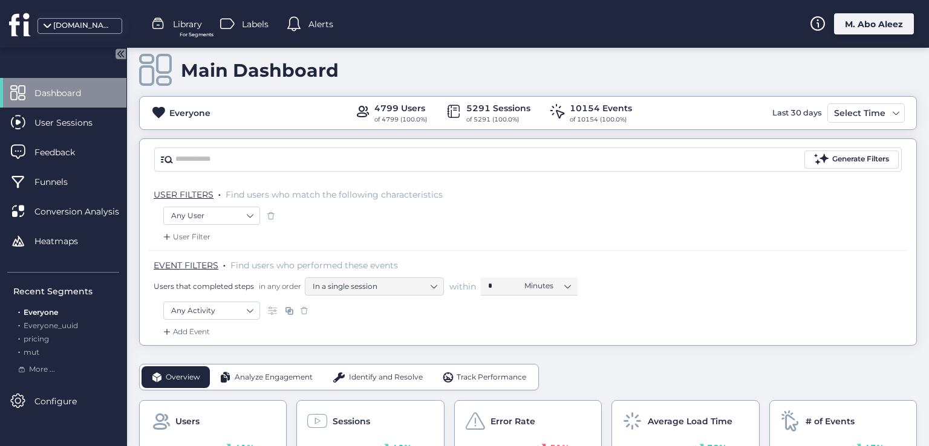
scroll to position [44, 0]
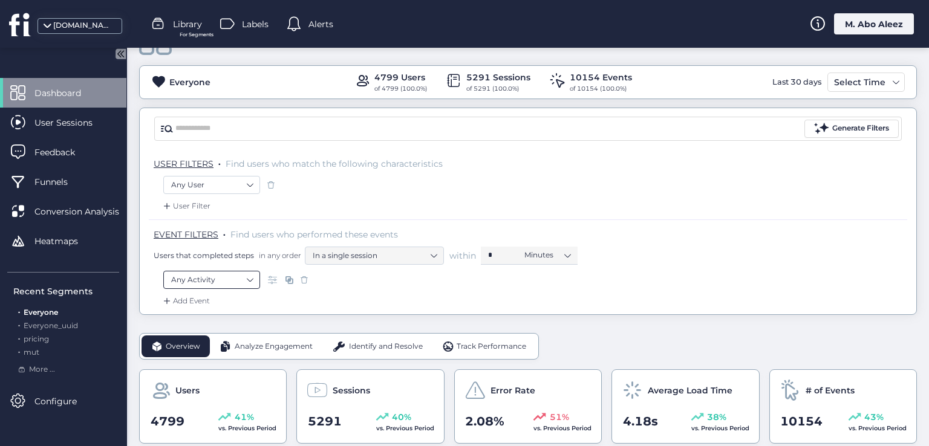
click at [249, 274] on nz-select-item "Any Activity" at bounding box center [211, 280] width 81 height 18
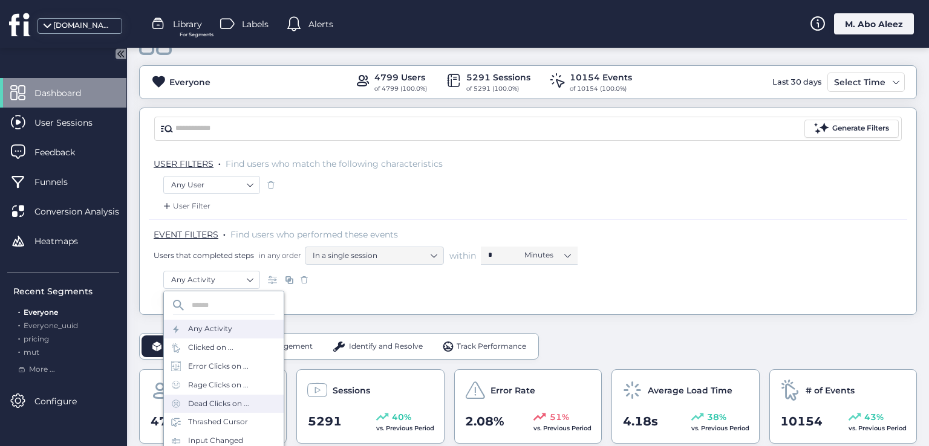
click at [218, 406] on div "Dead Clicks on ..." at bounding box center [218, 404] width 61 height 11
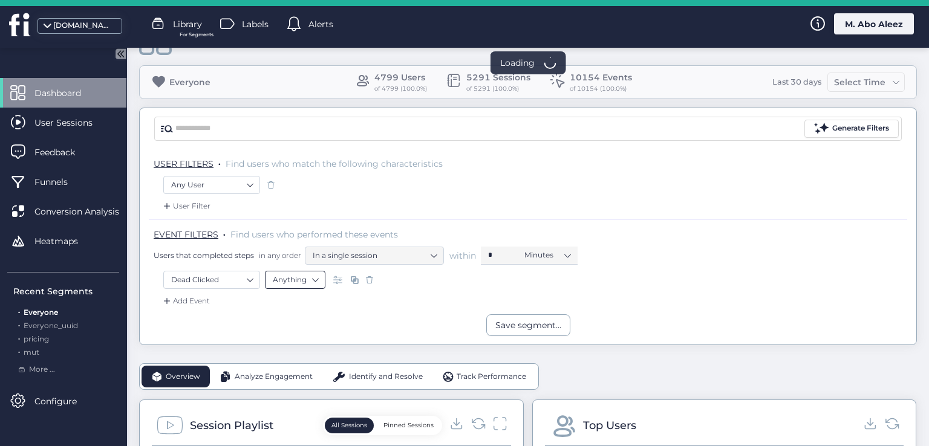
click at [318, 273] on nz-select-top-control "Anything" at bounding box center [295, 280] width 60 height 18
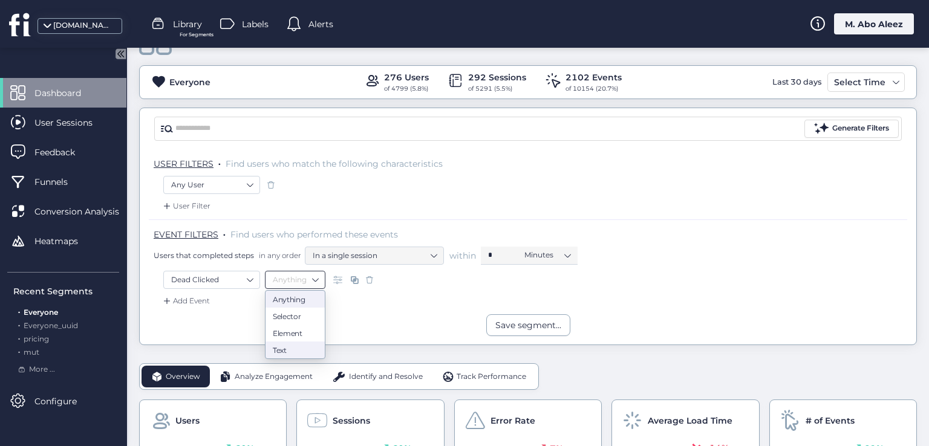
click at [296, 348] on div "Text" at bounding box center [295, 349] width 45 height 9
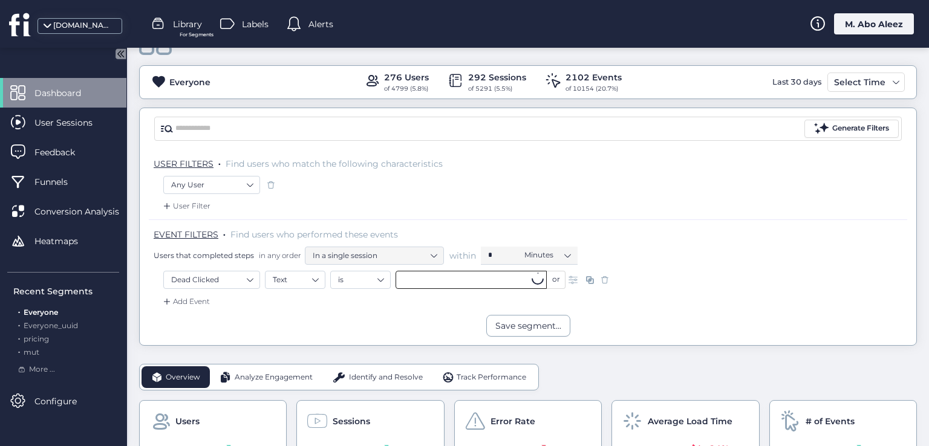
click at [426, 284] on input "text" at bounding box center [471, 280] width 151 height 18
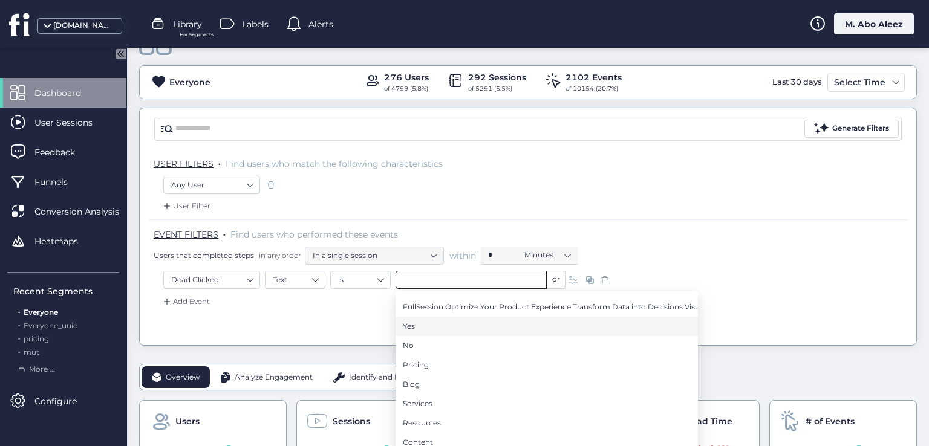
click at [423, 318] on li "Yes" at bounding box center [547, 326] width 302 height 19
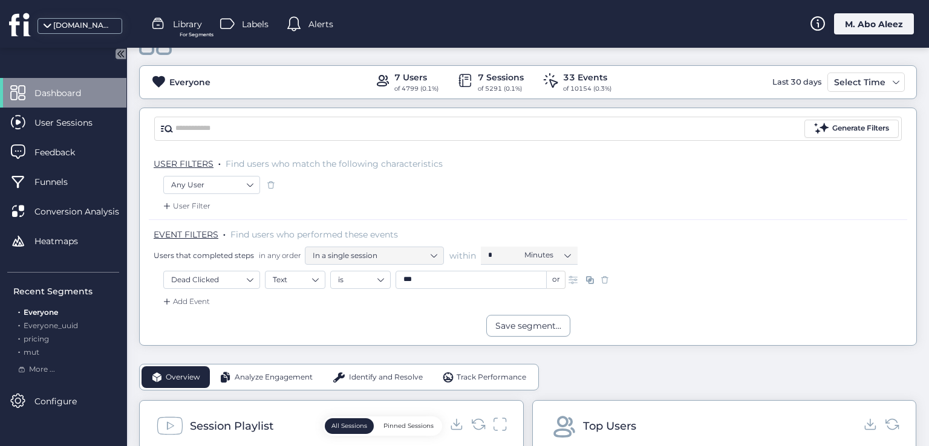
click at [434, 285] on input "***" at bounding box center [471, 280] width 151 height 18
type input "****"
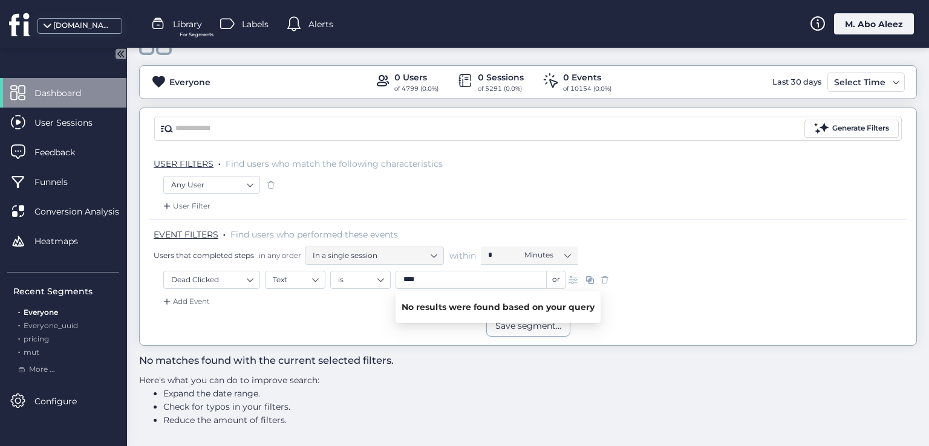
click at [576, 277] on span at bounding box center [575, 280] width 12 height 12
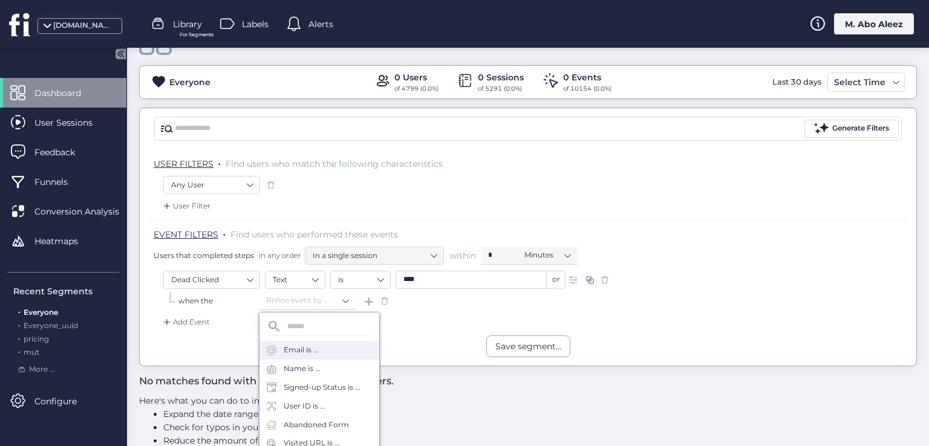
click at [324, 342] on div "Email is ..." at bounding box center [319, 350] width 120 height 19
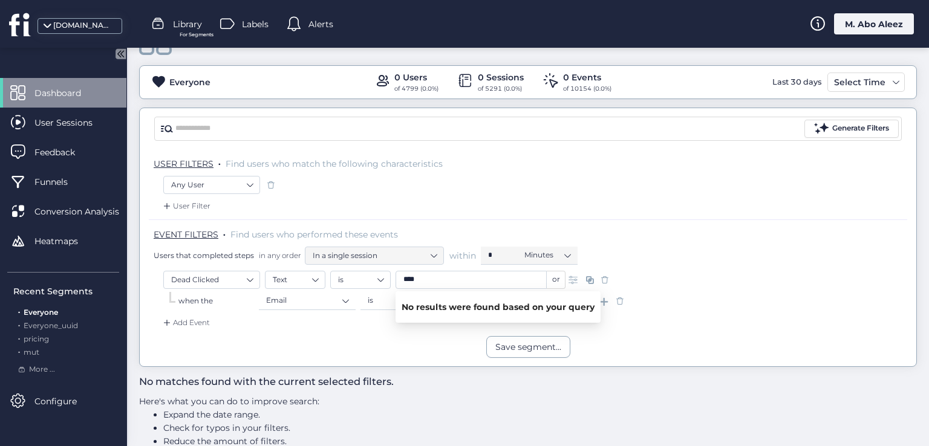
click at [444, 337] on div "Save segment..." at bounding box center [528, 347] width 777 height 22
click at [431, 303] on input "*" at bounding box center [501, 301] width 151 height 18
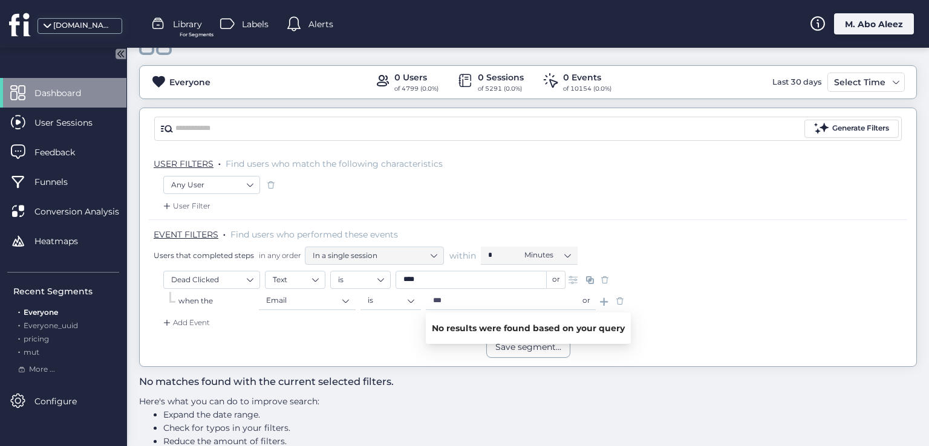
type input "***"
click at [624, 296] on span at bounding box center [620, 301] width 12 height 12
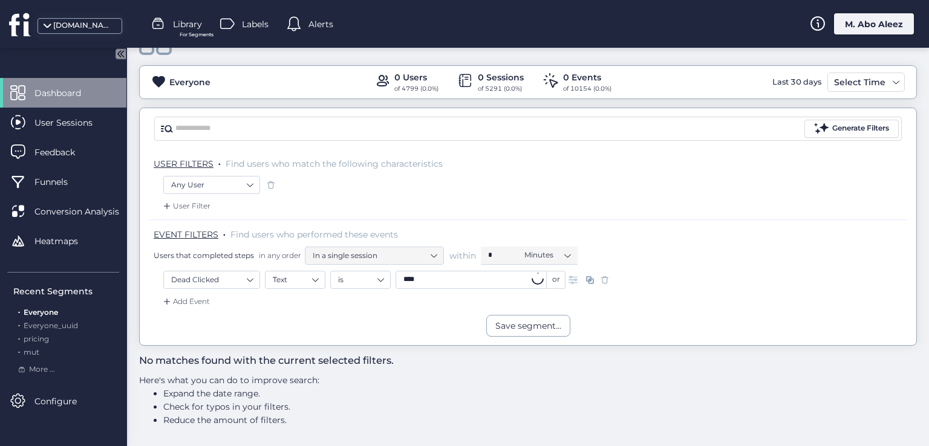
click at [604, 279] on span at bounding box center [605, 280] width 12 height 12
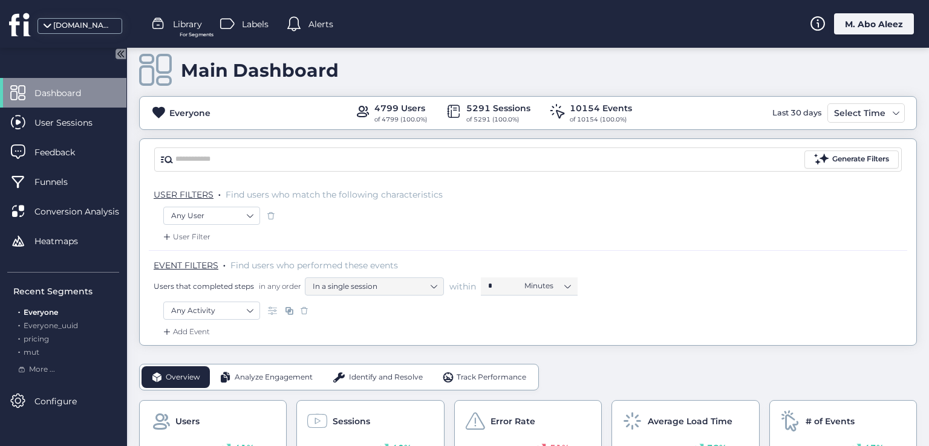
scroll to position [44, 0]
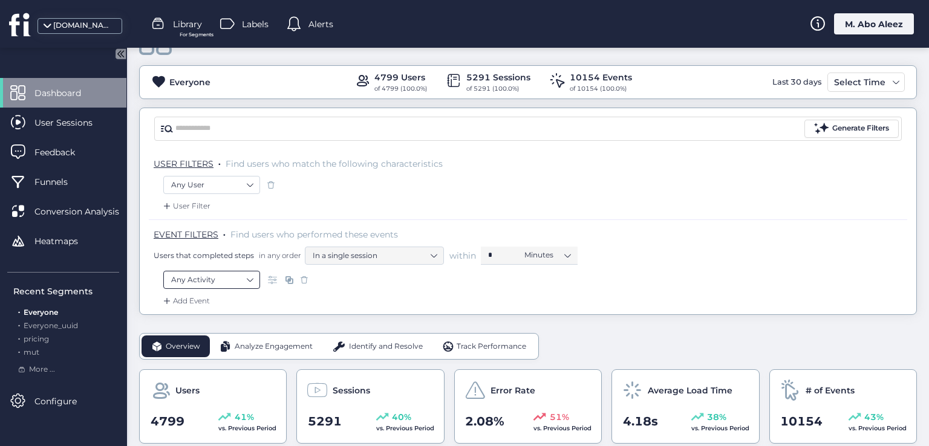
click at [237, 274] on nz-select-item "Any Activity" at bounding box center [211, 280] width 81 height 18
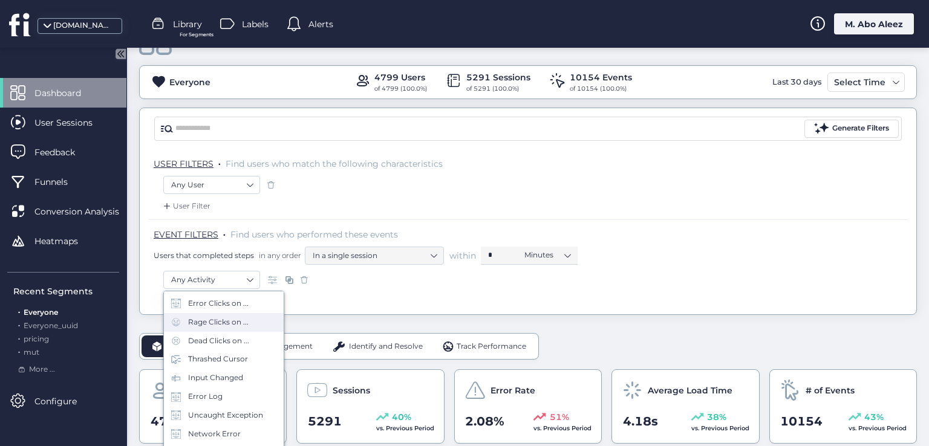
scroll to position [181, 0]
click at [235, 367] on div "Pricing" at bounding box center [224, 371] width 120 height 19
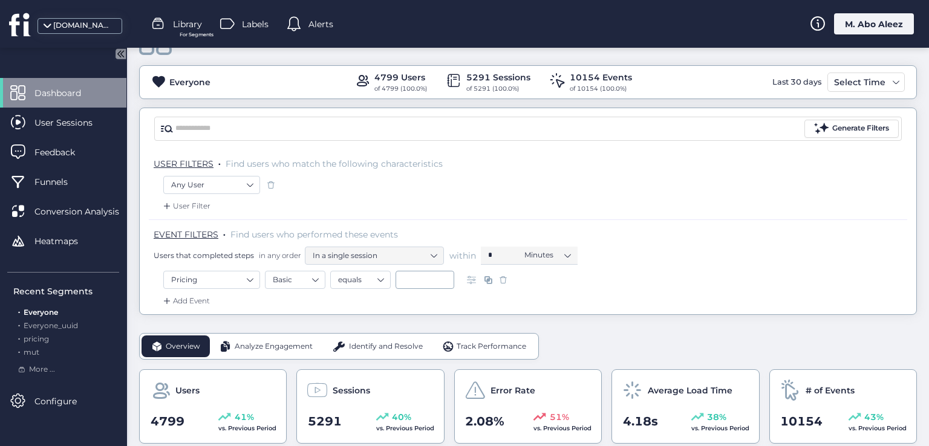
click at [500, 279] on span at bounding box center [503, 280] width 12 height 12
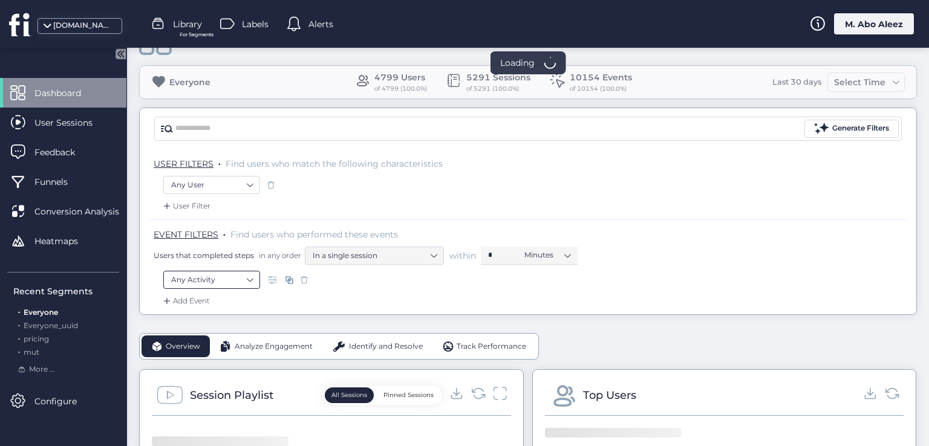
click at [242, 276] on nz-select-item "Any Activity" at bounding box center [211, 280] width 81 height 18
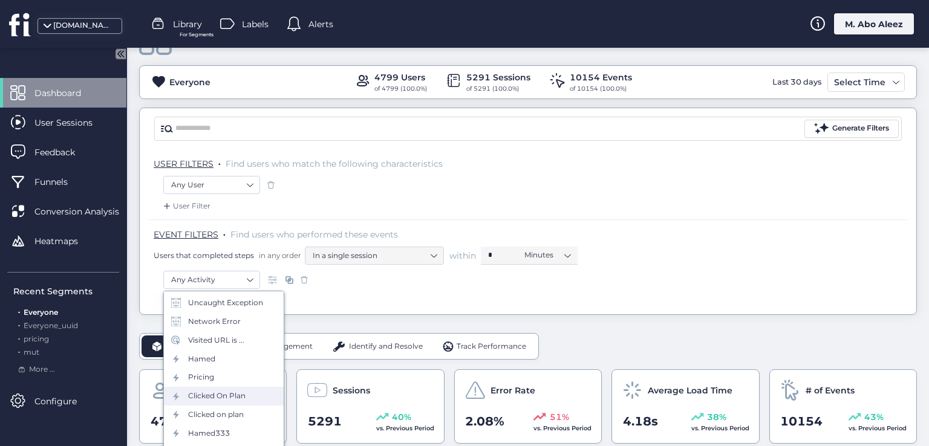
scroll to position [121, 0]
click at [238, 384] on div "Network Error" at bounding box center [224, 376] width 120 height 19
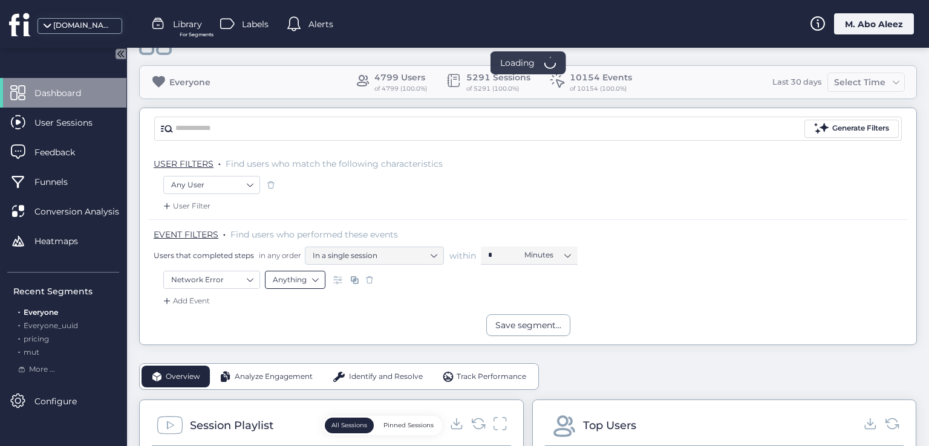
click at [293, 284] on nz-select-item "Anything" at bounding box center [295, 280] width 45 height 18
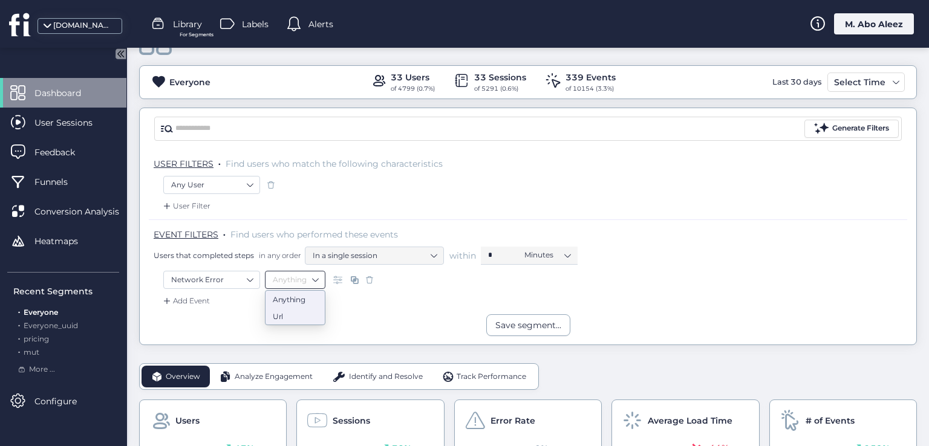
click at [278, 319] on div "Url" at bounding box center [295, 315] width 45 height 9
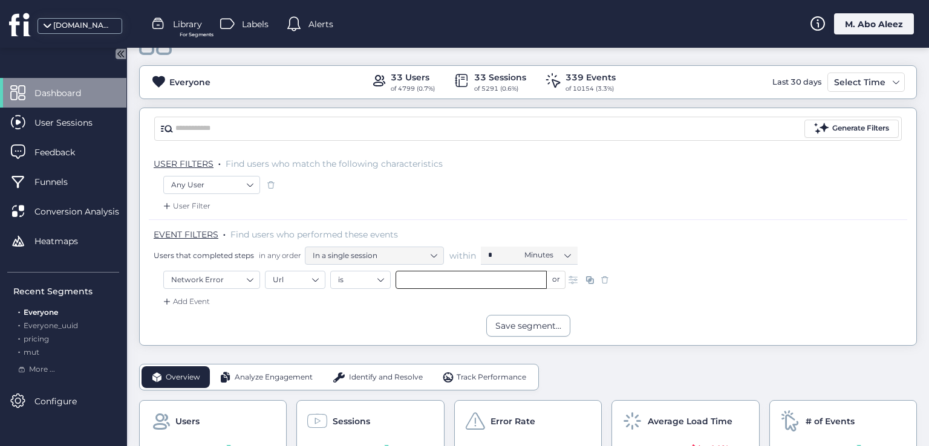
click at [431, 271] on input "text" at bounding box center [471, 280] width 151 height 18
type input "**********"
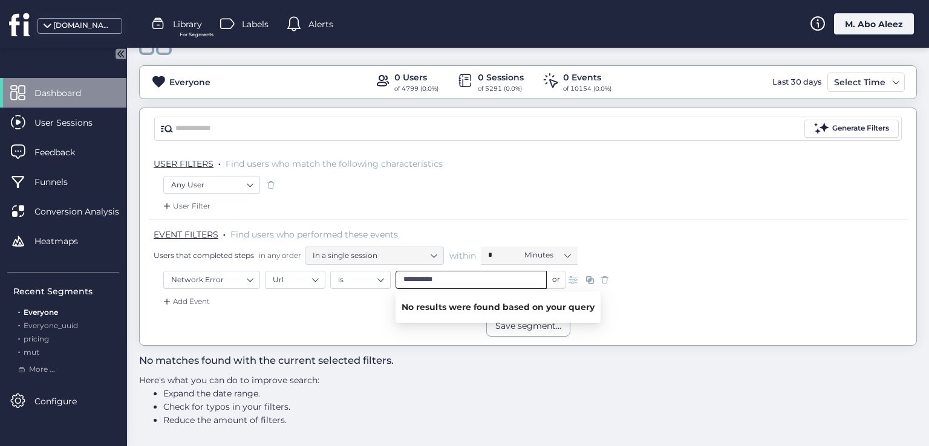
click at [435, 274] on input "**********" at bounding box center [471, 280] width 151 height 18
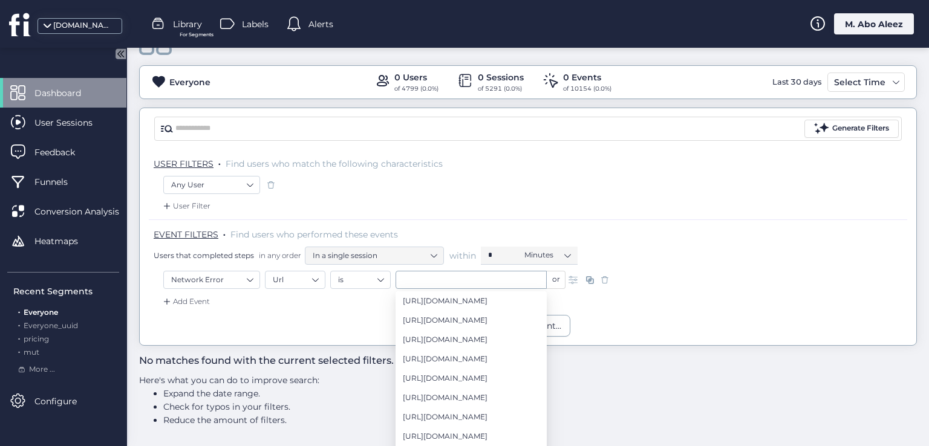
click at [375, 299] on div "Add Event" at bounding box center [528, 305] width 758 height 19
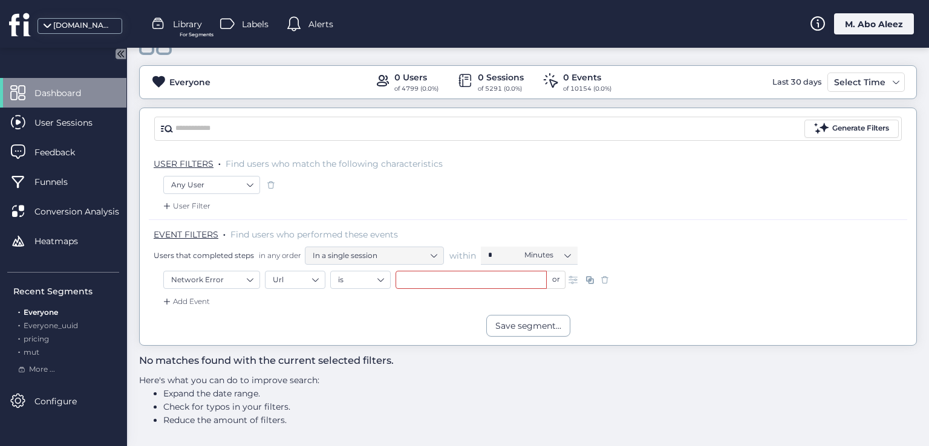
click at [611, 276] on div at bounding box center [590, 280] width 48 height 18
click at [607, 274] on span at bounding box center [605, 280] width 12 height 12
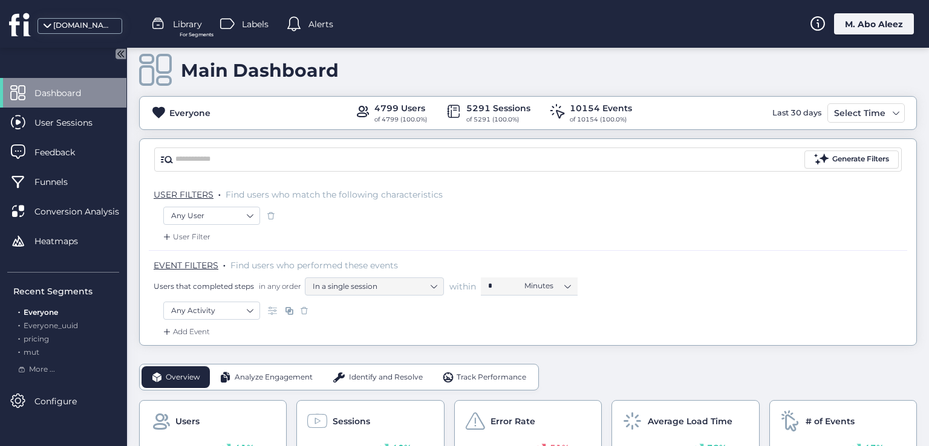
scroll to position [44, 0]
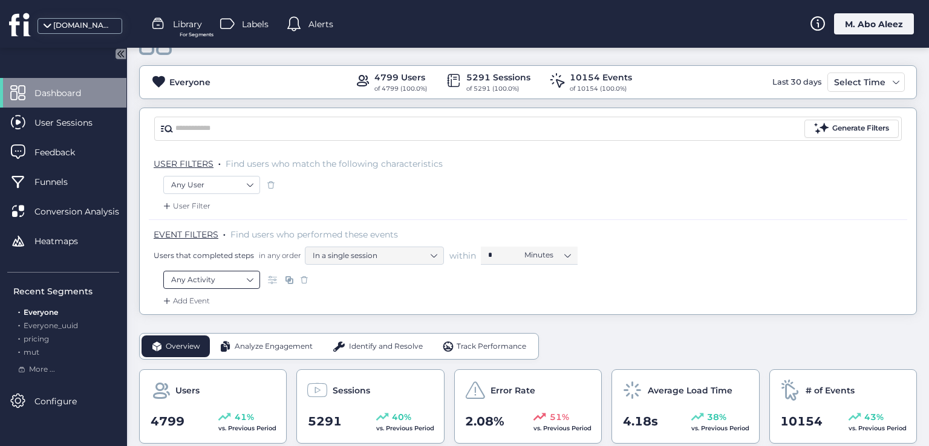
click at [230, 282] on nz-select-item "Any Activity" at bounding box center [211, 280] width 81 height 18
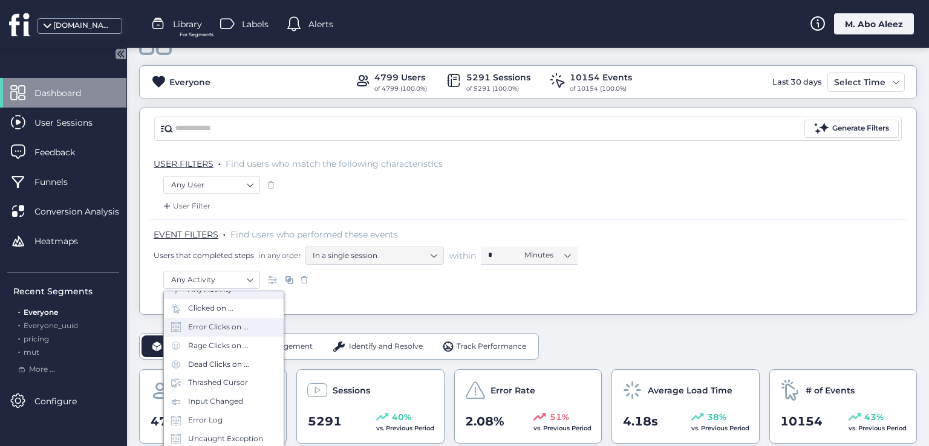
scroll to position [60, 0]
click at [232, 348] on div "Dead Clicks on ..." at bounding box center [218, 343] width 61 height 11
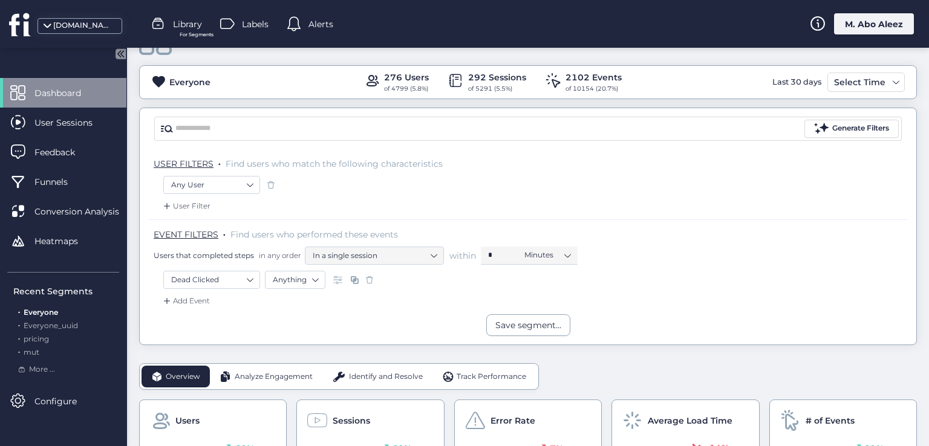
click at [336, 282] on span at bounding box center [339, 280] width 12 height 12
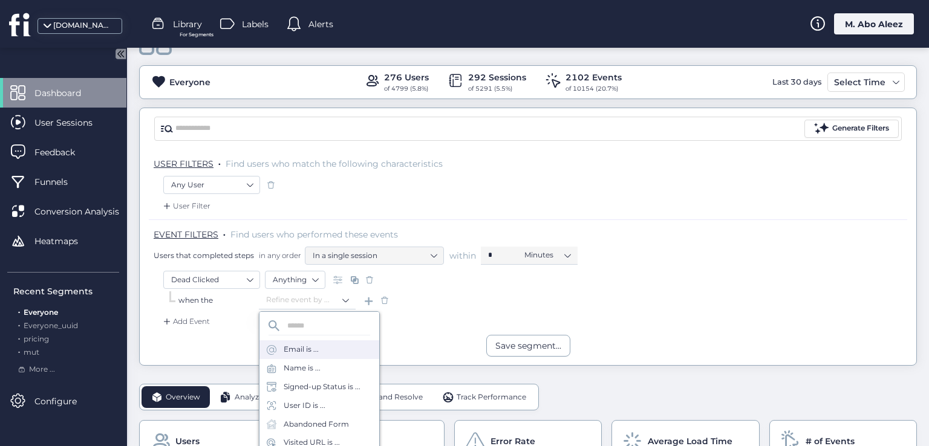
scroll to position [60, 0]
click at [307, 330] on div "Signed-up Status is ..." at bounding box center [322, 326] width 77 height 11
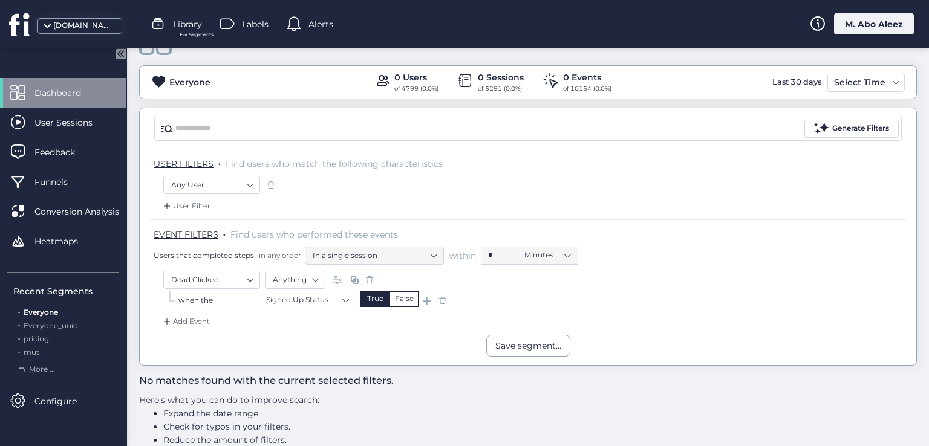
click at [339, 301] on nz-select-item "Signed Up Status" at bounding box center [307, 300] width 82 height 18
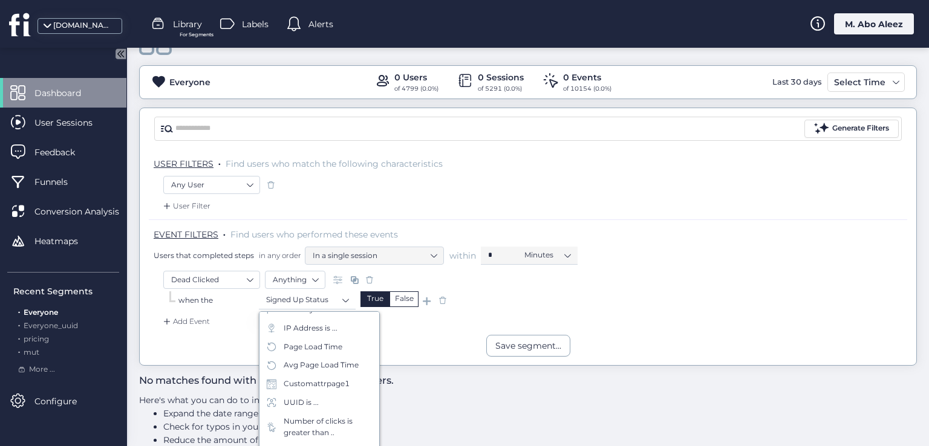
scroll to position [423, 0]
click at [339, 336] on div "IP Address is ..." at bounding box center [319, 327] width 120 height 19
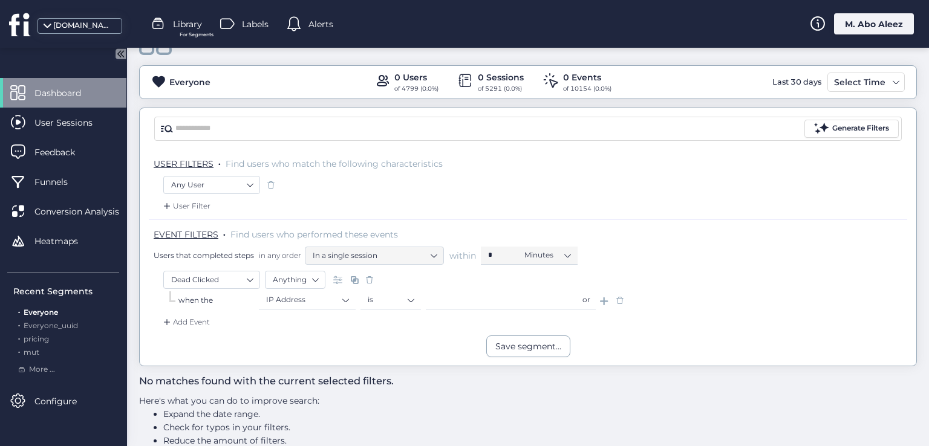
click at [448, 303] on input "text" at bounding box center [501, 301] width 151 height 18
type input "*"
type input "*****"
click at [622, 300] on span at bounding box center [620, 301] width 12 height 12
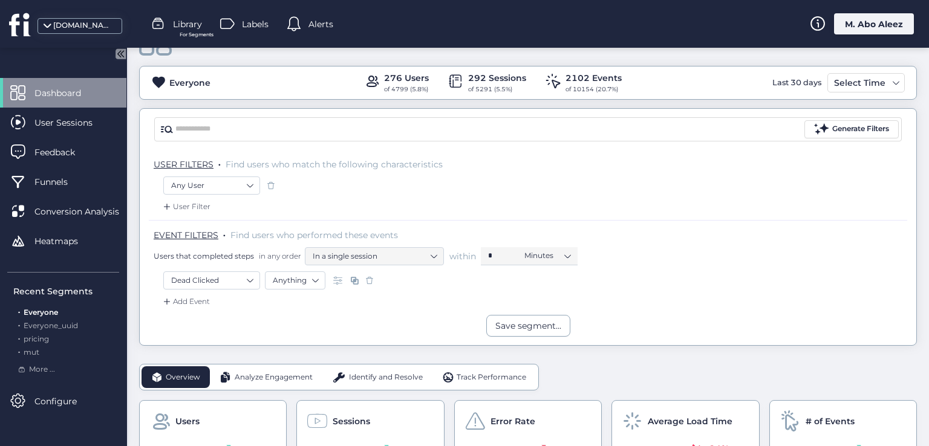
scroll to position [44, 0]
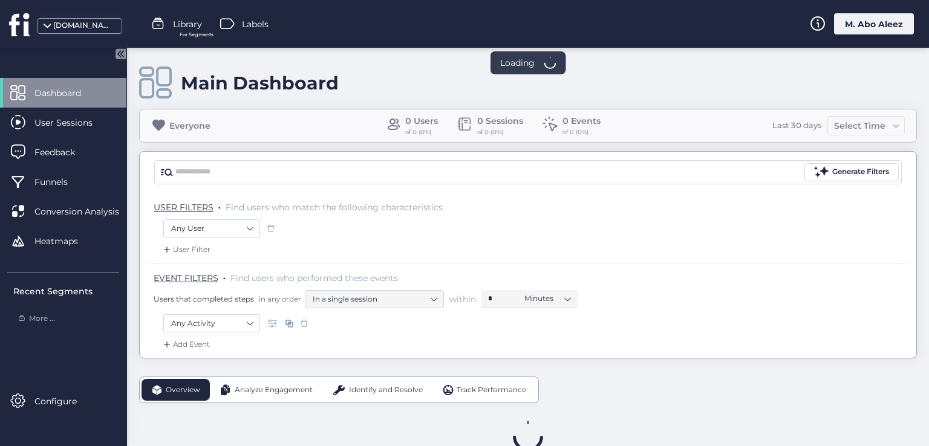
click at [890, 27] on div "M. Abo Aleez" at bounding box center [874, 23] width 80 height 21
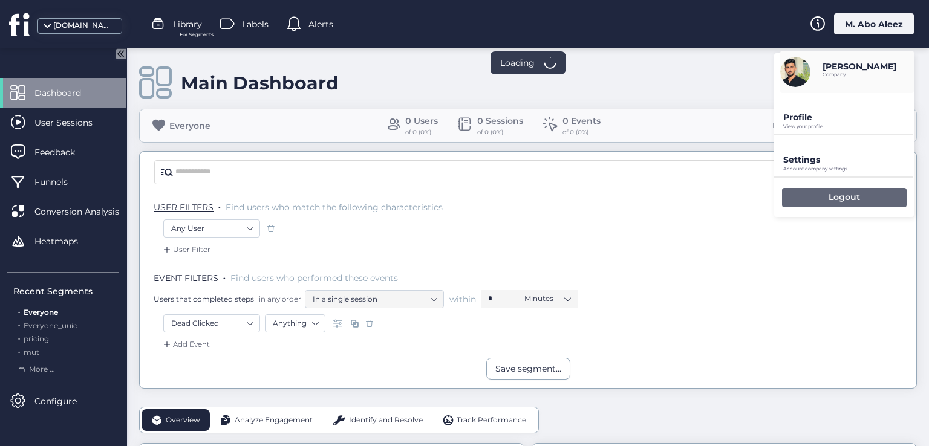
click at [825, 197] on div "Logout" at bounding box center [844, 197] width 125 height 19
